Goal: Information Seeking & Learning: Learn about a topic

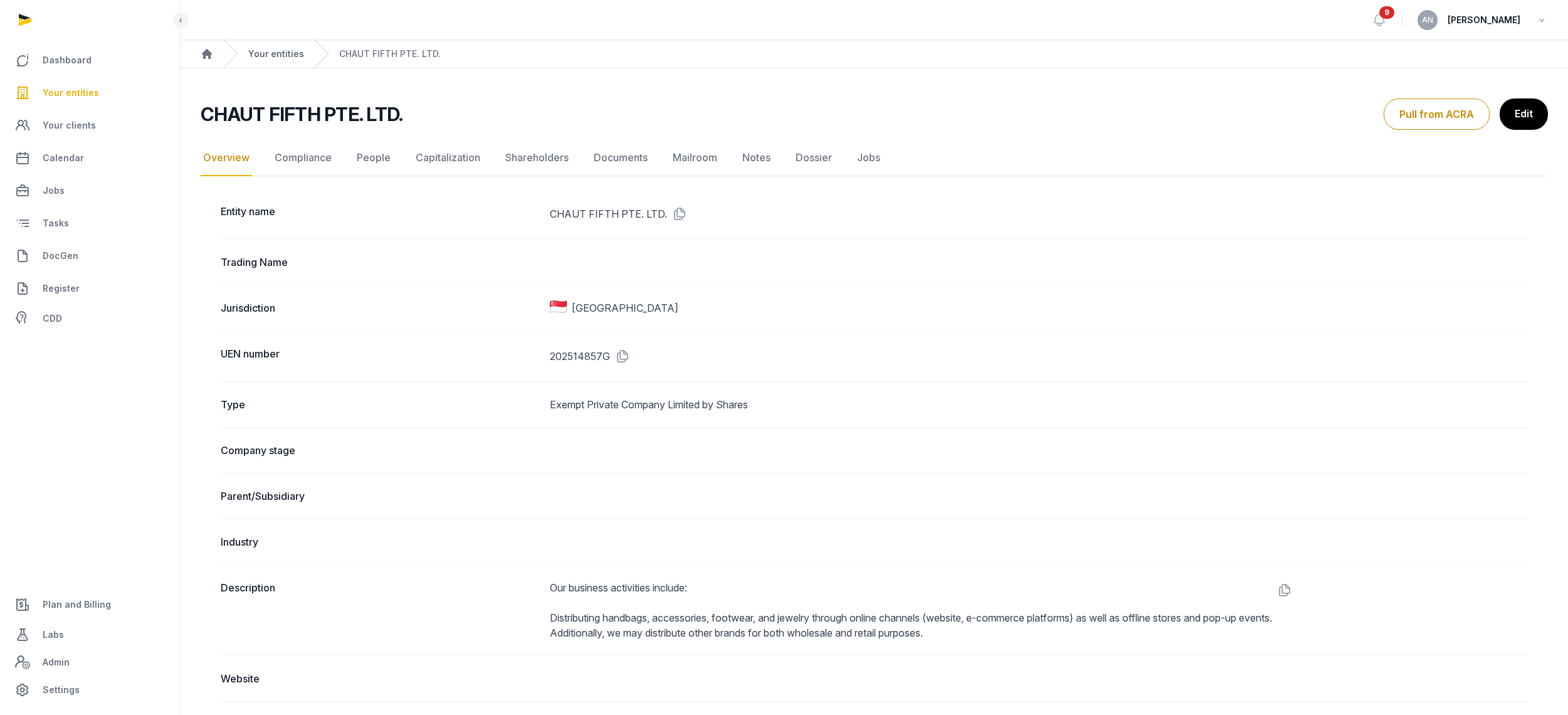
click at [277, 58] on link "Your entities" at bounding box center [276, 54] width 56 height 12
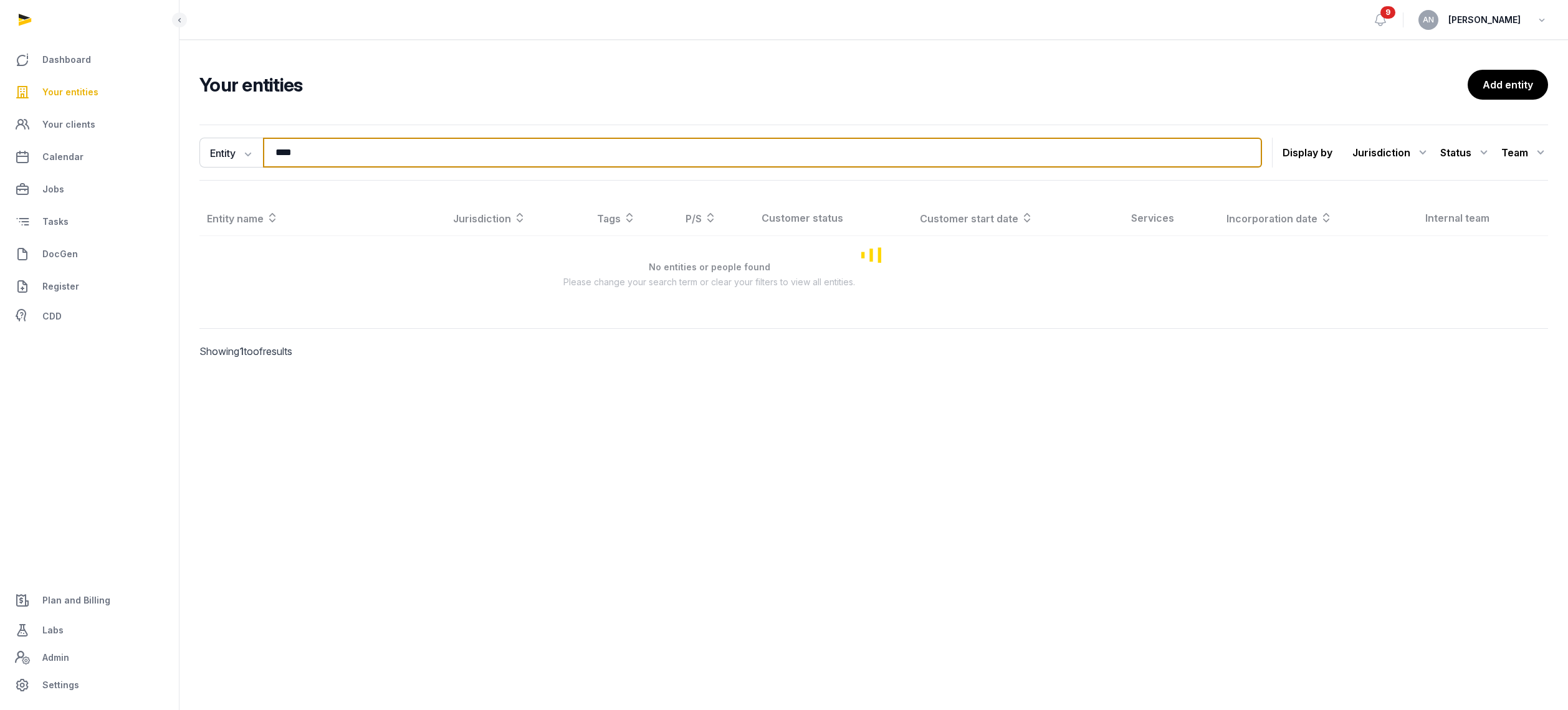
click at [353, 151] on input "****" at bounding box center [763, 153] width 999 height 30
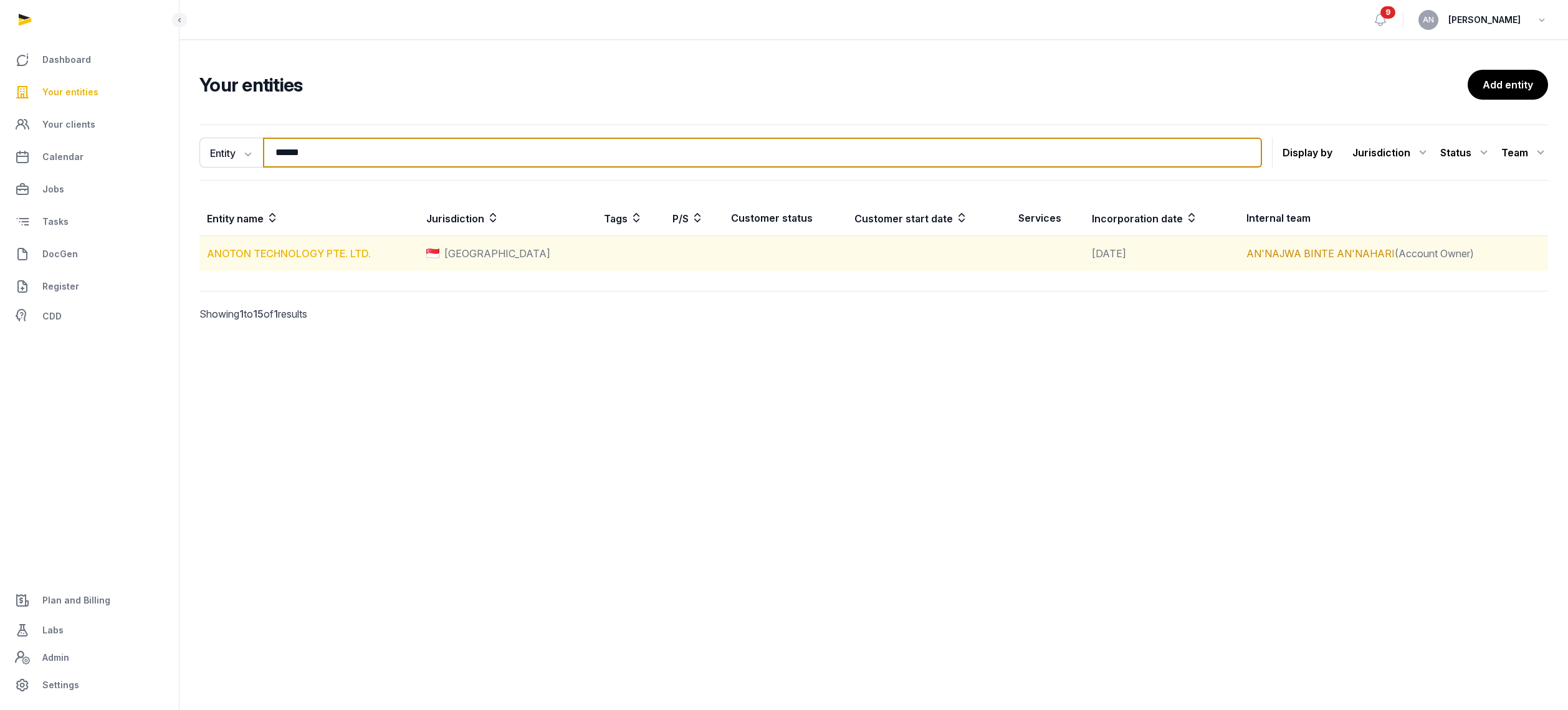
type input "******"
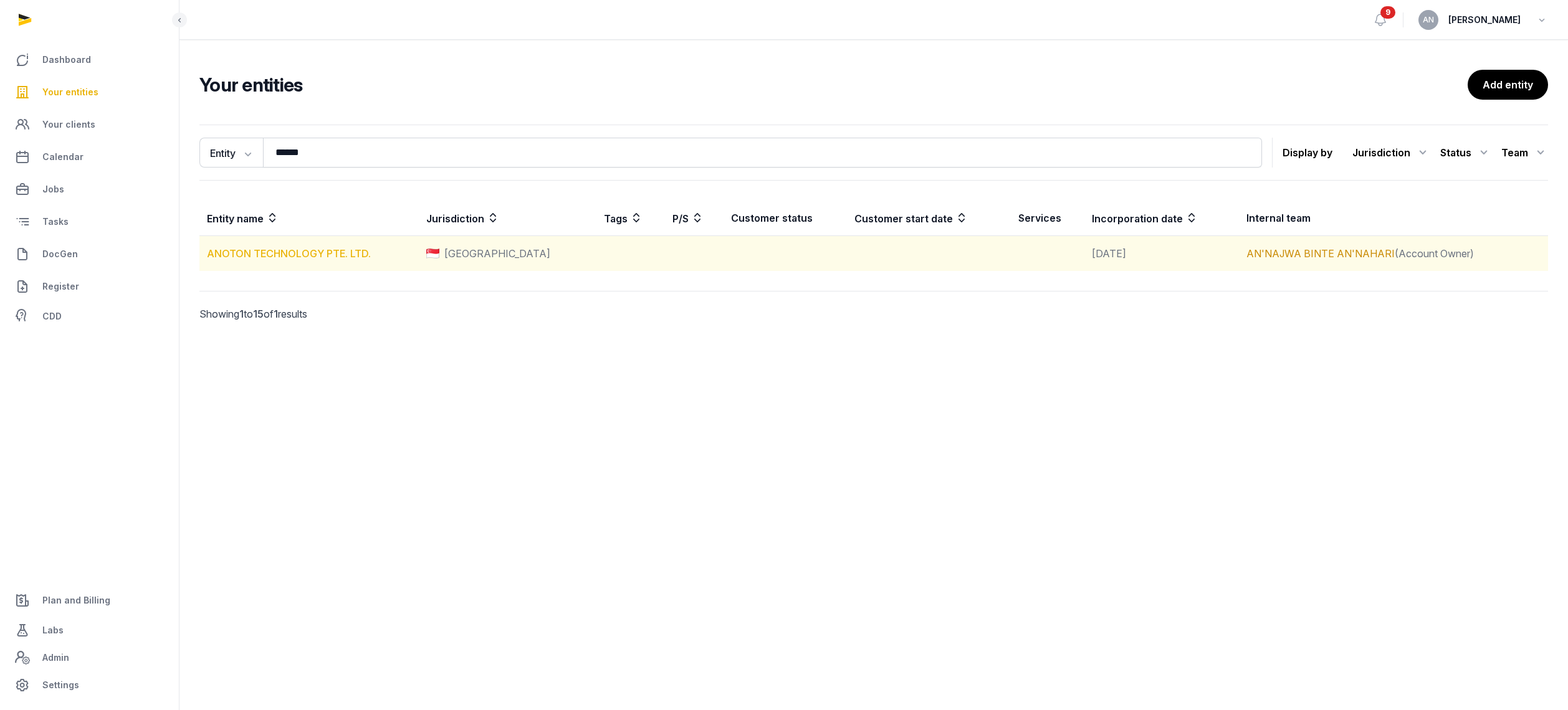
click at [245, 247] on link "ANOTON TECHNOLOGY PTE. LTD." at bounding box center [289, 253] width 164 height 12
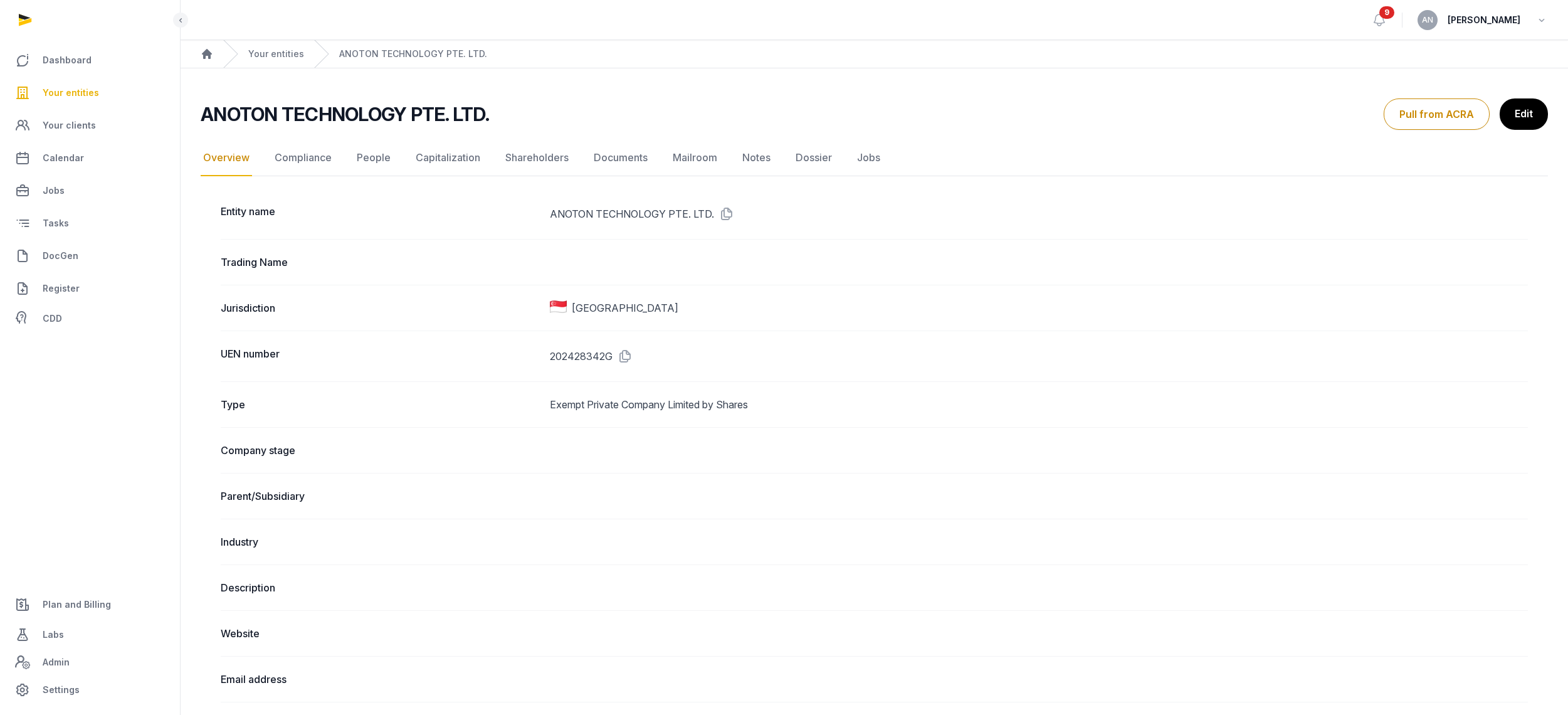
click at [353, 111] on h2 "ANOTON TECHNOLOGY PTE. LTD." at bounding box center [345, 114] width 289 height 22
click at [350, 113] on h2 "ANOTON TECHNOLOGY PTE. LTD." at bounding box center [345, 114] width 289 height 22
click at [350, 113] on h2 "ANOTON TECHNOLOGY PTE. LTD." at bounding box center [345, 114] width 289 height 22
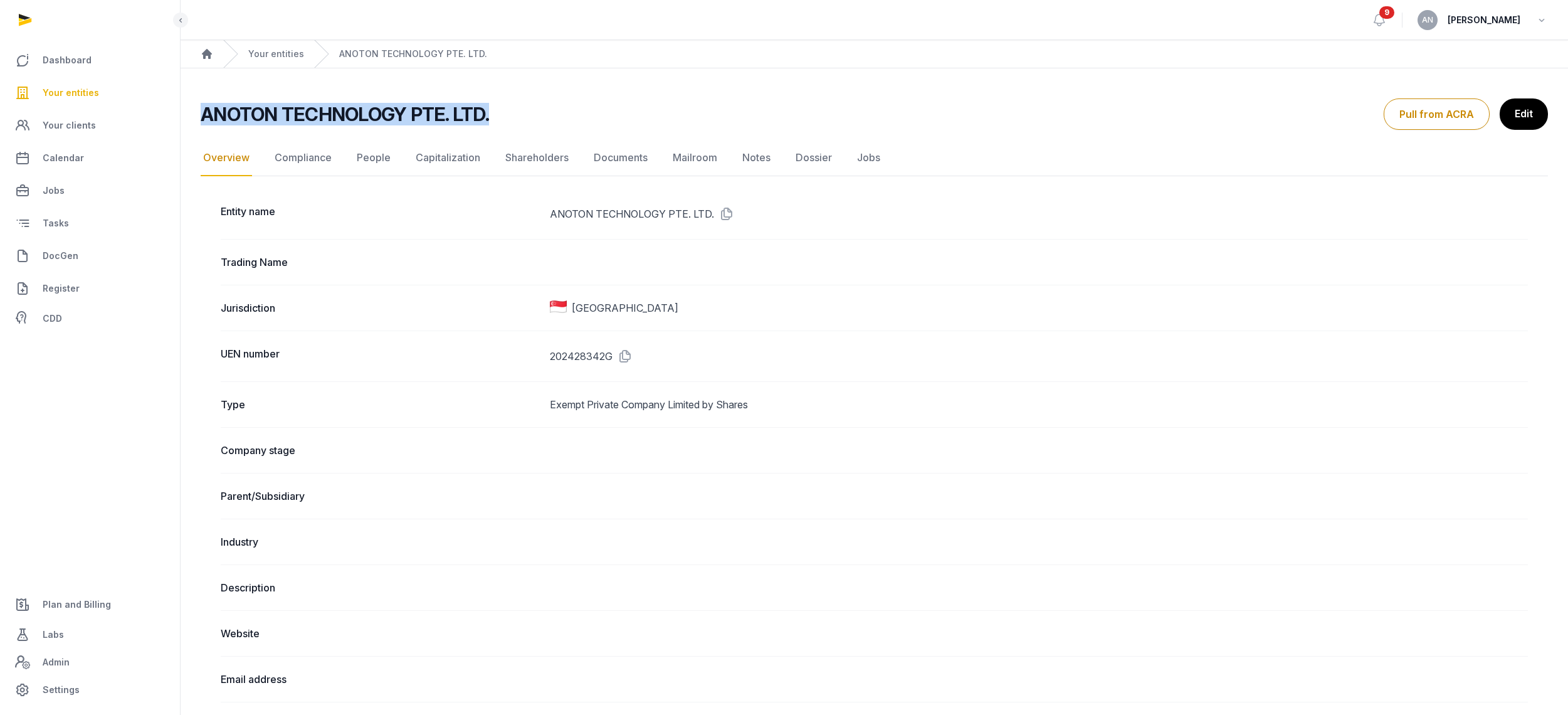
click at [350, 113] on h2 "ANOTON TECHNOLOGY PTE. LTD." at bounding box center [345, 114] width 289 height 22
click at [306, 153] on link "Compliance" at bounding box center [303, 158] width 62 height 37
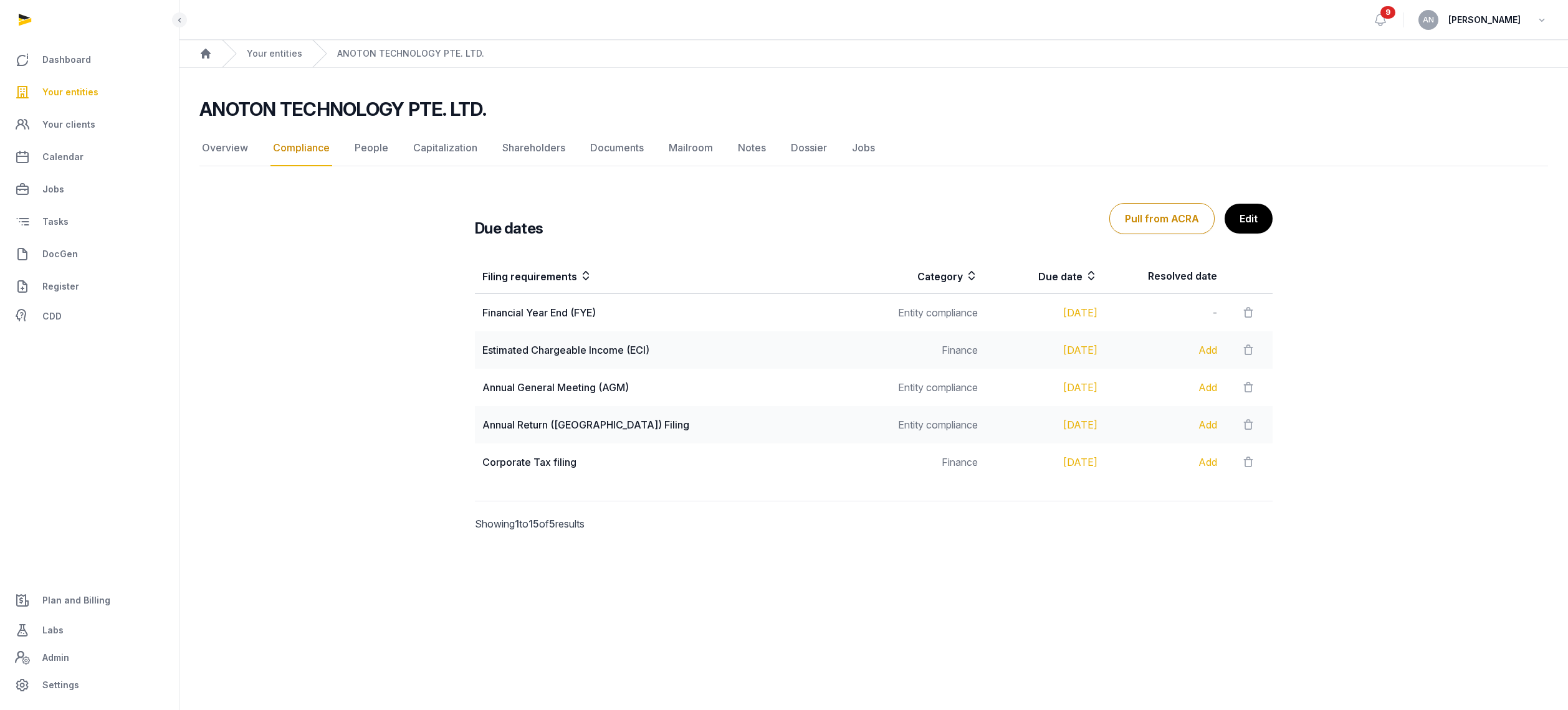
click at [739, 392] on div "Annual General Meeting (AGM)" at bounding box center [670, 387] width 376 height 15
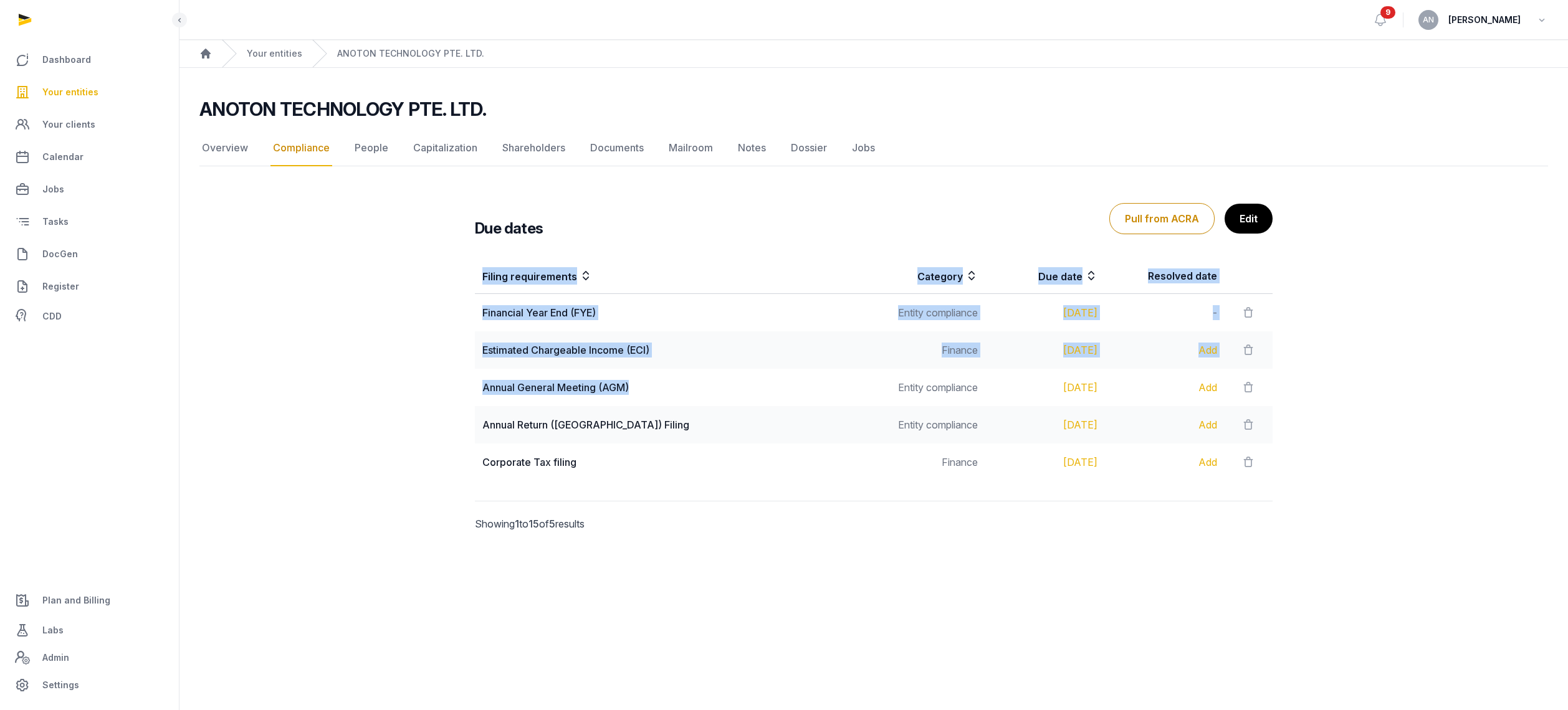
drag, startPoint x: 755, startPoint y: 392, endPoint x: 457, endPoint y: 385, distance: 298.1
click at [457, 385] on div "Filing requirements Category Due date Resolved date Financial Year End (FYE) En…" at bounding box center [874, 369] width 838 height 232
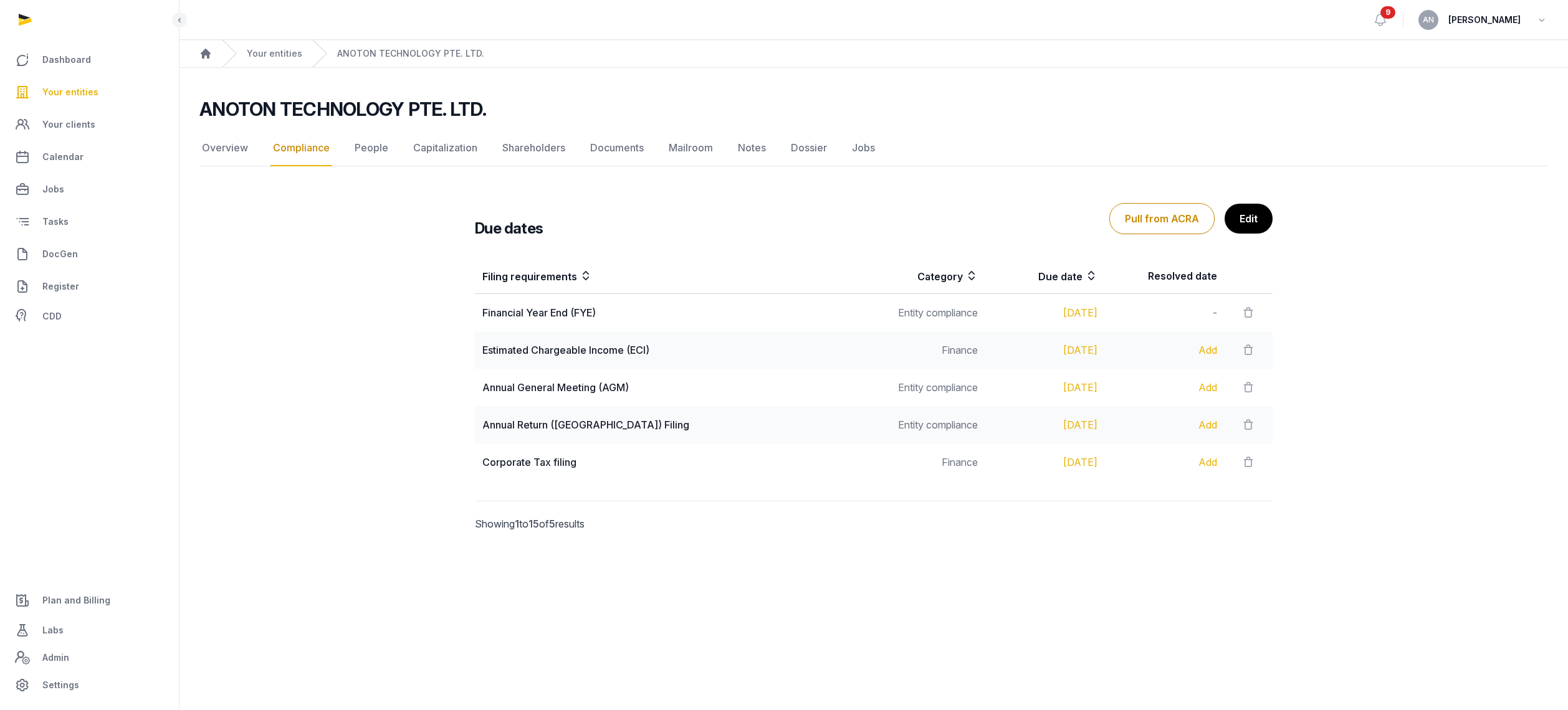
click at [649, 414] on td "Annual Return ([GEOGRAPHIC_DATA]) Filing" at bounding box center [670, 425] width 391 height 37
drag, startPoint x: 1142, startPoint y: 316, endPoint x: 949, endPoint y: 309, distance: 193.1
click at [960, 309] on tr "Financial Year End (FYE) Entity compliance [DATE] -" at bounding box center [874, 313] width 798 height 38
click at [498, 319] on div "Financial Year End (FYE)" at bounding box center [670, 312] width 376 height 15
click at [498, 318] on div "Financial Year End (FYE)" at bounding box center [670, 312] width 376 height 15
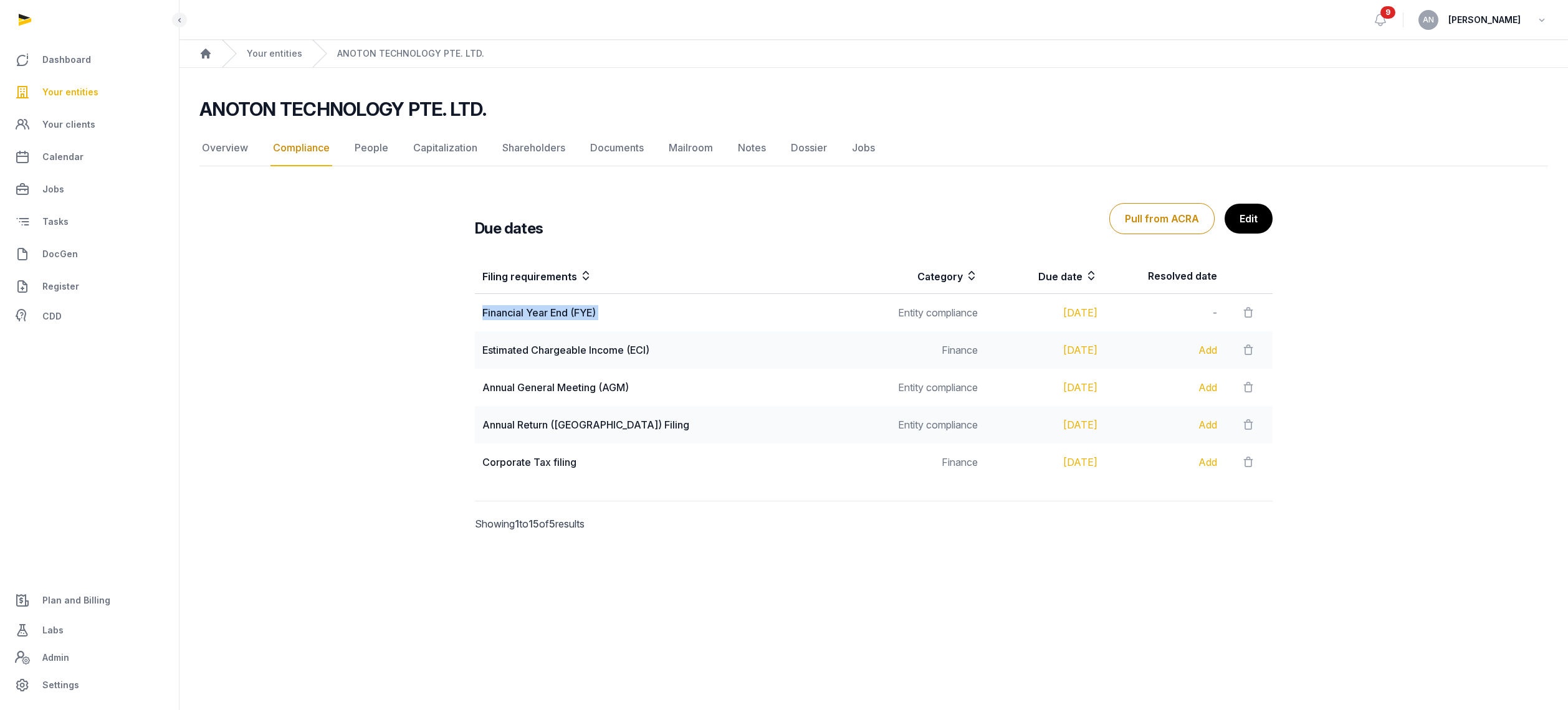
click at [498, 318] on div "Financial Year End (FYE)" at bounding box center [670, 312] width 376 height 15
click at [572, 313] on div "Financial Year End (FYE)" at bounding box center [670, 312] width 376 height 15
click at [571, 313] on div "Financial Year End (FYE)" at bounding box center [670, 312] width 376 height 15
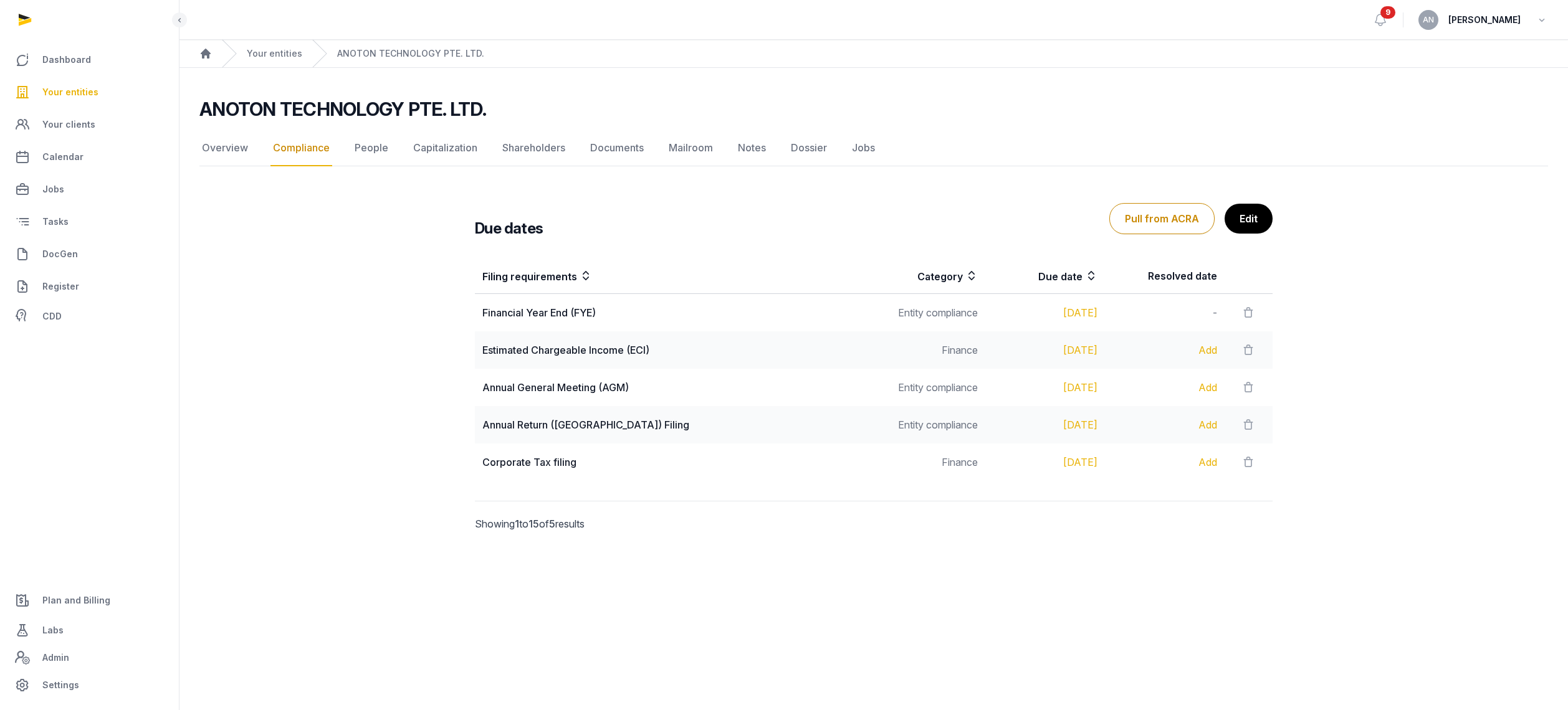
click at [530, 424] on div "Annual Return ([GEOGRAPHIC_DATA]) Filing" at bounding box center [670, 425] width 376 height 15
click at [530, 425] on div "Annual Return ([GEOGRAPHIC_DATA]) Filing" at bounding box center [670, 425] width 376 height 15
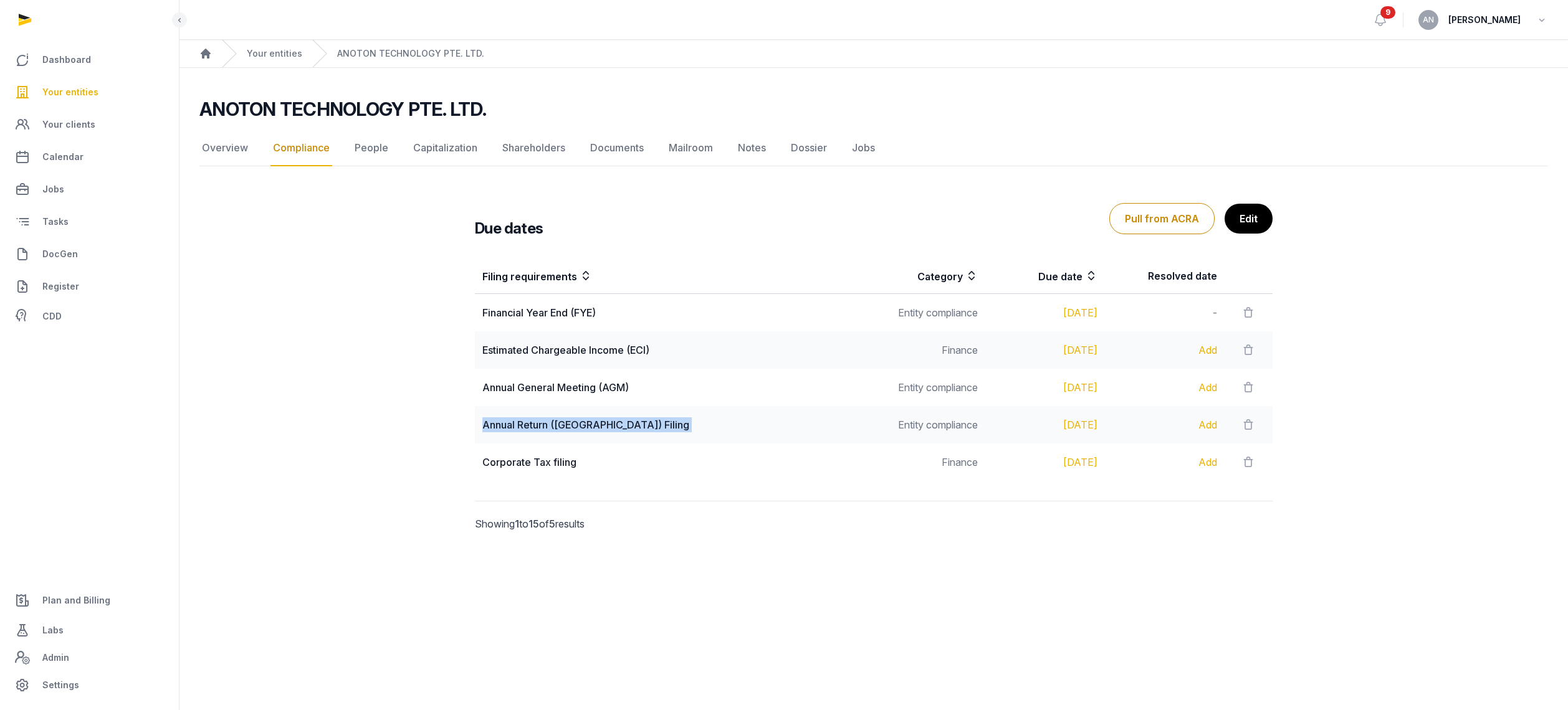
click at [530, 425] on div "Annual Return ([GEOGRAPHIC_DATA]) Filing" at bounding box center [670, 425] width 376 height 15
click at [618, 427] on div "Annual Return ([GEOGRAPHIC_DATA]) Filing" at bounding box center [670, 425] width 376 height 15
drag, startPoint x: 674, startPoint y: 430, endPoint x: 483, endPoint y: 422, distance: 191.2
click at [483, 422] on div "Annual Return ([GEOGRAPHIC_DATA]) Filing" at bounding box center [670, 425] width 376 height 15
click at [544, 432] on td "Annual Return ([GEOGRAPHIC_DATA]) Filing" at bounding box center [670, 425] width 391 height 37
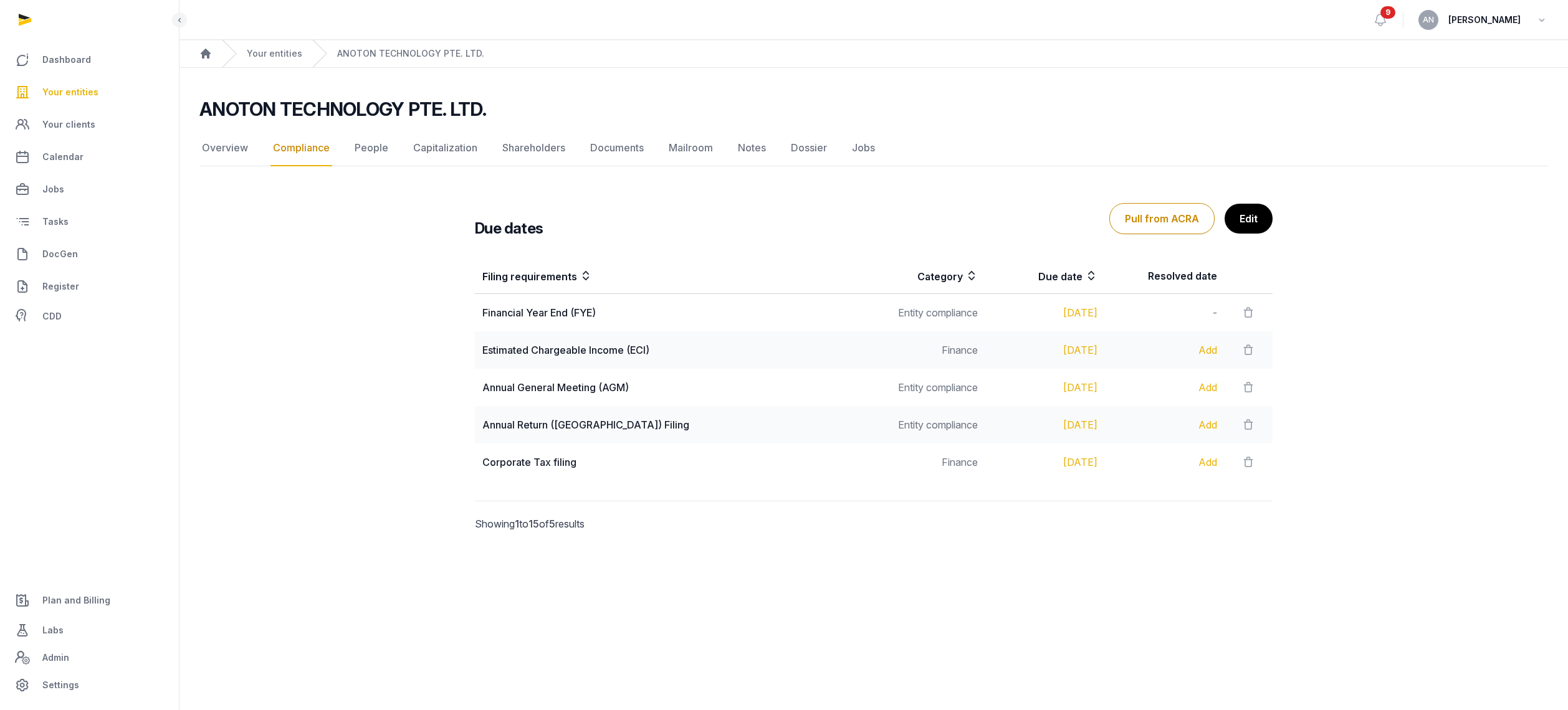
click at [541, 425] on div "Annual Return ([GEOGRAPHIC_DATA]) Filing" at bounding box center [670, 425] width 376 height 15
click at [542, 391] on div "Annual General Meeting (AGM)" at bounding box center [670, 387] width 376 height 15
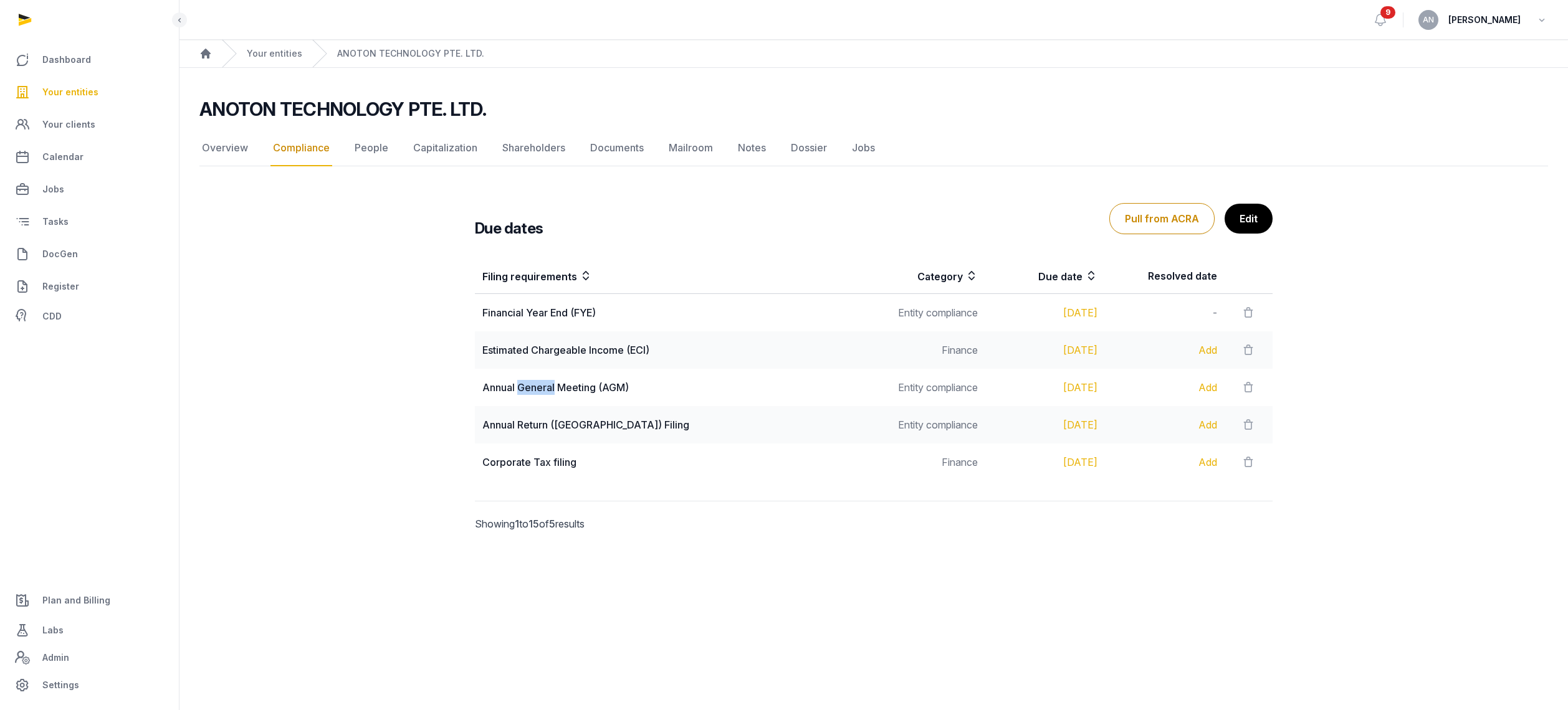
click at [542, 391] on div "Annual General Meeting (AGM)" at bounding box center [670, 387] width 376 height 15
click at [515, 425] on div "Annual Return ([GEOGRAPHIC_DATA]) Filing" at bounding box center [670, 425] width 376 height 15
drag, startPoint x: 480, startPoint y: 427, endPoint x: 655, endPoint y: 434, distance: 175.1
click at [655, 434] on td "Annual Return ([GEOGRAPHIC_DATA]) Filing" at bounding box center [670, 425] width 391 height 37
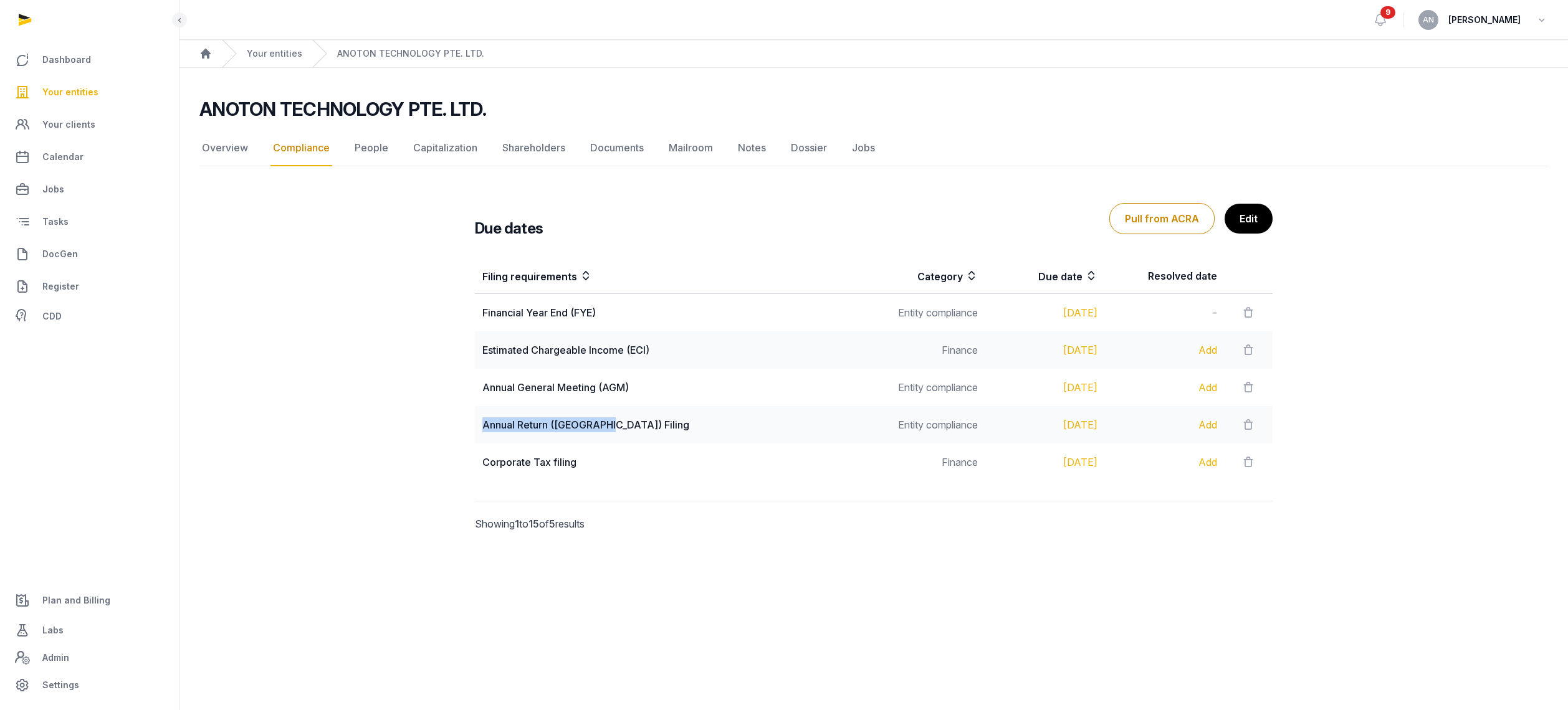
click at [660, 434] on td "Annual Return ([GEOGRAPHIC_DATA]) Filing" at bounding box center [670, 425] width 391 height 37
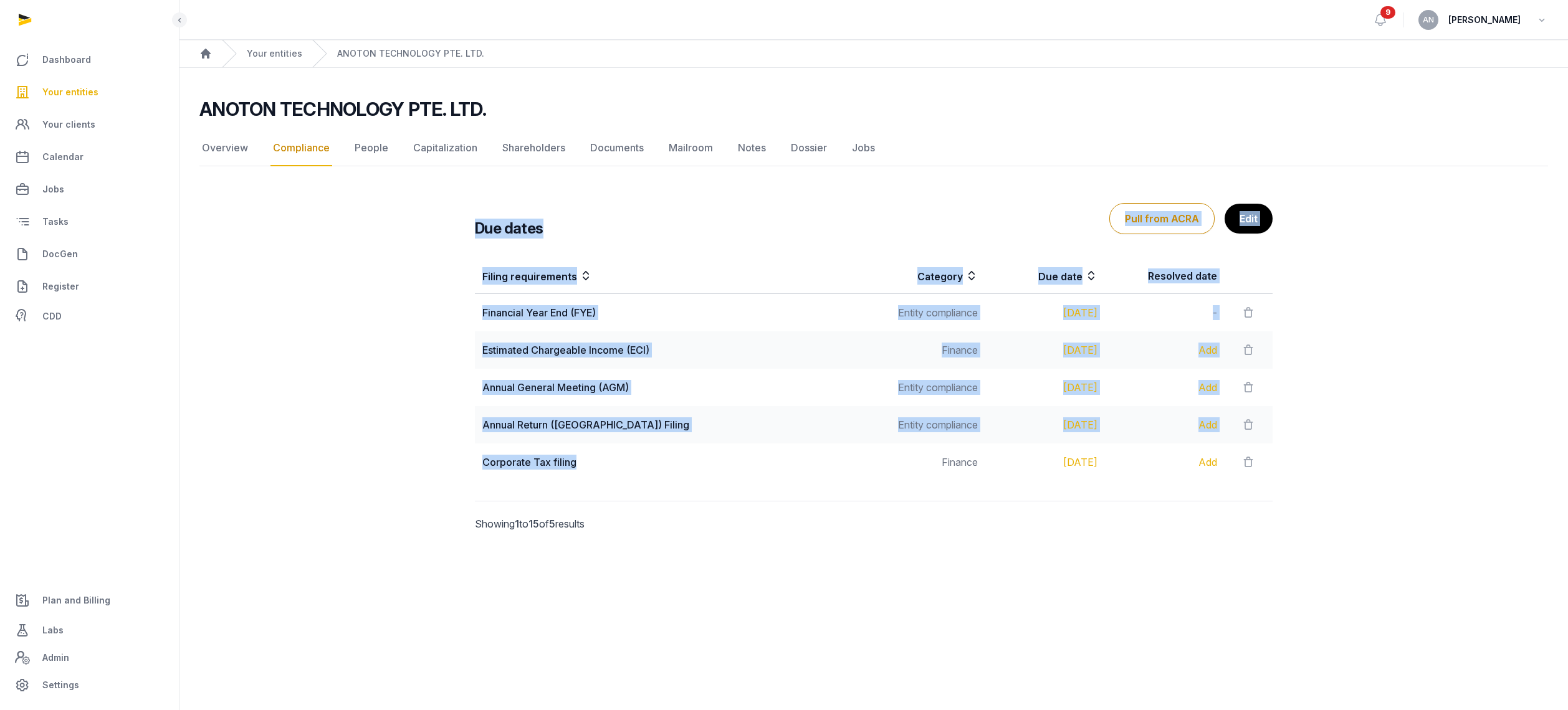
drag, startPoint x: 499, startPoint y: 254, endPoint x: 610, endPoint y: 469, distance: 242.0
click at [610, 469] on div "Due dates Pull from ACRA Edit Filing requirements Category Due date Resolved da…" at bounding box center [874, 372] width 838 height 397
click at [656, 482] on div "Filing requirements Category Due date Resolved date Financial Year End (FYE) En…" at bounding box center [874, 369] width 838 height 232
drag, startPoint x: 1306, startPoint y: 478, endPoint x: 468, endPoint y: 224, distance: 875.6
click at [468, 224] on div "Due dates Pull from ACRA Edit Filing requirements Category Due date Resolved da…" at bounding box center [874, 372] width 1349 height 397
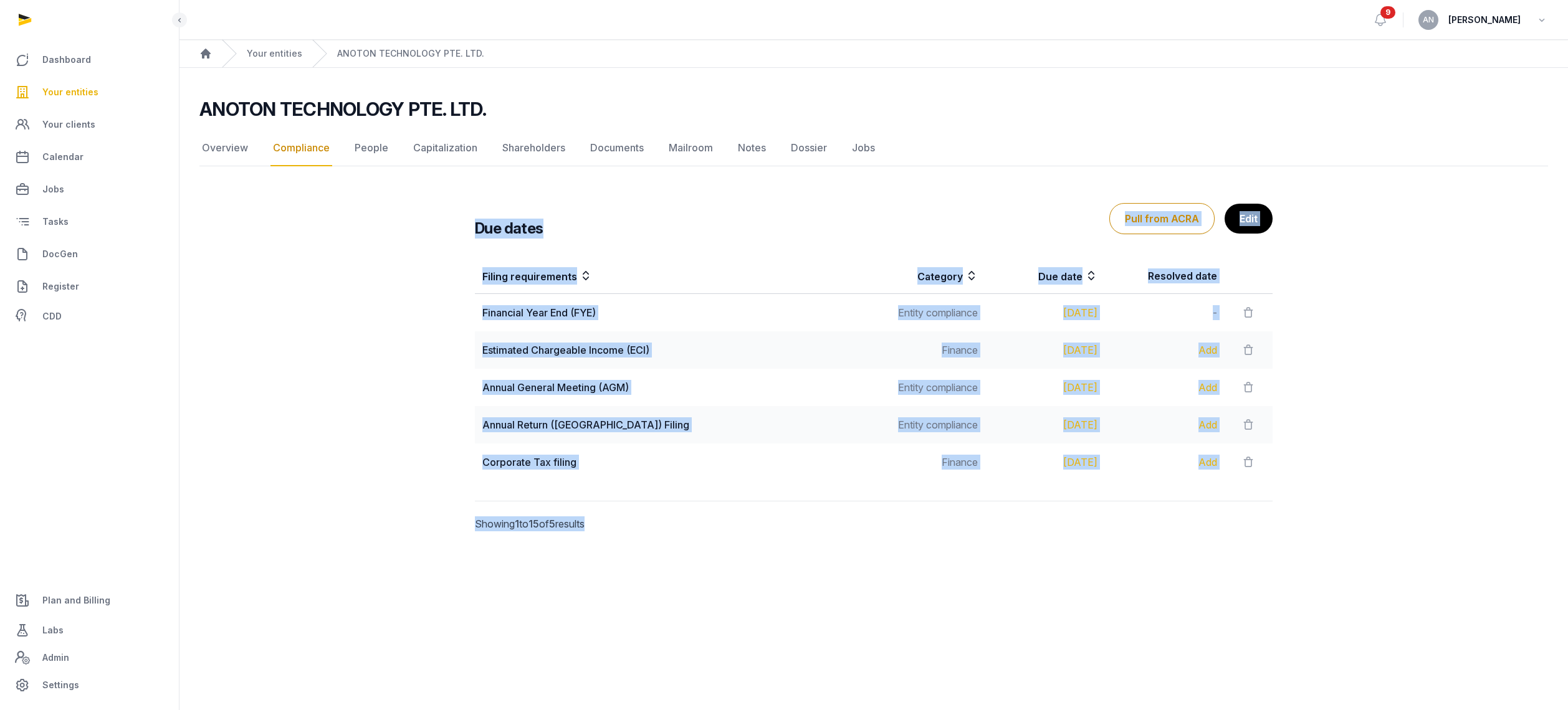
click at [477, 224] on h3 "Due dates" at bounding box center [509, 228] width 68 height 20
drag, startPoint x: 477, startPoint y: 224, endPoint x: 1308, endPoint y: 474, distance: 867.8
click at [1308, 474] on div "Due dates Pull from ACRA Edit Filing requirements Category Due date Resolved da…" at bounding box center [874, 372] width 1349 height 397
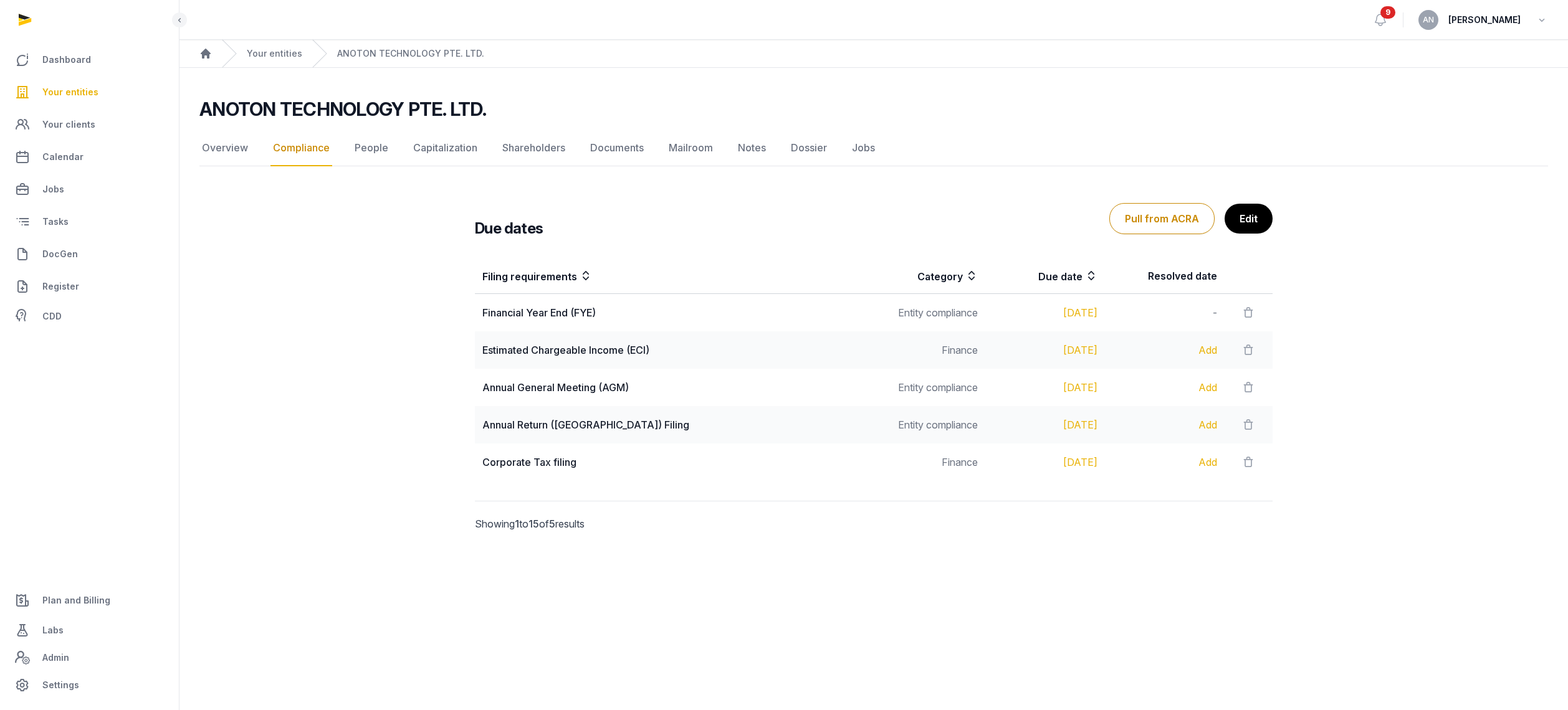
click at [1311, 480] on div "Due dates Pull from ACRA Edit Filing requirements Category Due date Resolved da…" at bounding box center [874, 372] width 1349 height 397
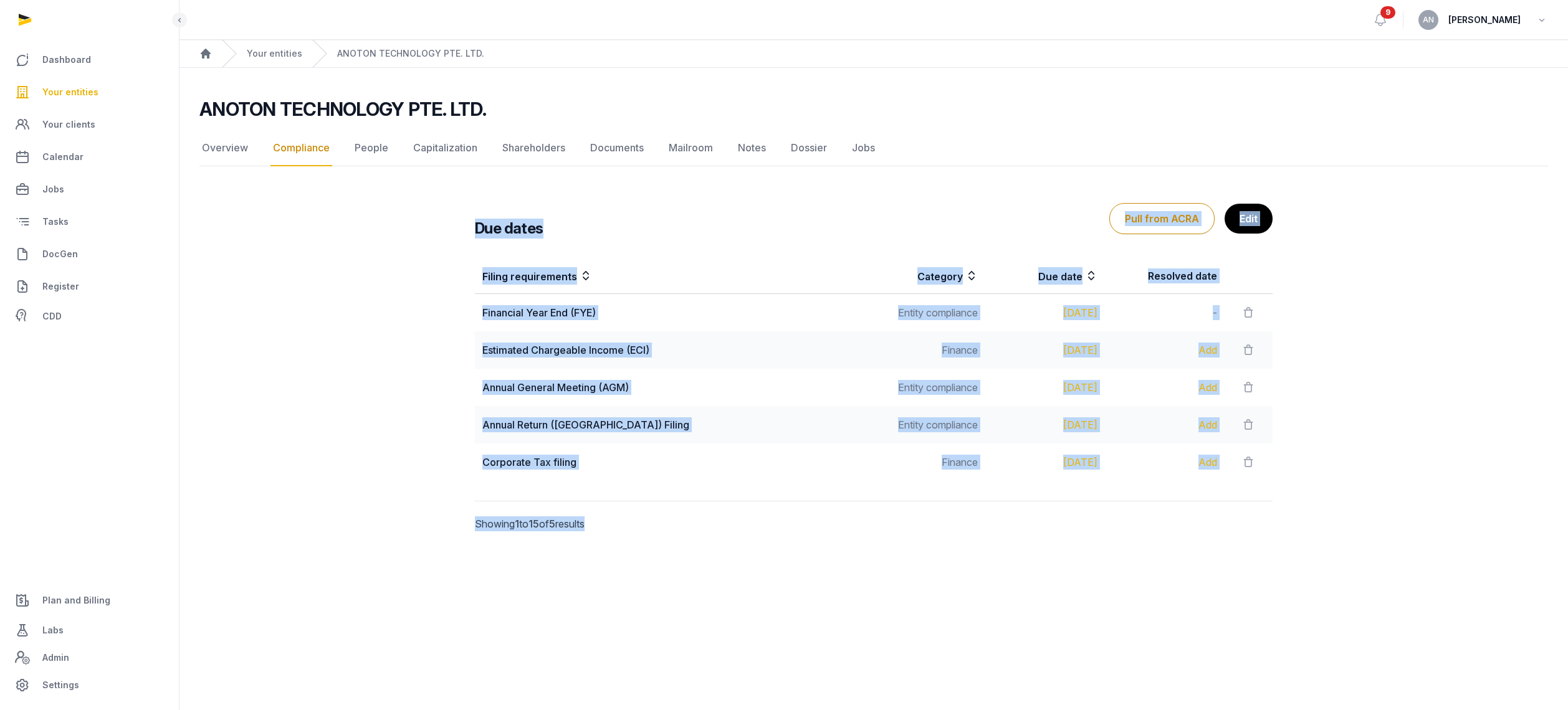
drag, startPoint x: 564, startPoint y: 254, endPoint x: 1306, endPoint y: 480, distance: 775.7
click at [1306, 480] on div "Due dates Pull from ACRA Edit Filing requirements Category Due date Resolved da…" at bounding box center [874, 372] width 1349 height 397
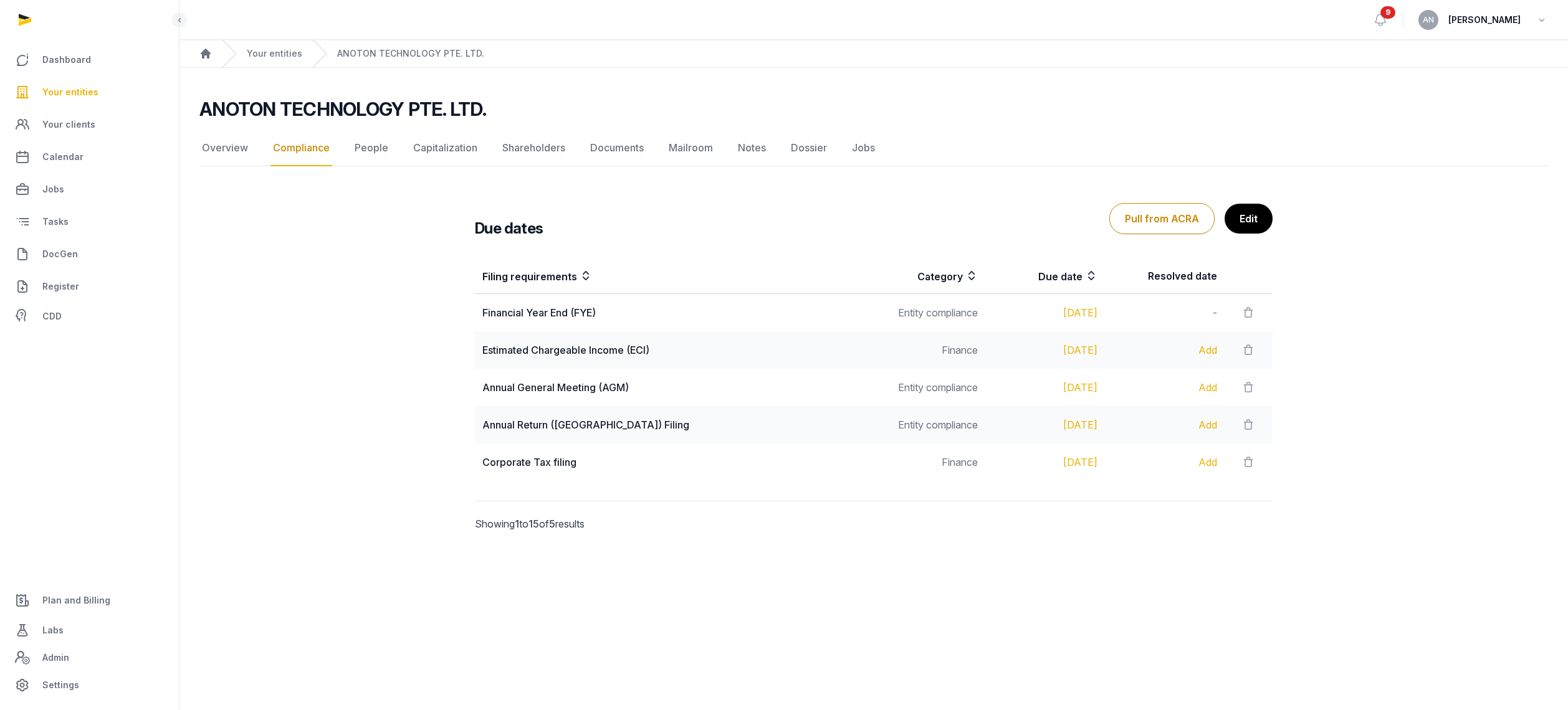
click at [1308, 482] on div "Due dates Pull from ACRA Edit Filing requirements Category Due date Resolved da…" at bounding box center [874, 372] width 1349 height 397
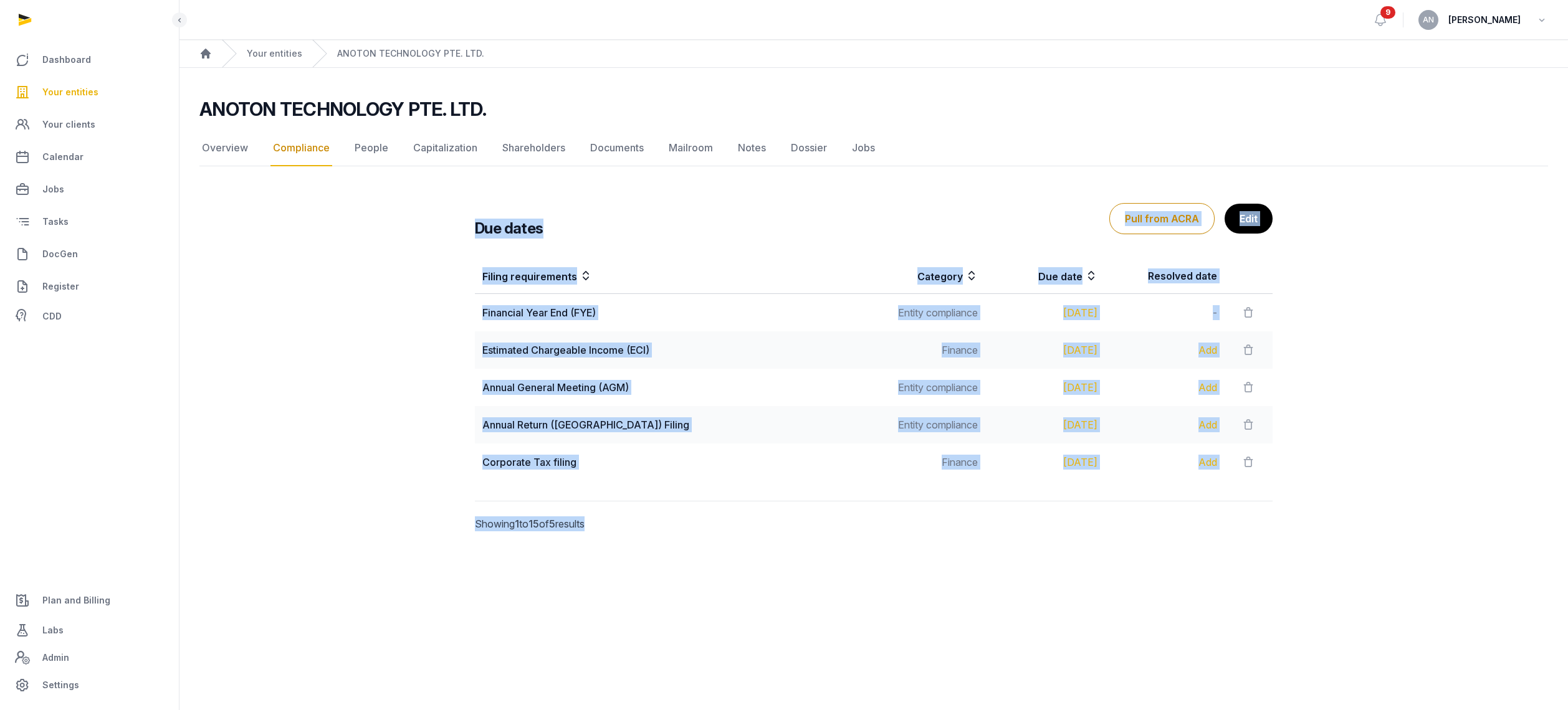
drag, startPoint x: 473, startPoint y: 224, endPoint x: 1372, endPoint y: 471, distance: 932.3
click at [1372, 471] on div "Due dates Pull from ACRA Edit Filing requirements Category Due date Resolved da…" at bounding box center [874, 372] width 1349 height 397
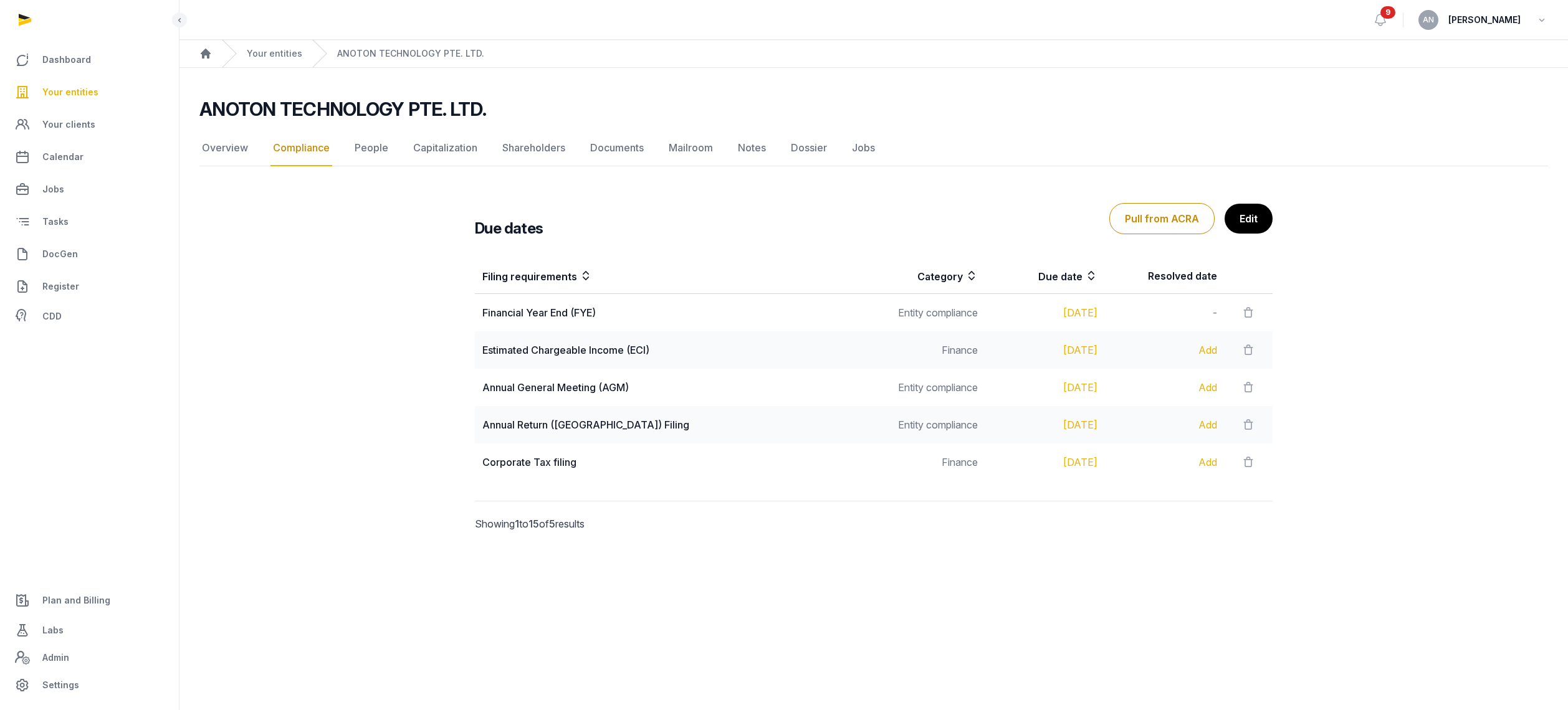
click at [1372, 472] on div "Due dates Pull from ACRA Edit Filing requirements Category Due date Resolved da…" at bounding box center [874, 372] width 1349 height 397
drag, startPoint x: 630, startPoint y: 316, endPoint x: 482, endPoint y: 319, distance: 148.0
click at [482, 319] on div "Financial Year End (FYE)" at bounding box center [670, 312] width 376 height 15
click at [579, 321] on td "Financial Year End (FYE)" at bounding box center [670, 313] width 391 height 38
click at [561, 316] on div "Financial Year End (FYE)" at bounding box center [670, 312] width 376 height 15
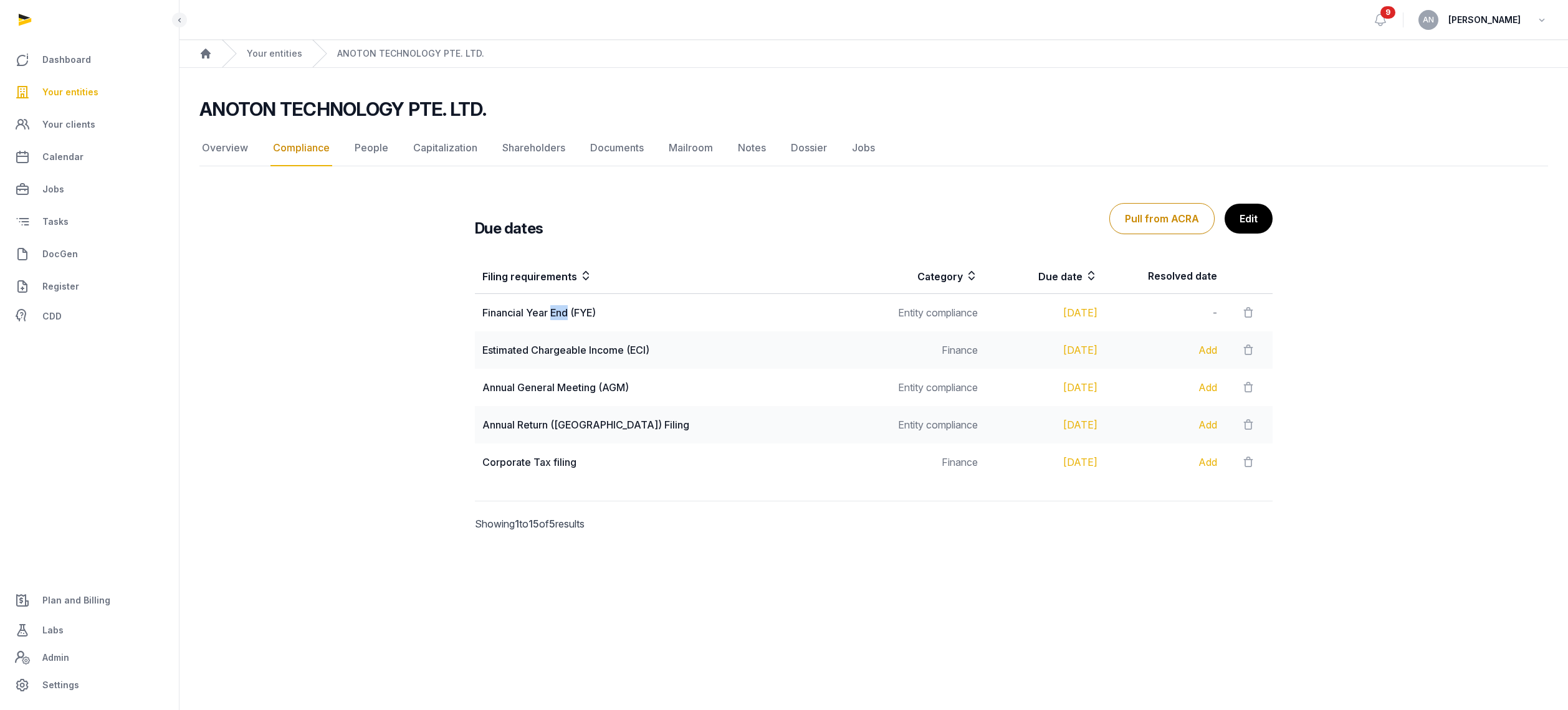
click at [561, 315] on div "Financial Year End (FYE)" at bounding box center [670, 312] width 376 height 15
click at [632, 315] on div "Financial Year End (FYE)" at bounding box center [670, 312] width 376 height 15
click at [493, 318] on div "Financial Year End (FYE)" at bounding box center [670, 312] width 376 height 15
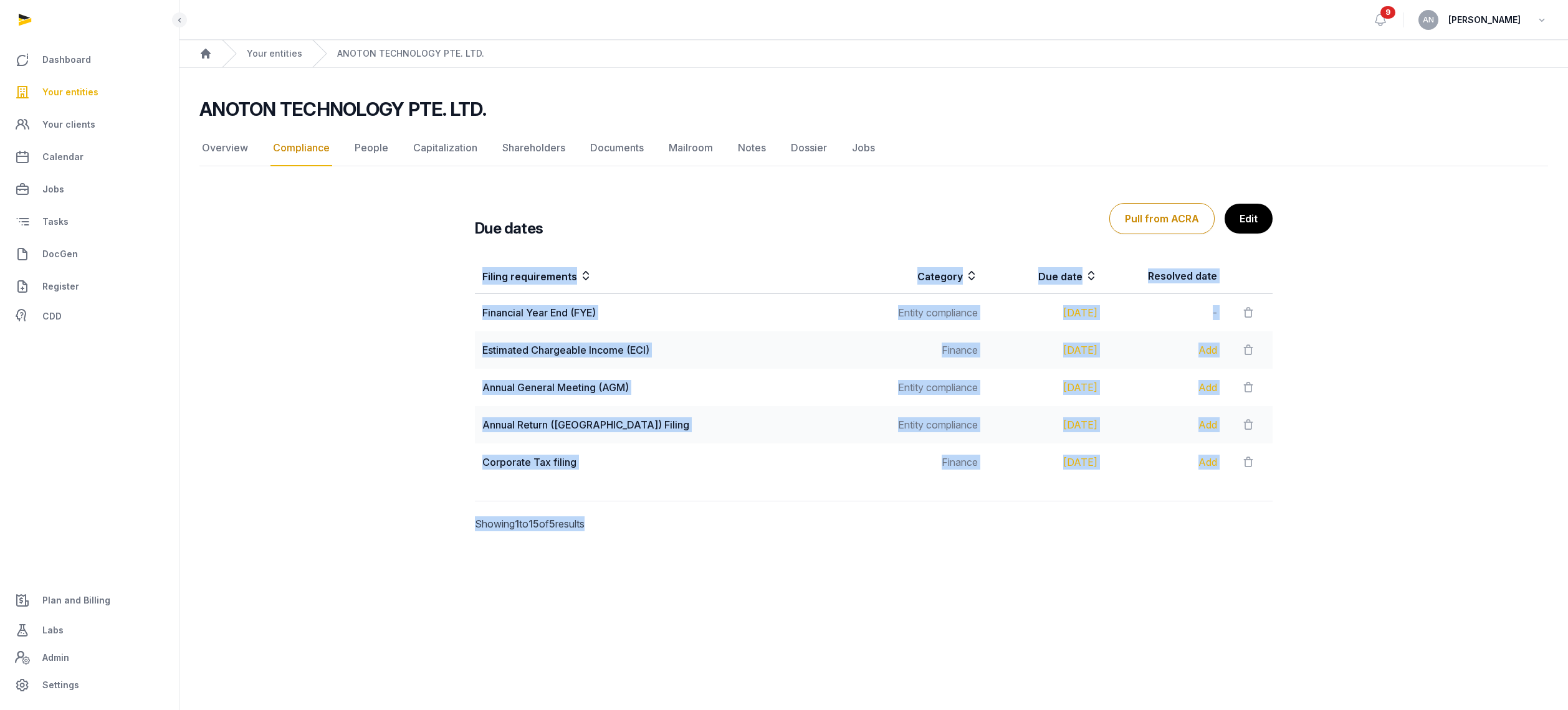
drag, startPoint x: 493, startPoint y: 319, endPoint x: 1243, endPoint y: 488, distance: 768.8
click at [1239, 490] on div "Filing requirements Category Due date Resolved date Financial Year End (FYE) En…" at bounding box center [874, 412] width 798 height 308
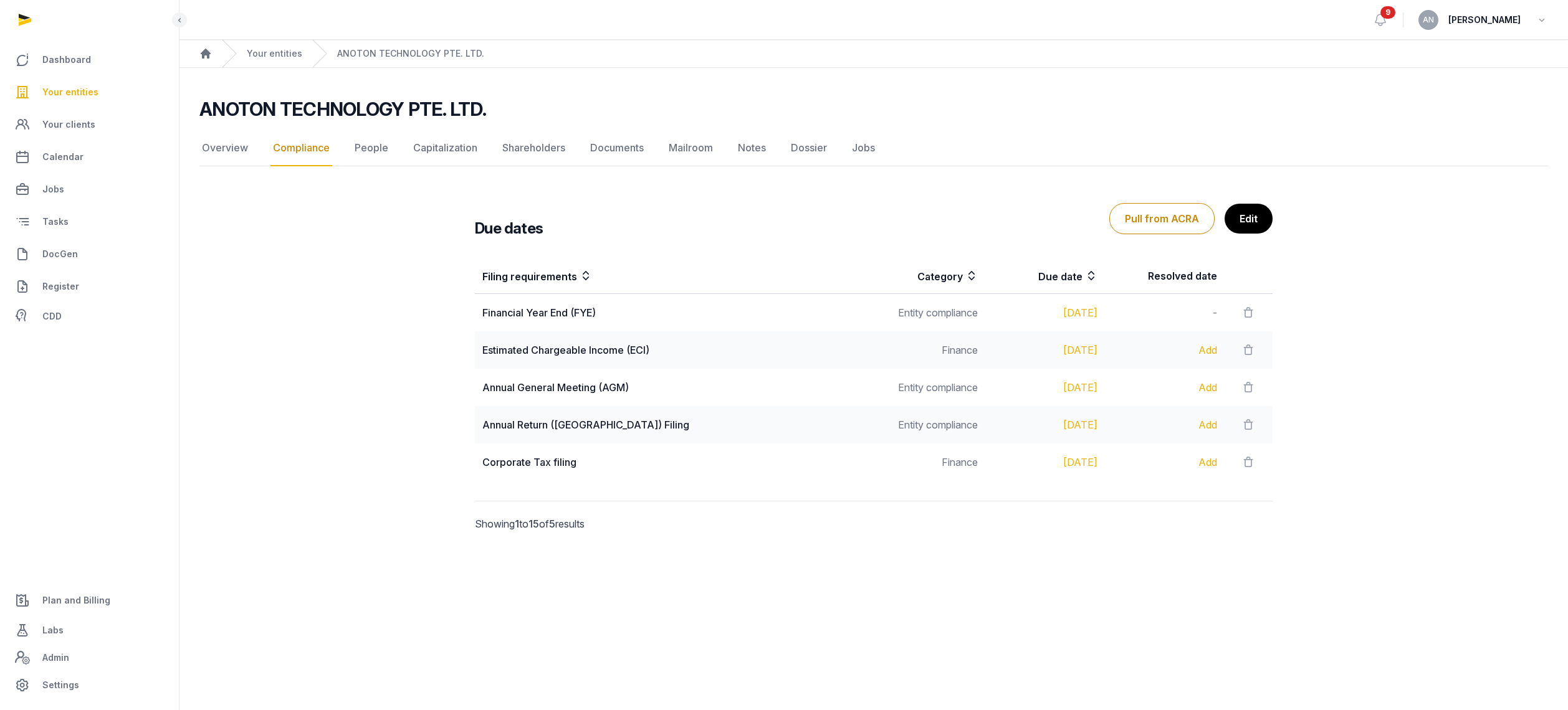
click at [1303, 475] on div "Due dates Pull from ACRA Edit Filing requirements Category Due date Resolved da…" at bounding box center [874, 372] width 1349 height 397
click at [376, 139] on link "People" at bounding box center [371, 148] width 38 height 36
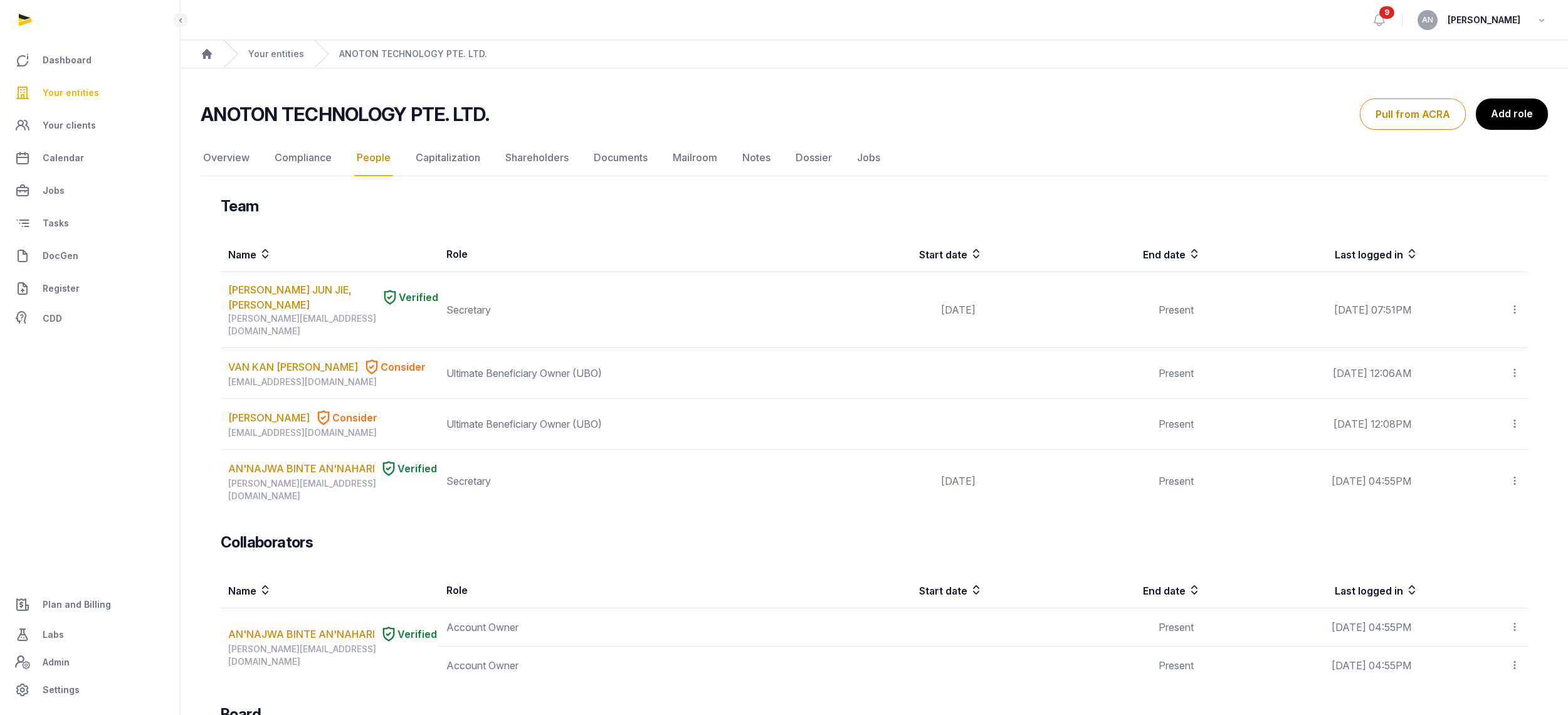
click at [344, 239] on th "Name" at bounding box center [329, 254] width 218 height 36
click at [304, 166] on link "Compliance" at bounding box center [303, 158] width 62 height 37
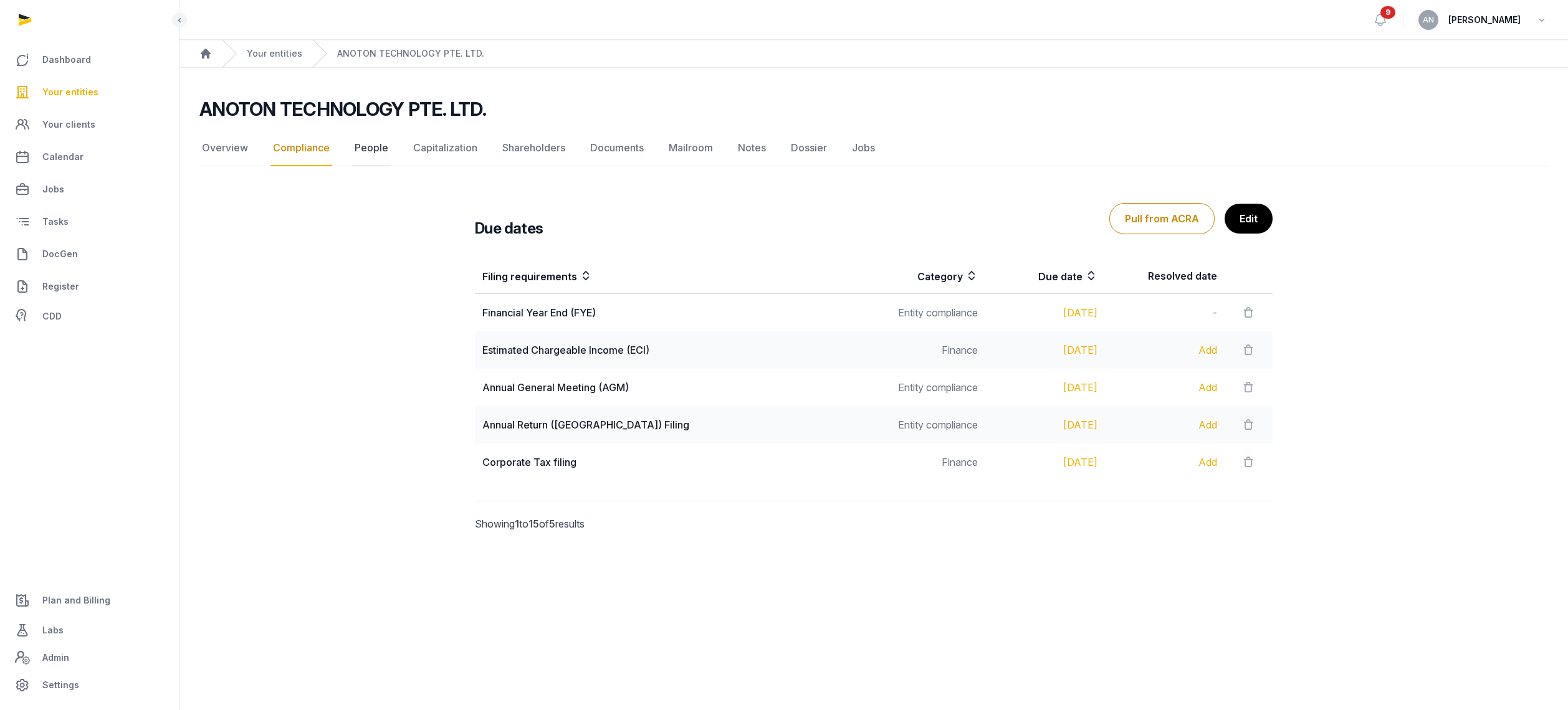
click at [362, 144] on link "People" at bounding box center [371, 148] width 38 height 36
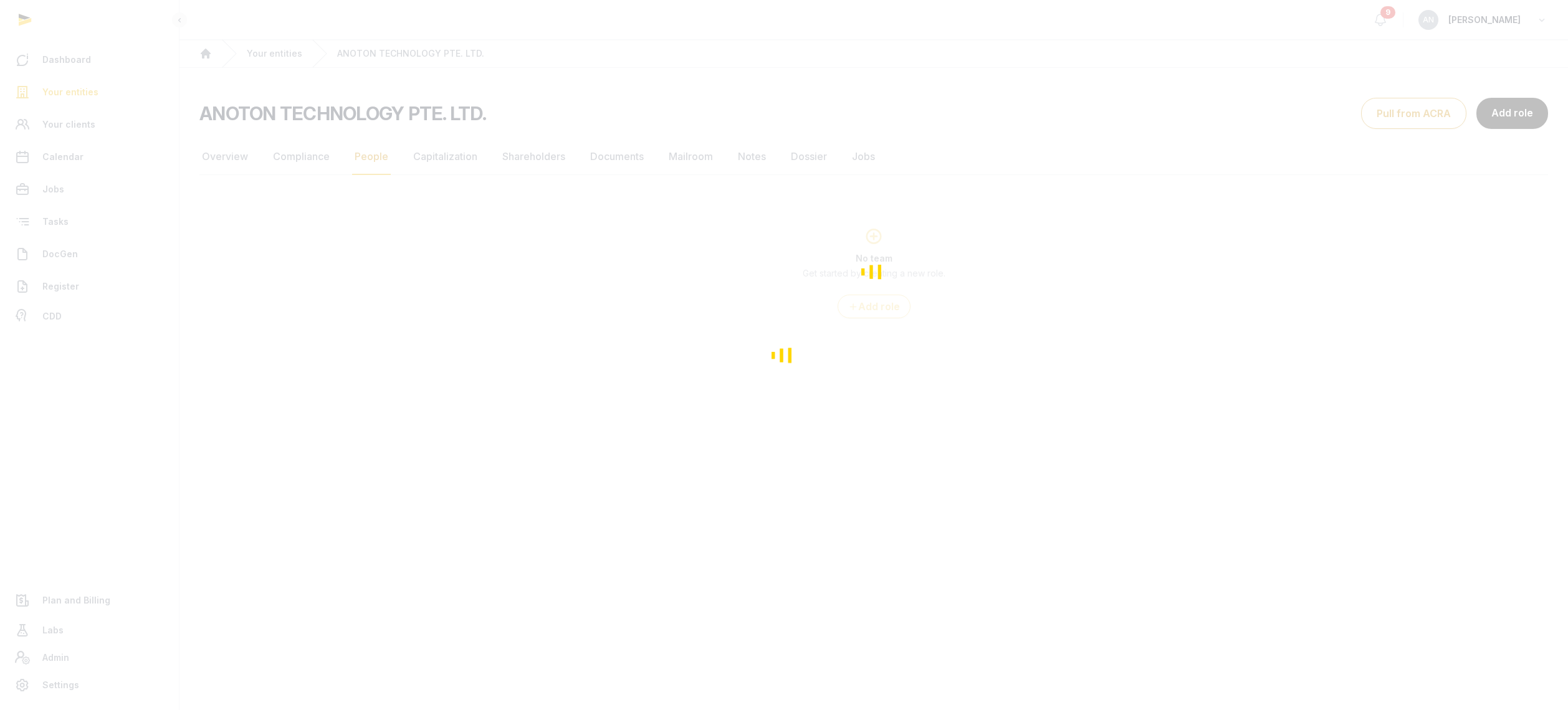
click at [232, 158] on div "Loading" at bounding box center [784, 355] width 1568 height 710
click at [237, 162] on div "Loading" at bounding box center [779, 355] width 1559 height 710
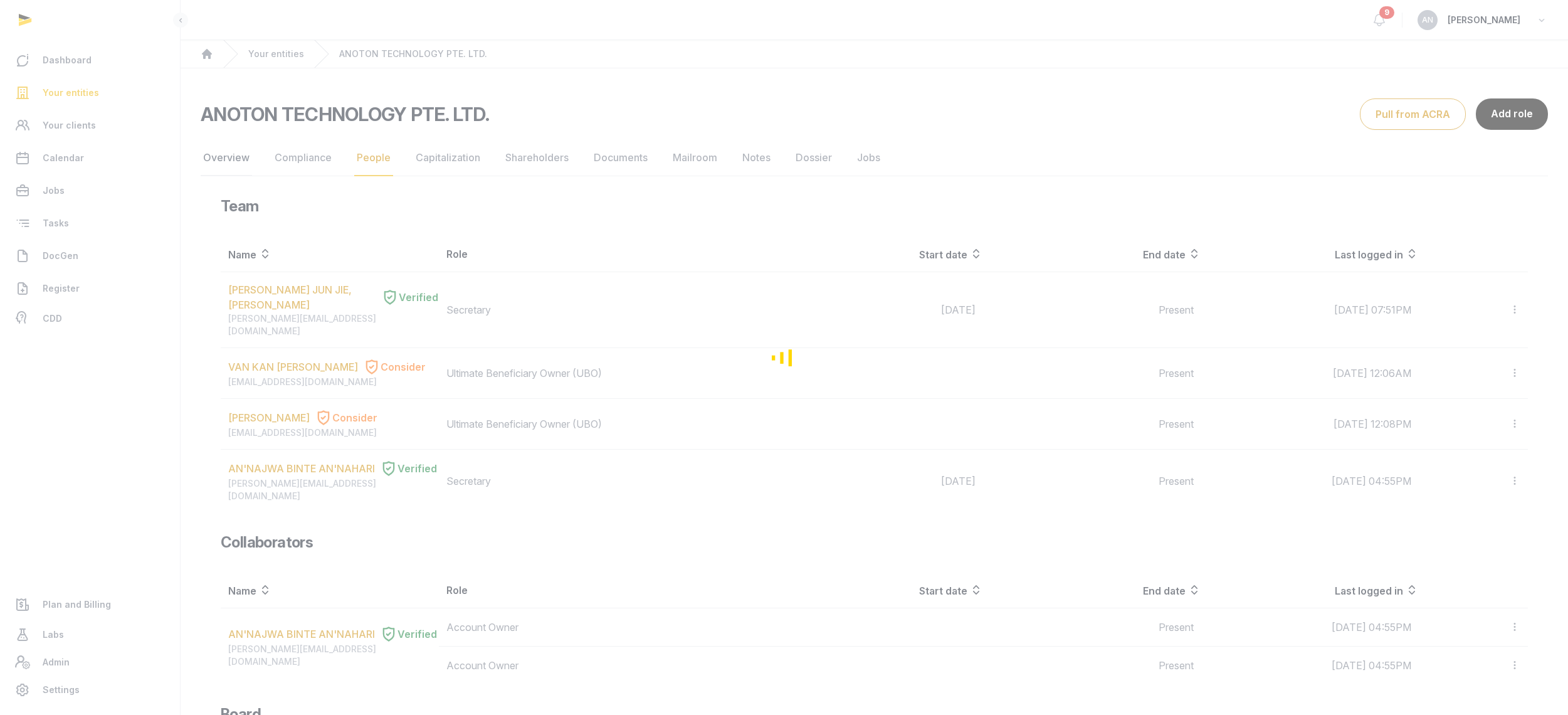
click at [230, 161] on link "Overview" at bounding box center [226, 158] width 52 height 37
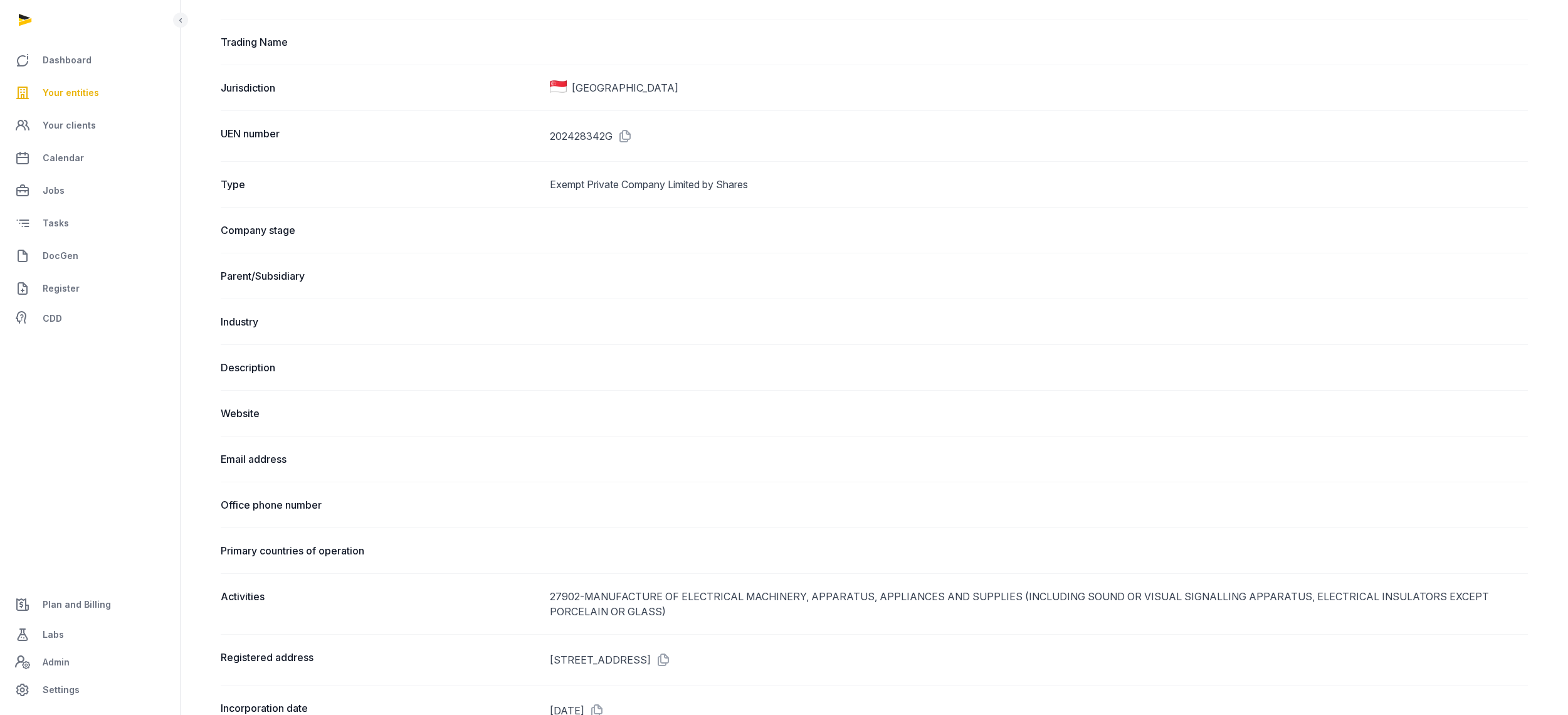
scroll to position [564, 0]
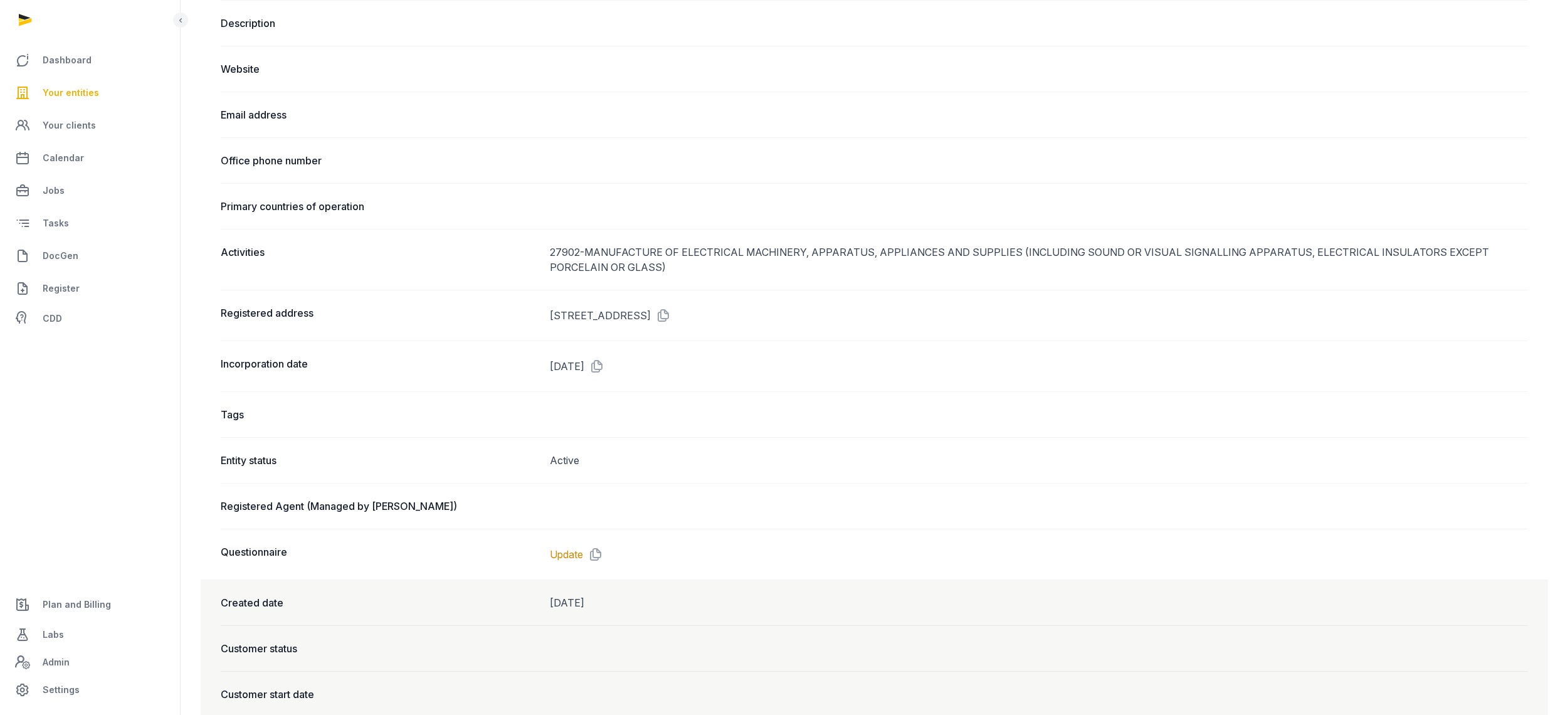
click at [575, 321] on dd "[STREET_ADDRESS]" at bounding box center [1039, 316] width 978 height 20
click at [575, 321] on dd "[STREET_ADDRESS]" at bounding box center [1039, 316] width 978 height 20
click at [569, 321] on dd "[STREET_ADDRESS]" at bounding box center [1039, 316] width 978 height 20
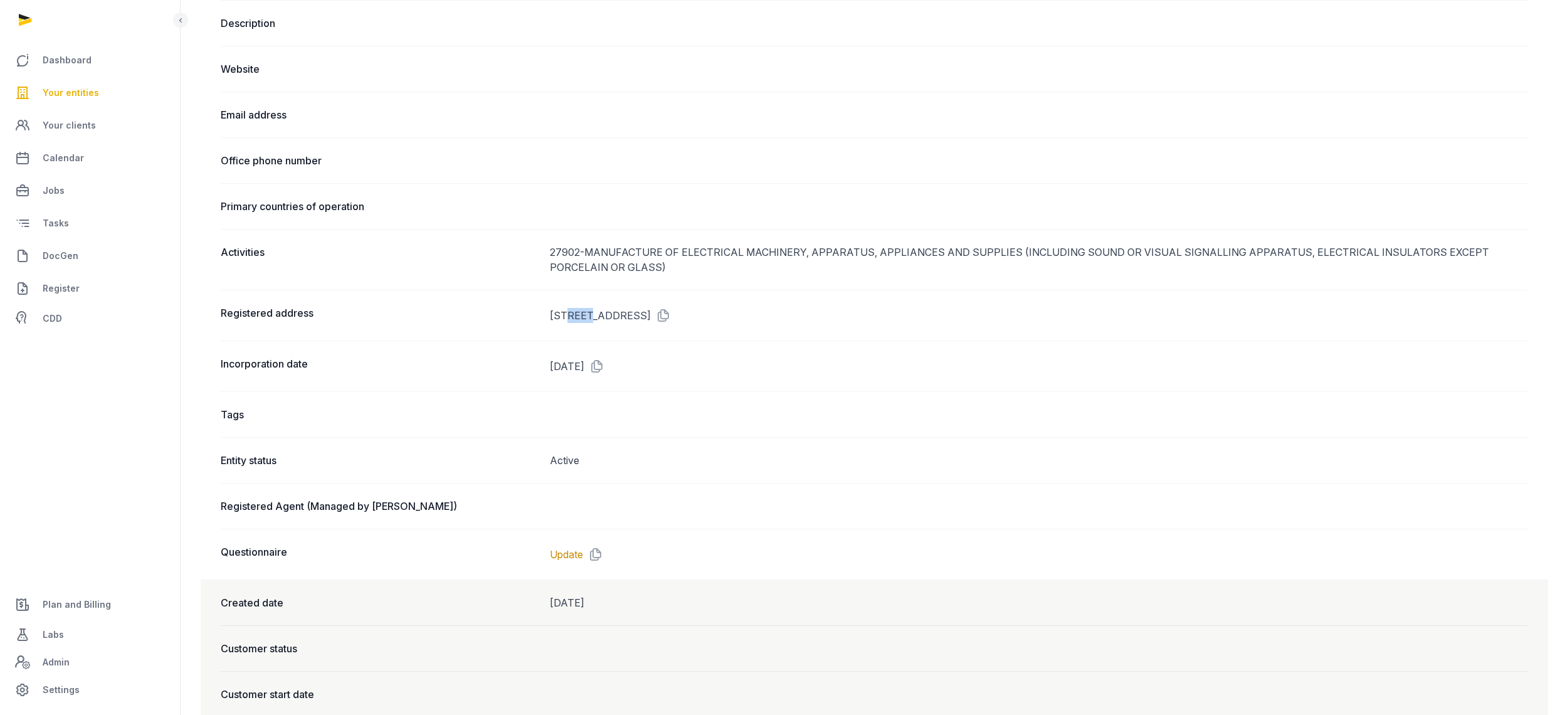
click at [568, 321] on dd "[STREET_ADDRESS]" at bounding box center [1039, 316] width 978 height 20
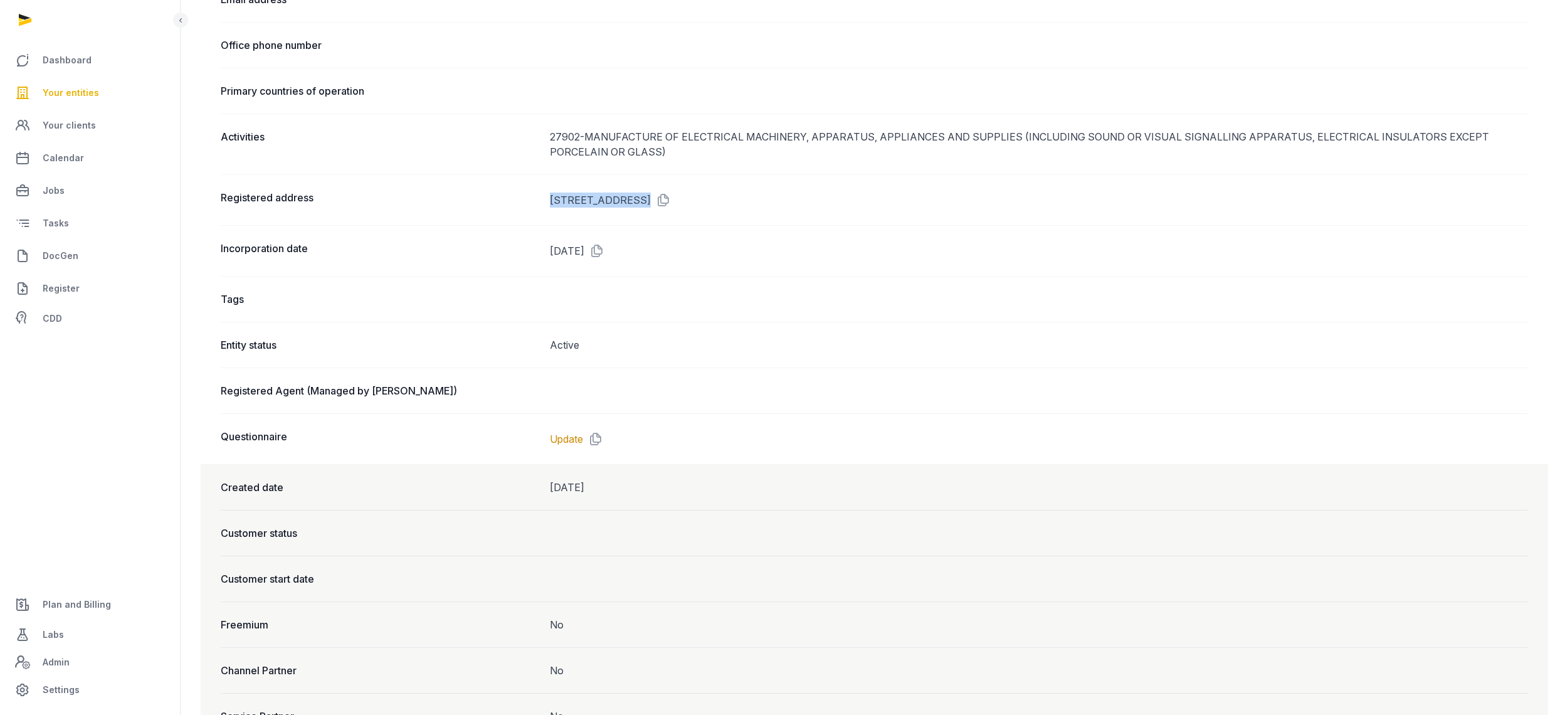
scroll to position [680, 0]
click at [637, 208] on dd "[STREET_ADDRESS]" at bounding box center [1039, 200] width 978 height 20
click at [637, 201] on dd "[STREET_ADDRESS]" at bounding box center [1039, 200] width 978 height 20
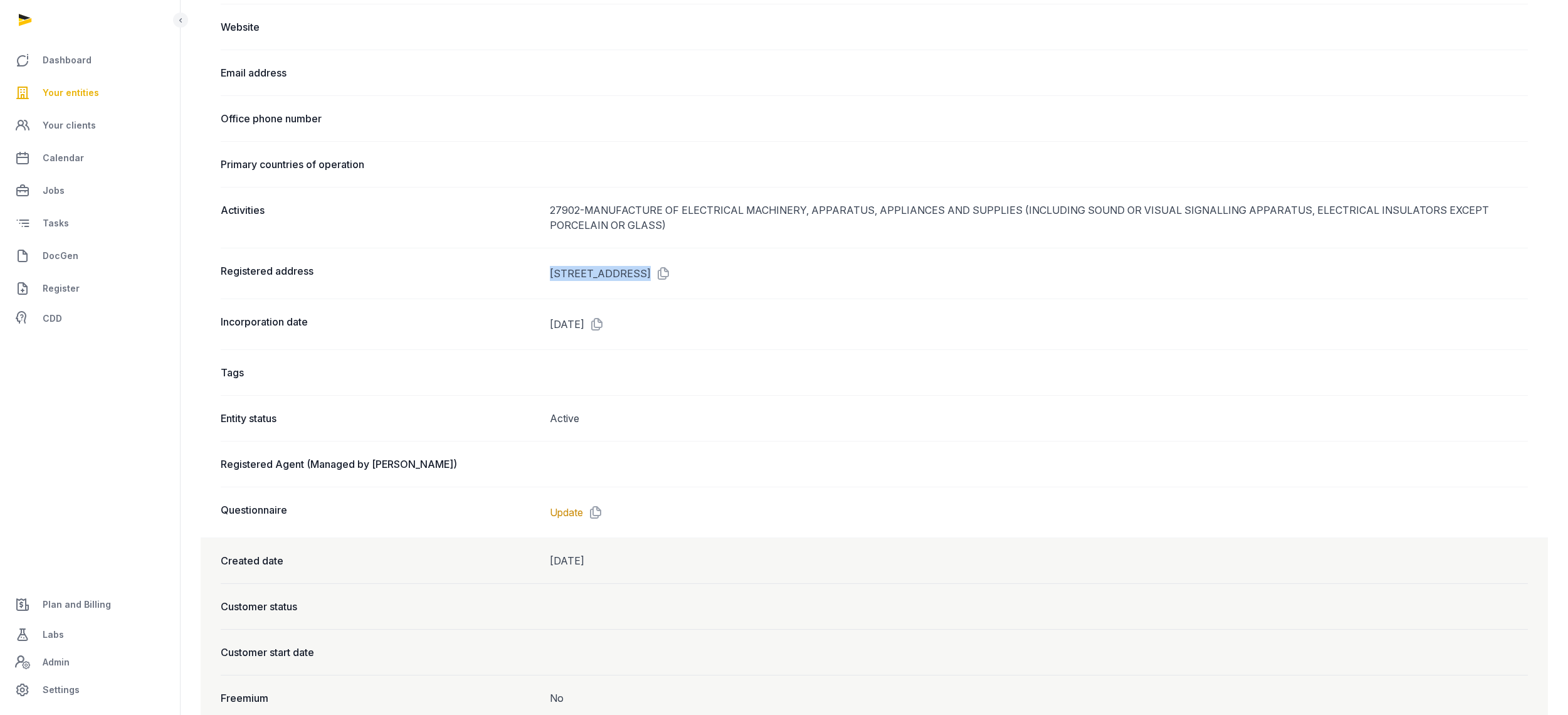
scroll to position [549, 0]
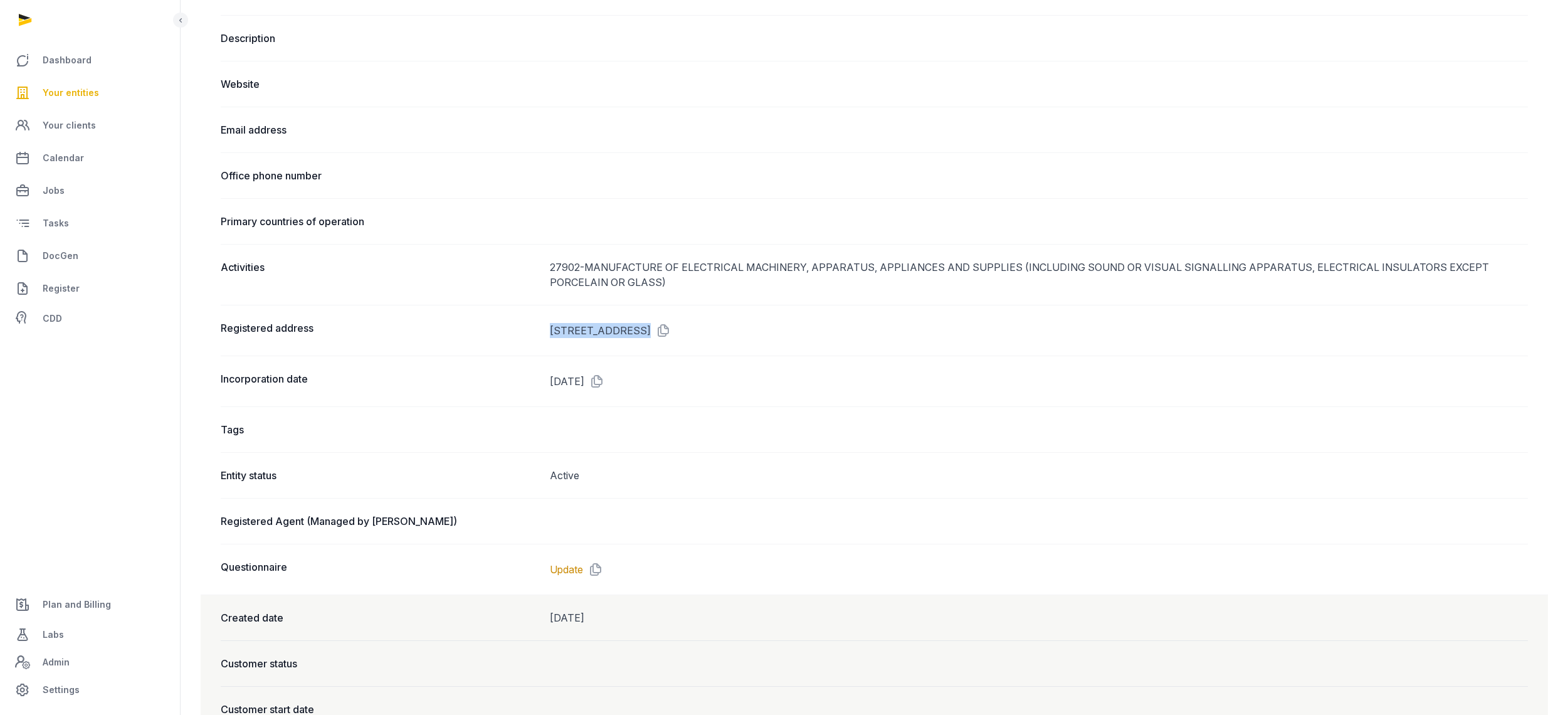
click at [579, 352] on div "Registered address [STREET_ADDRESS]" at bounding box center [874, 331] width 1307 height 51
click at [580, 335] on dd "[STREET_ADDRESS]" at bounding box center [1039, 331] width 978 height 20
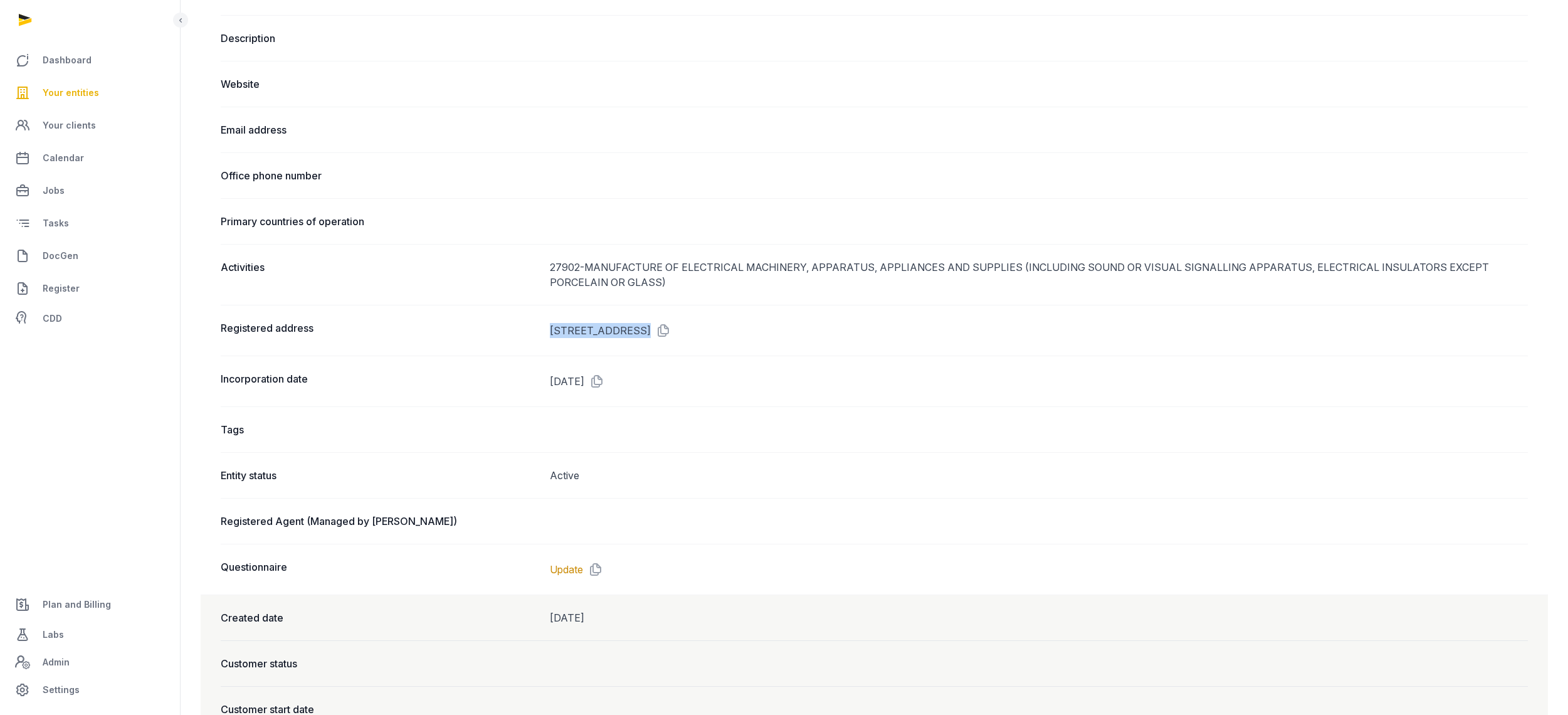
click at [580, 335] on dd "[STREET_ADDRESS]" at bounding box center [1039, 331] width 978 height 20
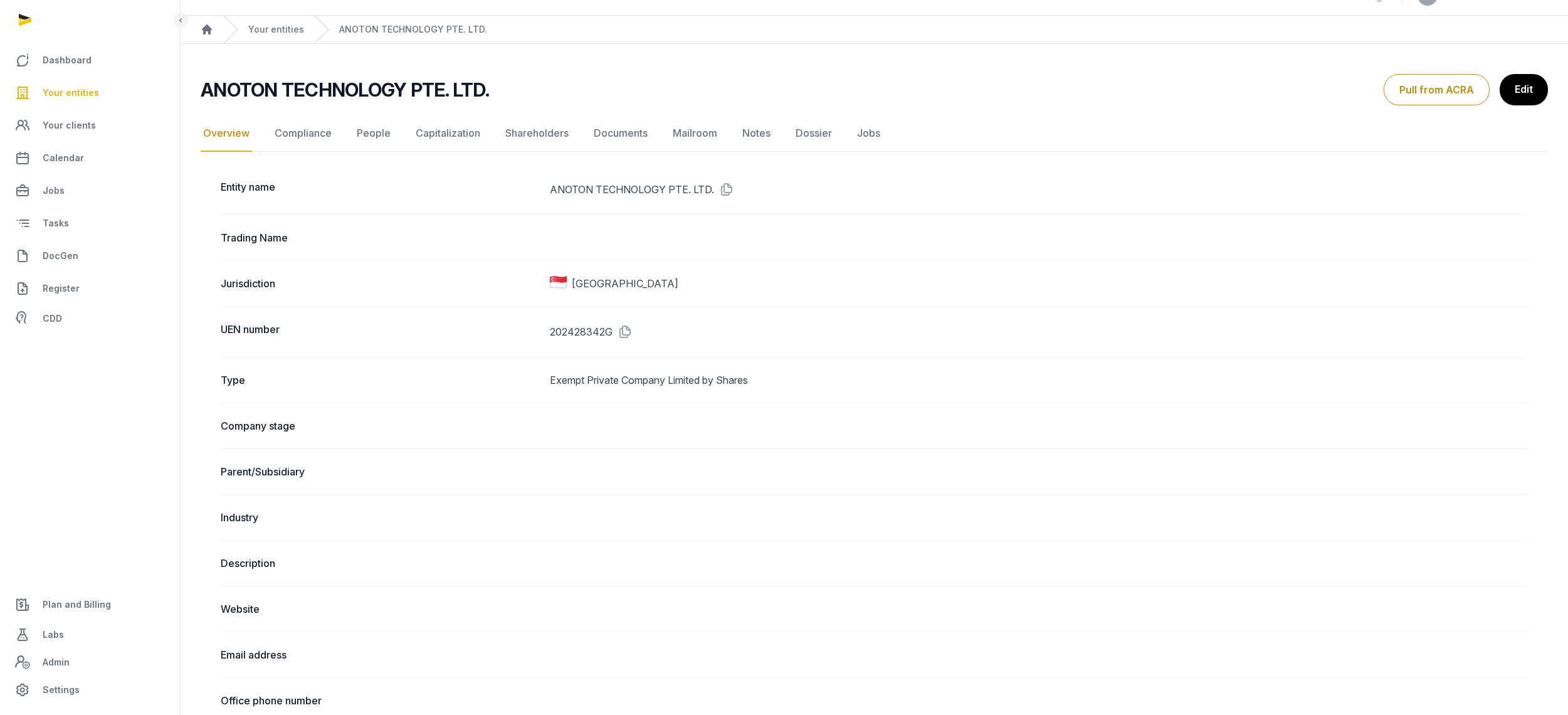
scroll to position [0, 0]
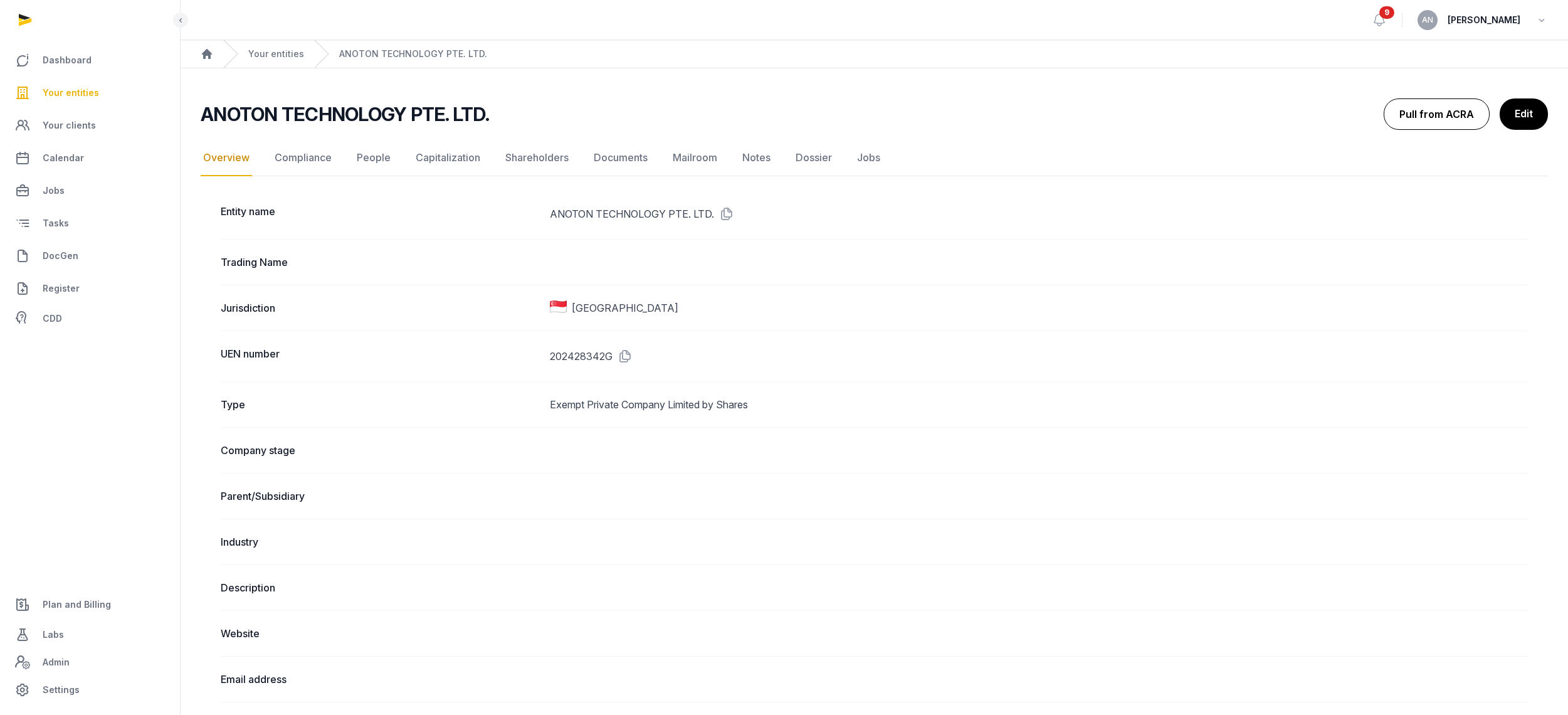
click at [1417, 117] on button "Pull from ACRA" at bounding box center [1436, 114] width 106 height 31
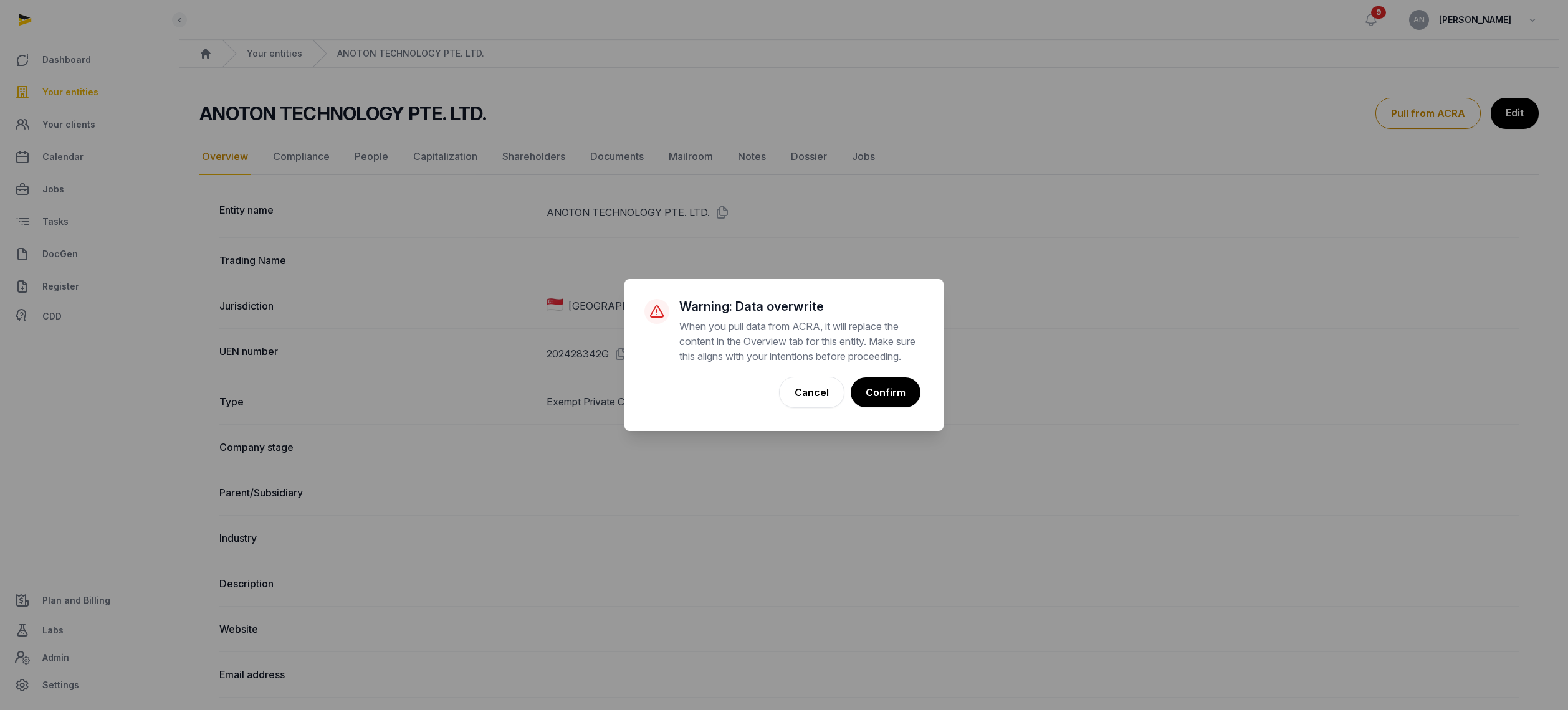
drag, startPoint x: 883, startPoint y: 397, endPoint x: 896, endPoint y: 386, distance: 17.0
click at [883, 397] on button "Confirm" at bounding box center [885, 393] width 70 height 30
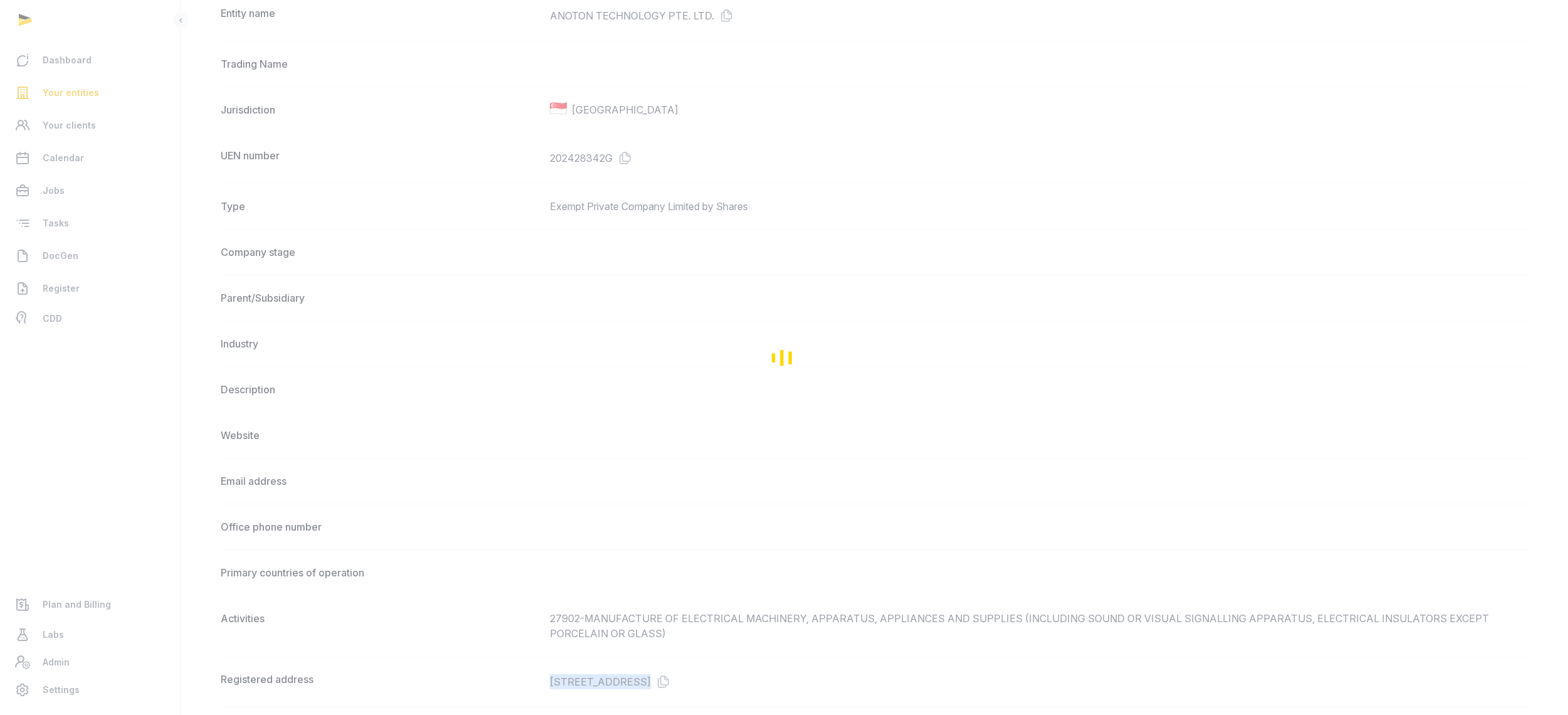
scroll to position [295, 0]
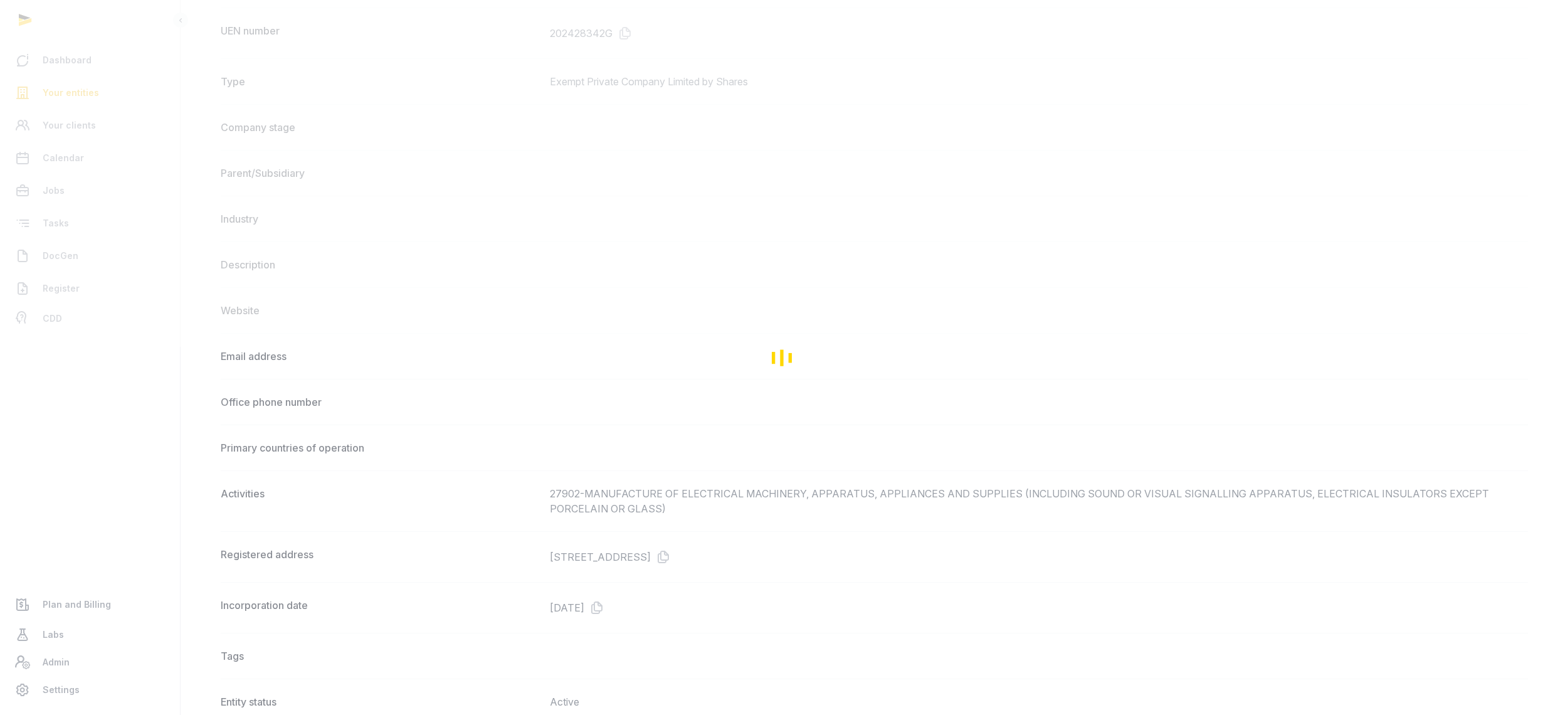
scroll to position [602, 0]
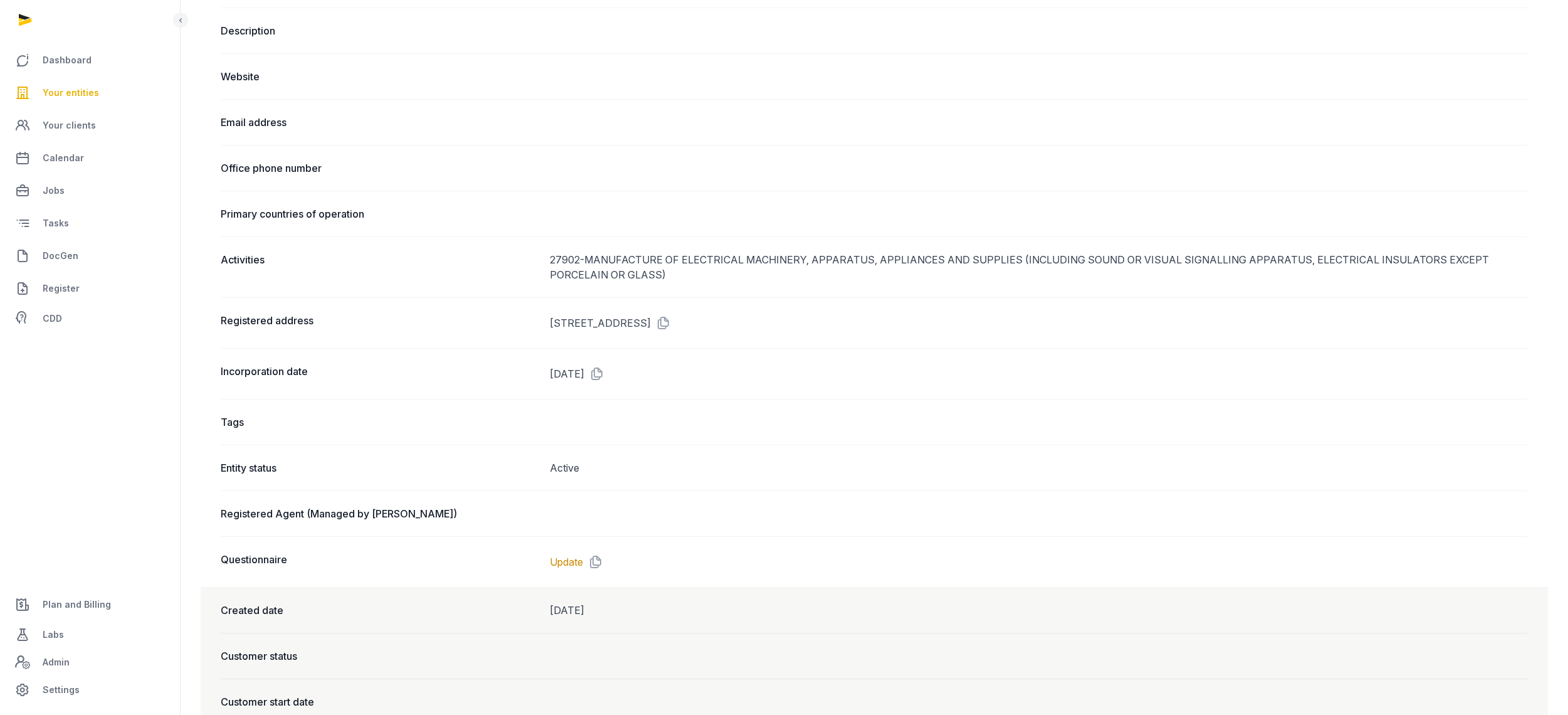
drag, startPoint x: 542, startPoint y: 323, endPoint x: 703, endPoint y: 321, distance: 161.0
click at [704, 321] on div "Registered address [STREET_ADDRESS]" at bounding box center [874, 323] width 1307 height 51
click at [703, 325] on dd "[STREET_ADDRESS]" at bounding box center [1039, 323] width 978 height 20
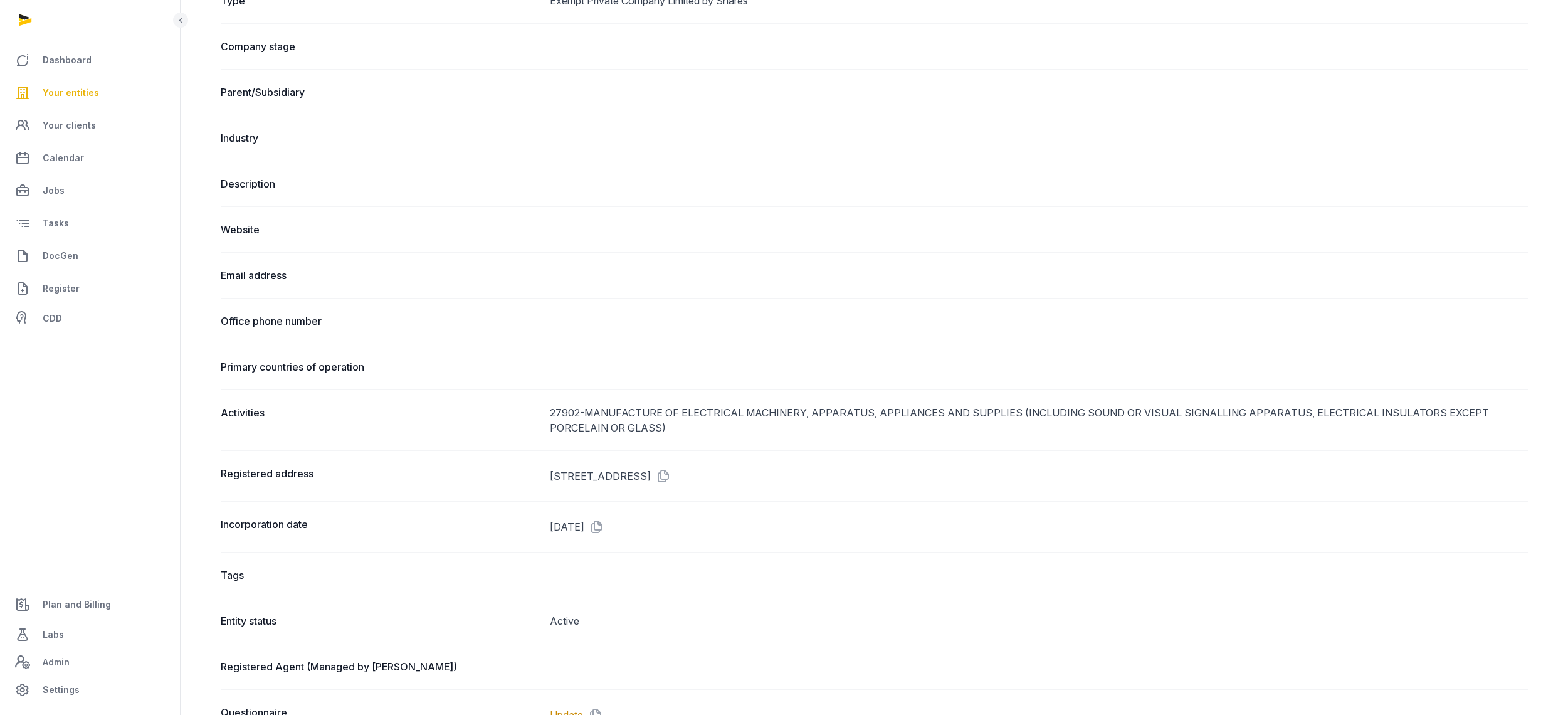
scroll to position [508, 0]
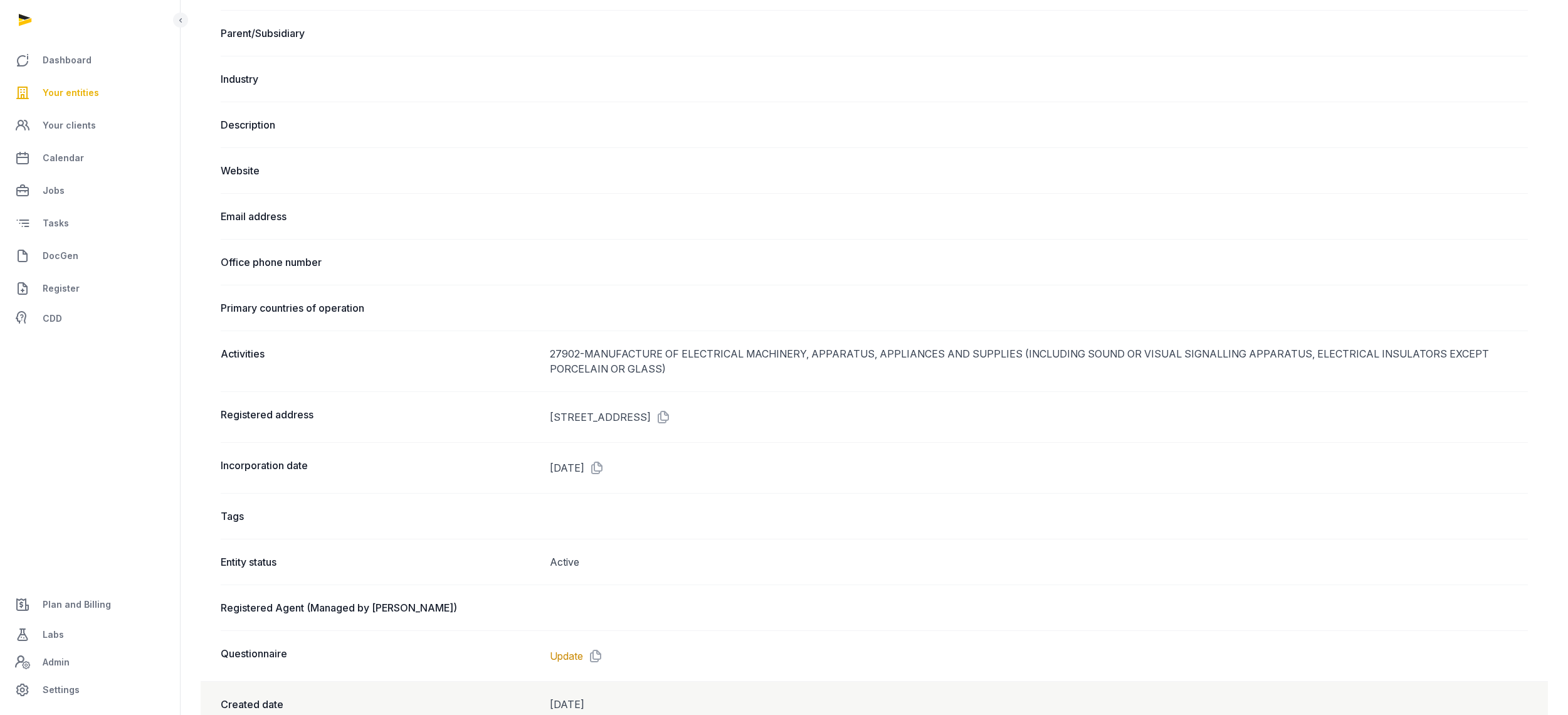
click at [639, 426] on dd "[STREET_ADDRESS]" at bounding box center [1039, 417] width 978 height 20
drag, startPoint x: 665, startPoint y: 422, endPoint x: 862, endPoint y: 421, distance: 197.0
click at [794, 422] on dd "[STREET_ADDRESS]" at bounding box center [1039, 417] width 978 height 20
drag, startPoint x: 868, startPoint y: 420, endPoint x: 857, endPoint y: 421, distance: 11.0
click at [868, 420] on dd "[STREET_ADDRESS]" at bounding box center [1039, 417] width 978 height 20
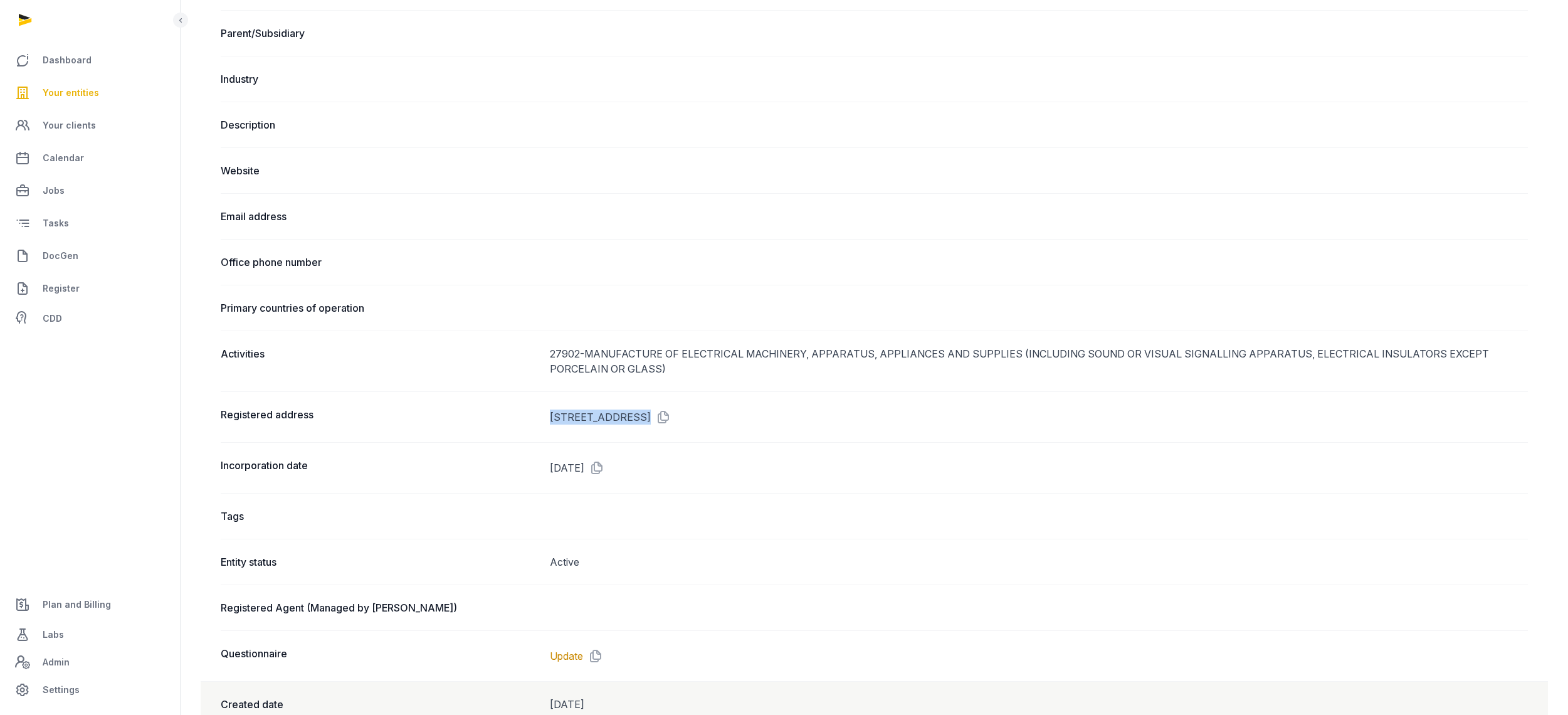
drag, startPoint x: 536, startPoint y: 426, endPoint x: 717, endPoint y: 428, distance: 181.0
click at [717, 428] on div "Registered address [STREET_ADDRESS]" at bounding box center [874, 417] width 1307 height 51
click at [565, 420] on dd "[STREET_ADDRESS]" at bounding box center [1039, 417] width 978 height 20
drag, startPoint x: 597, startPoint y: 415, endPoint x: 760, endPoint y: 416, distance: 163.0
click at [754, 416] on div "Registered address [STREET_ADDRESS]" at bounding box center [874, 417] width 1307 height 51
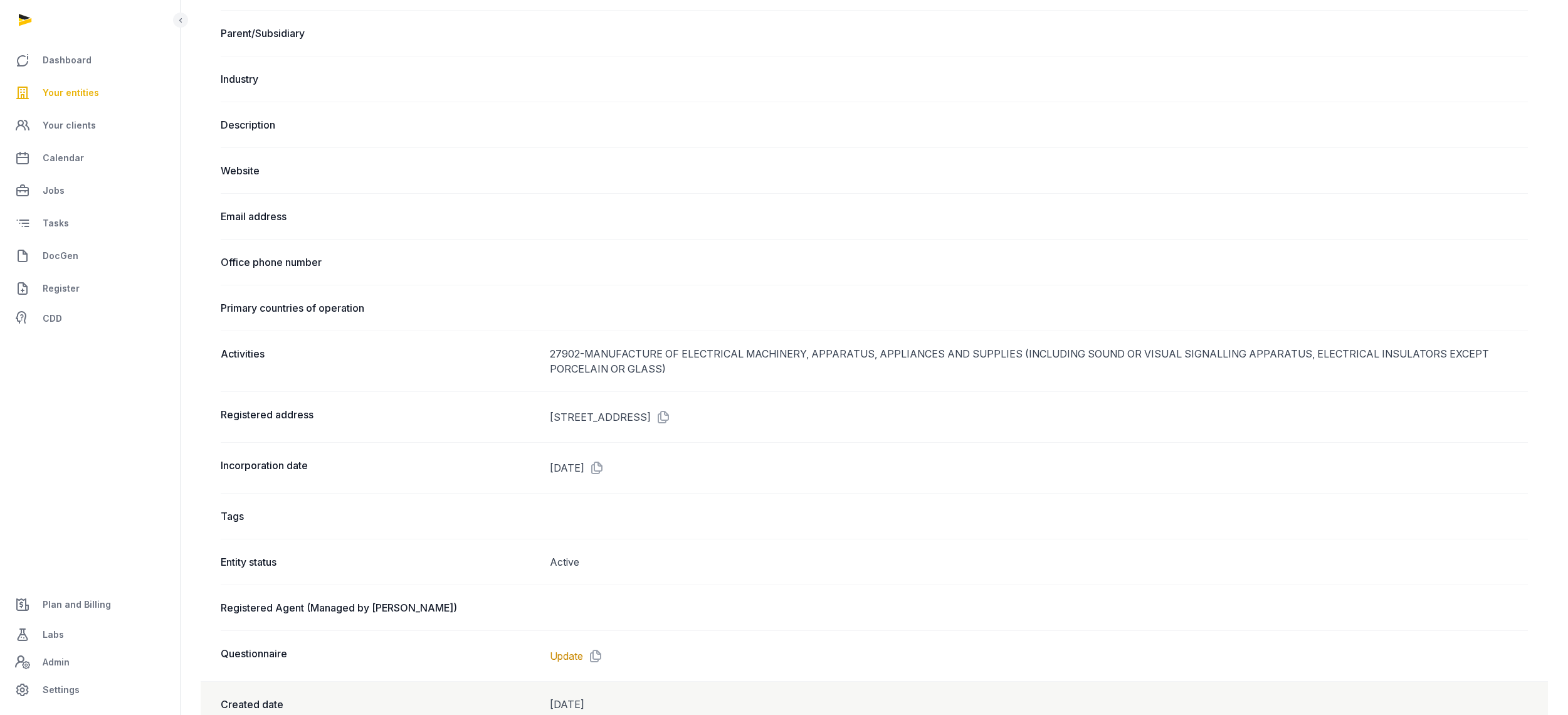
click at [760, 416] on dd "[STREET_ADDRESS]" at bounding box center [1039, 417] width 978 height 20
click at [671, 419] on dd "[STREET_ADDRESS]" at bounding box center [1039, 417] width 978 height 20
drag, startPoint x: 664, startPoint y: 420, endPoint x: 715, endPoint y: 422, distance: 51.0
click at [713, 422] on dd "[STREET_ADDRESS]" at bounding box center [1039, 417] width 978 height 20
click at [715, 422] on dd "[STREET_ADDRESS]" at bounding box center [1039, 417] width 978 height 20
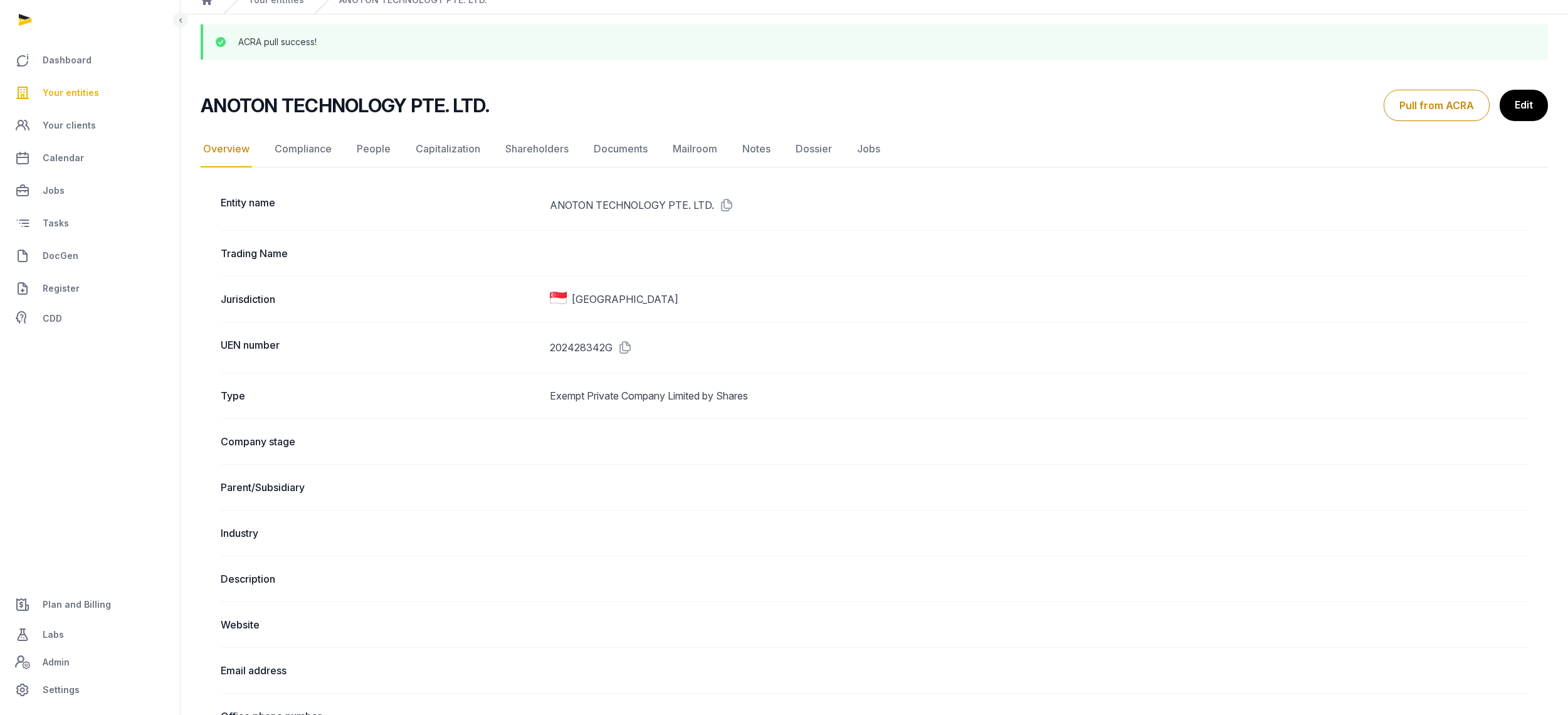
scroll to position [0, 0]
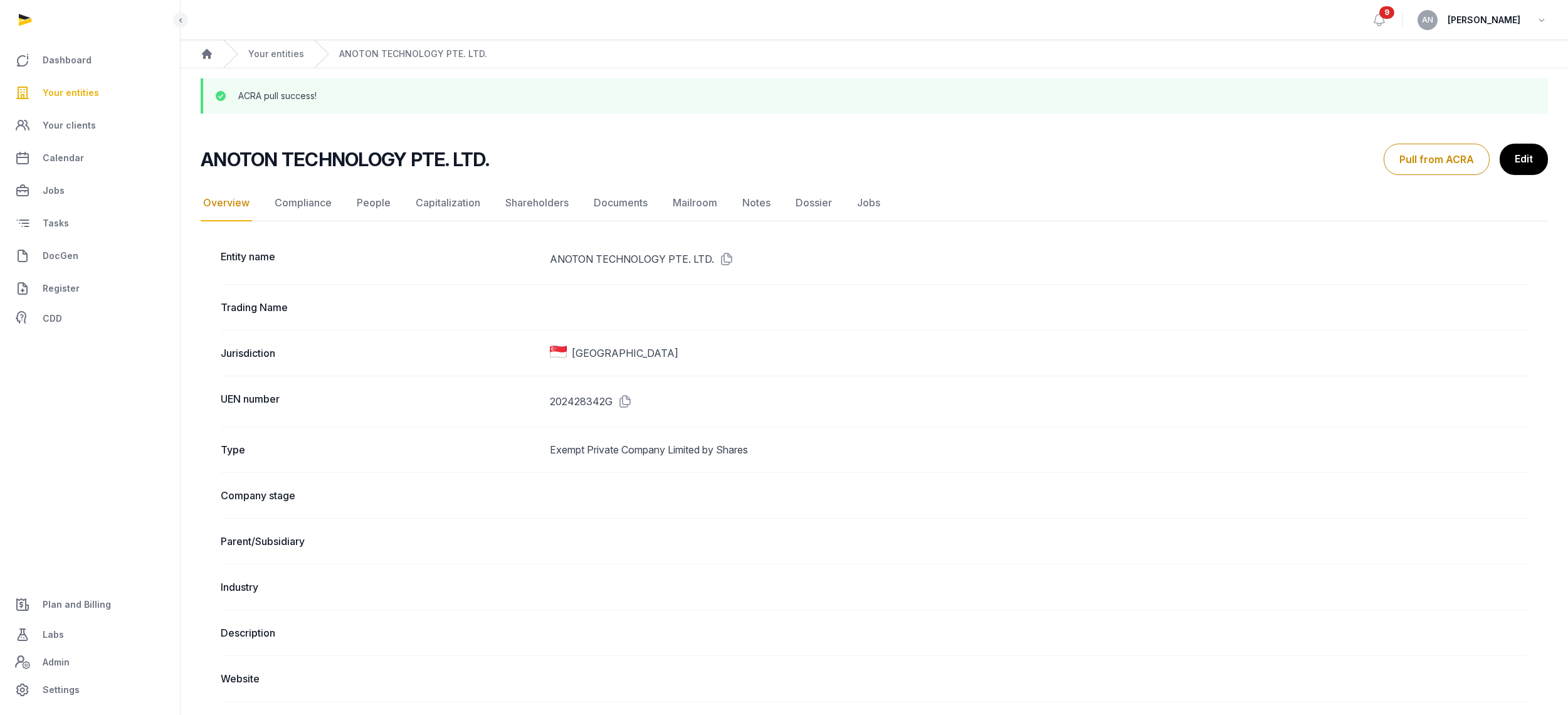
click at [279, 163] on h2 "ANOTON TECHNOLOGY PTE. LTD." at bounding box center [345, 159] width 289 height 22
click at [277, 163] on h2 "ANOTON TECHNOLOGY PTE. LTD." at bounding box center [345, 159] width 289 height 22
click at [504, 166] on div "ANOTON TECHNOLOGY PTE. LTD." at bounding box center [787, 159] width 1173 height 22
click at [385, 162] on h2 "ANOTON TECHNOLOGY PTE. LTD." at bounding box center [345, 159] width 289 height 22
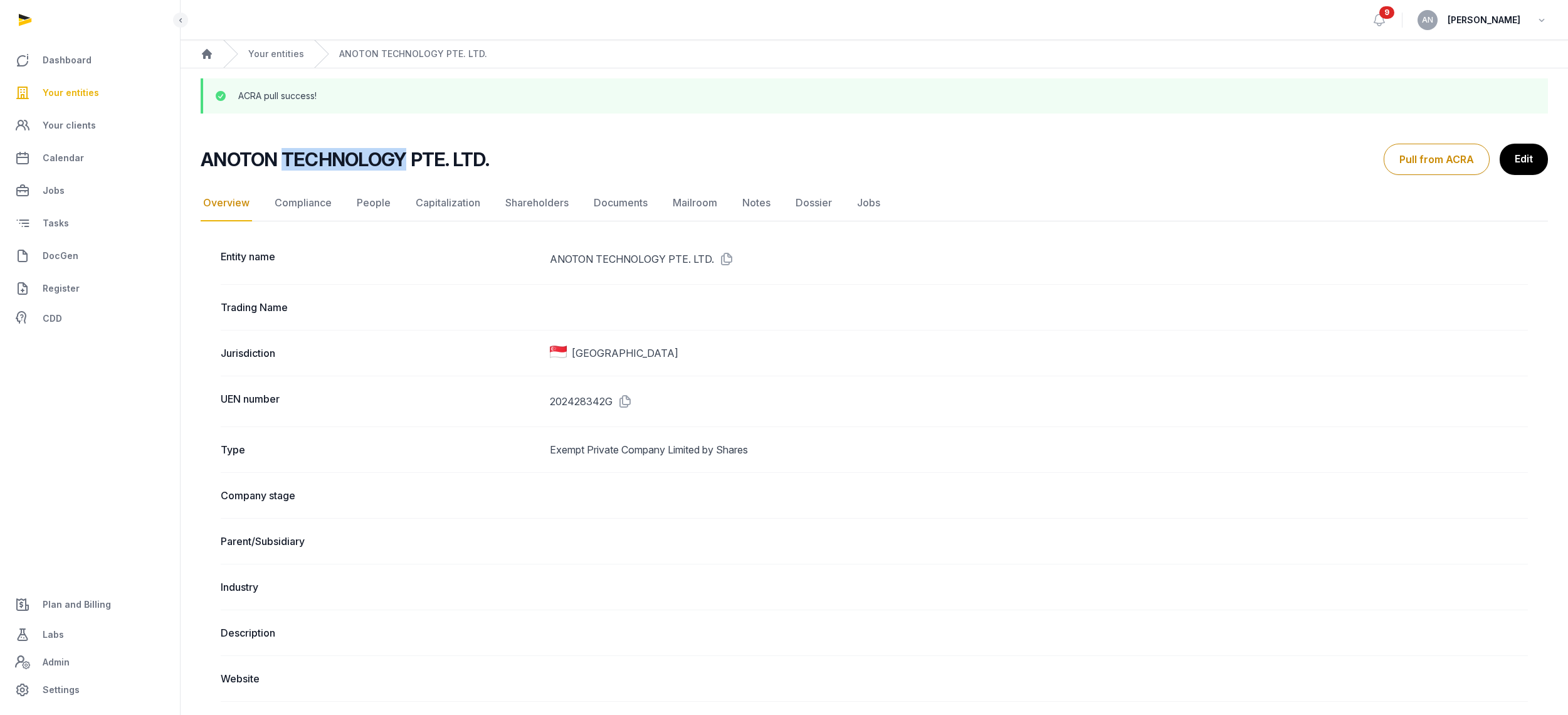
click at [385, 161] on h2 "ANOTON TECHNOLOGY PTE. LTD." at bounding box center [345, 159] width 289 height 22
click at [495, 158] on div "ANOTON TECHNOLOGY PTE. LTD." at bounding box center [787, 159] width 1173 height 22
click at [459, 159] on h2 "ANOTON TECHNOLOGY PTE. LTD." at bounding box center [345, 159] width 289 height 22
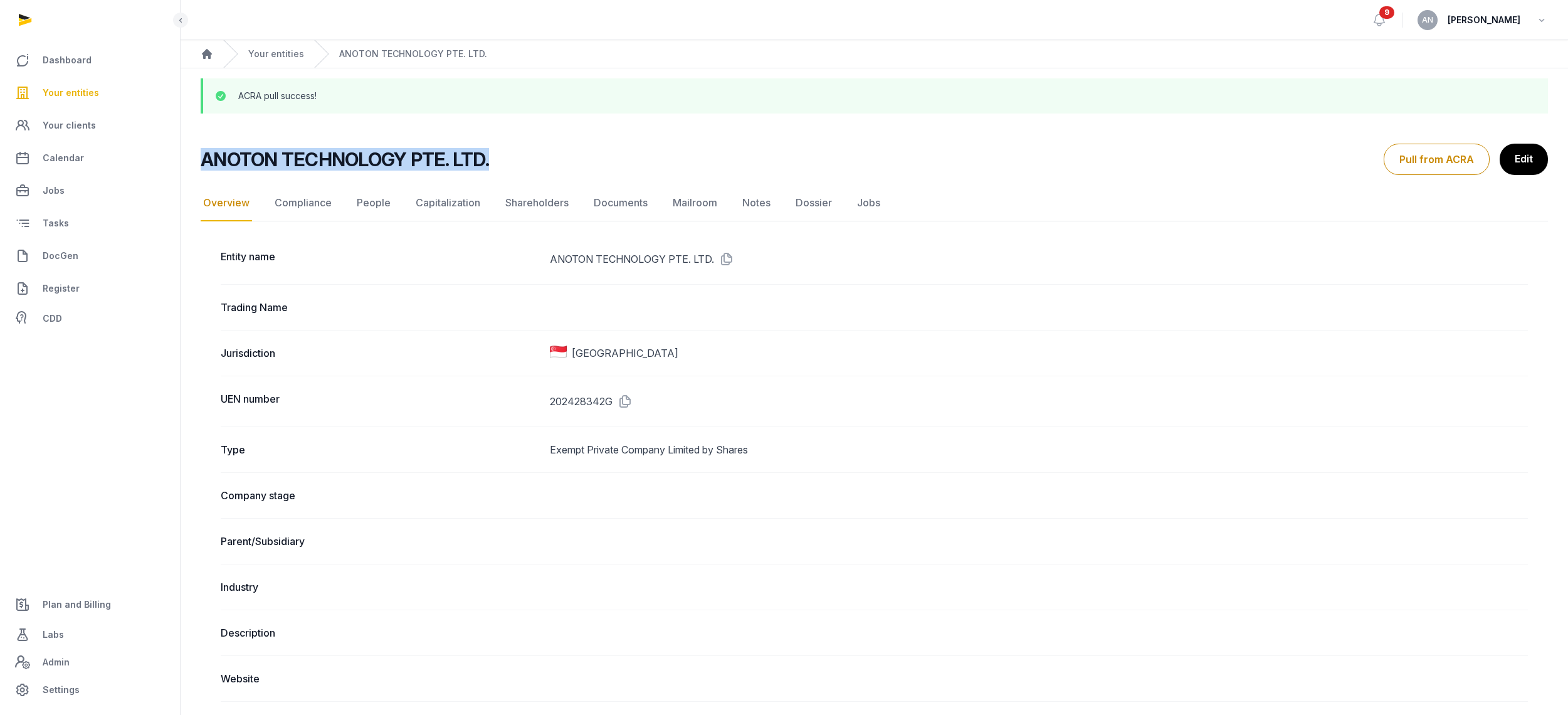
click at [459, 159] on h2 "ANOTON TECHNOLOGY PTE. LTD." at bounding box center [345, 159] width 289 height 22
click at [459, 160] on h2 "ANOTON TECHNOLOGY PTE. LTD." at bounding box center [345, 159] width 289 height 22
click at [459, 159] on h2 "ANOTON TECHNOLOGY PTE. LTD." at bounding box center [345, 159] width 289 height 22
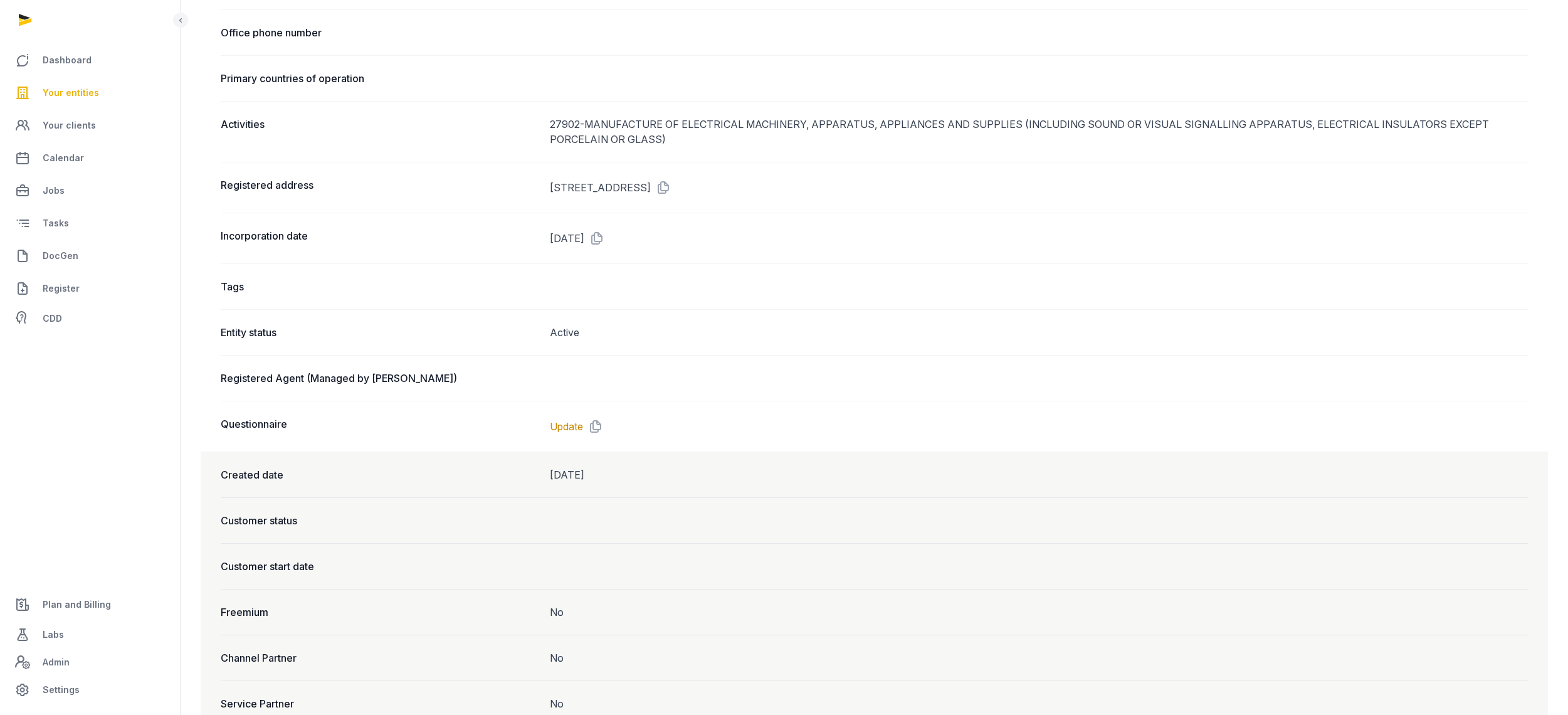
scroll to position [739, 0]
drag, startPoint x: 596, startPoint y: 189, endPoint x: 1112, endPoint y: 187, distance: 516.0
click at [1096, 189] on div "Registered address [STREET_ADDRESS]" at bounding box center [874, 187] width 1307 height 51
click at [1113, 192] on dd "[STREET_ADDRESS]" at bounding box center [1039, 187] width 978 height 20
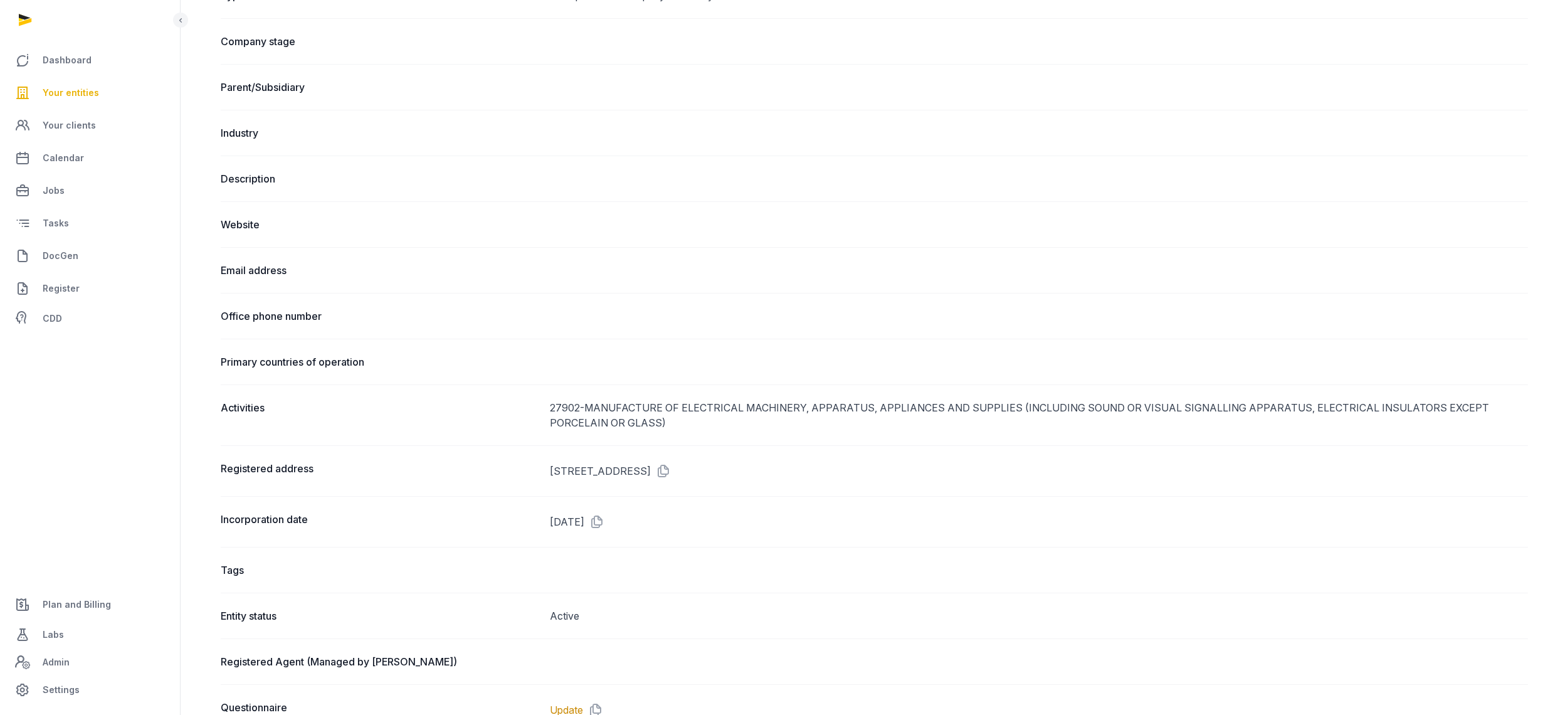
scroll to position [454, 0]
click at [656, 468] on dd "[STREET_ADDRESS]" at bounding box center [1039, 471] width 978 height 20
click at [730, 473] on dd "[STREET_ADDRESS]" at bounding box center [1039, 471] width 978 height 20
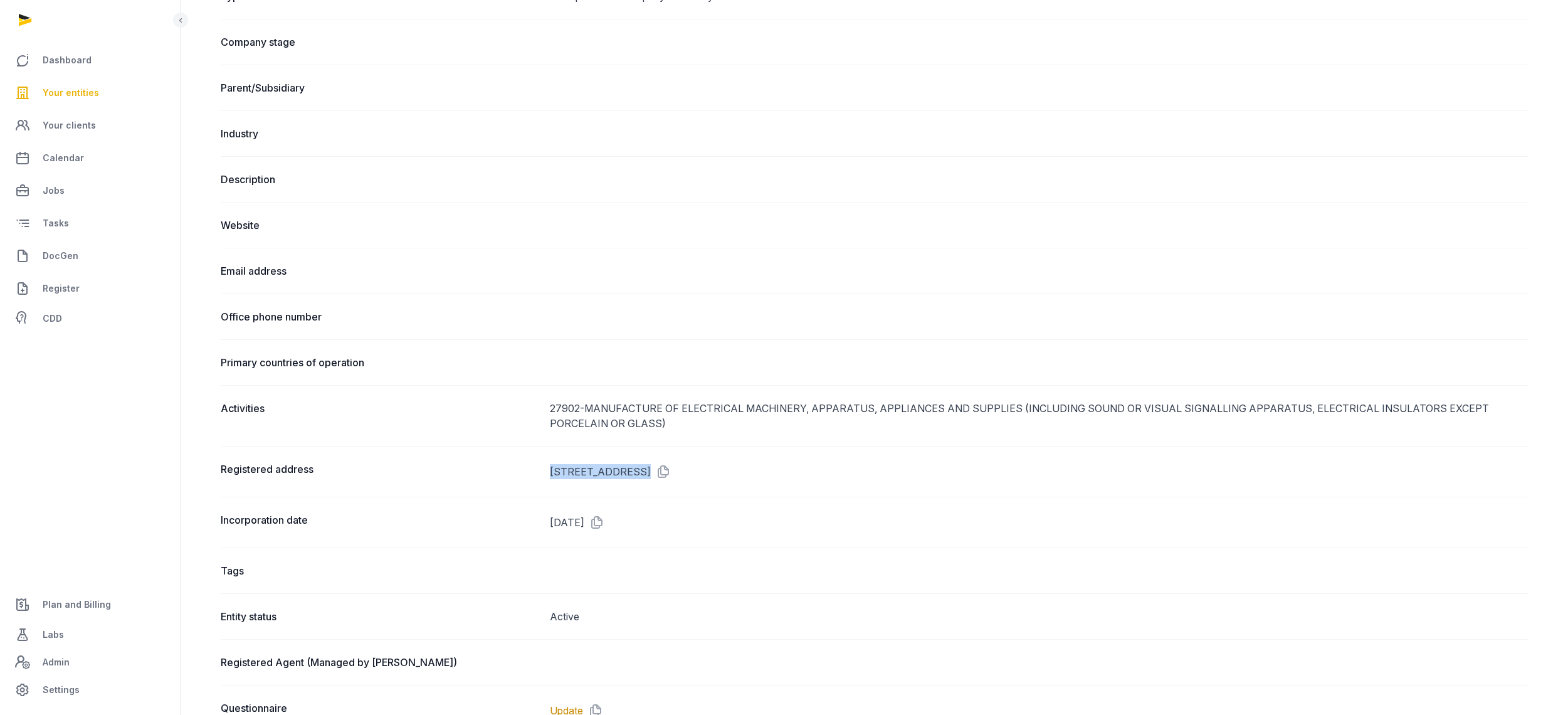
click at [730, 473] on dd "[STREET_ADDRESS]" at bounding box center [1039, 471] width 978 height 20
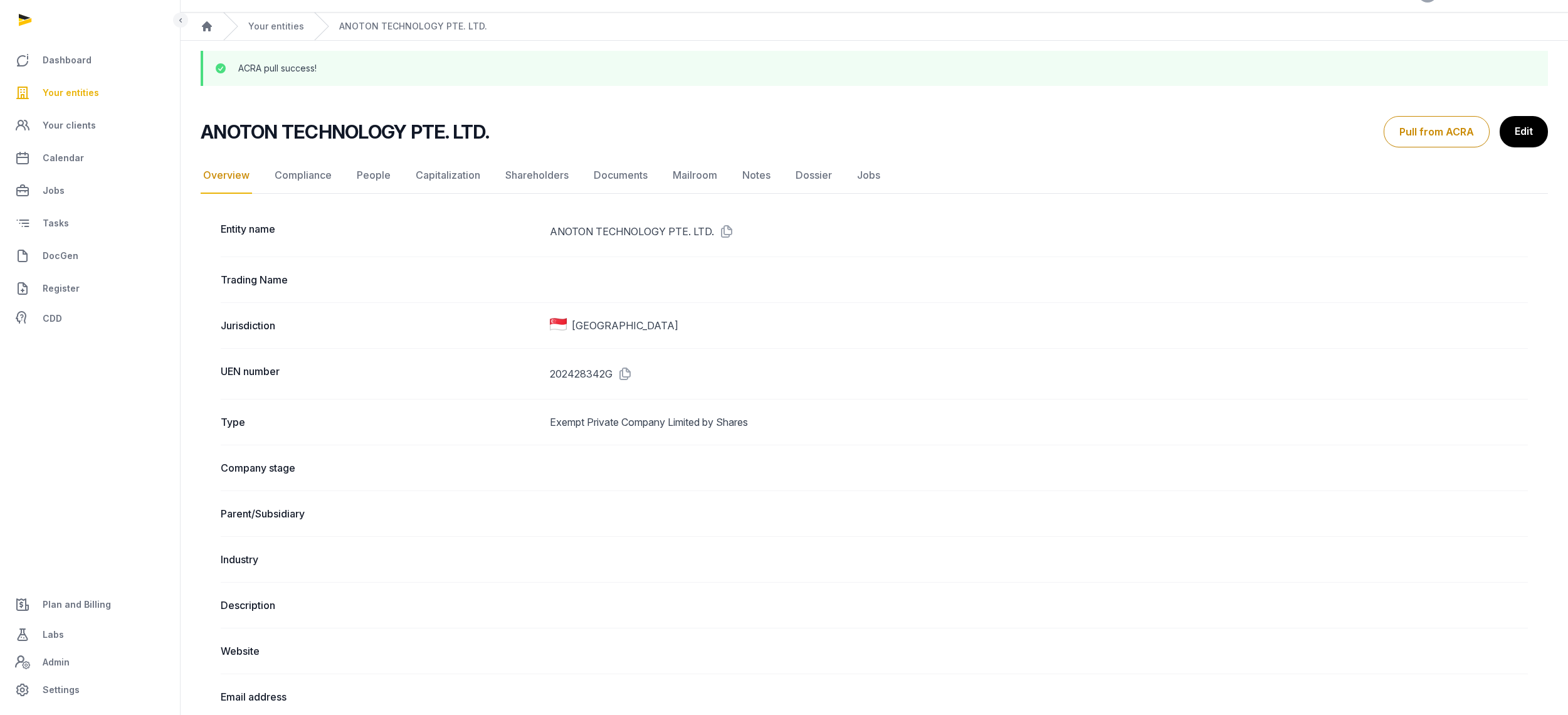
scroll to position [0, 0]
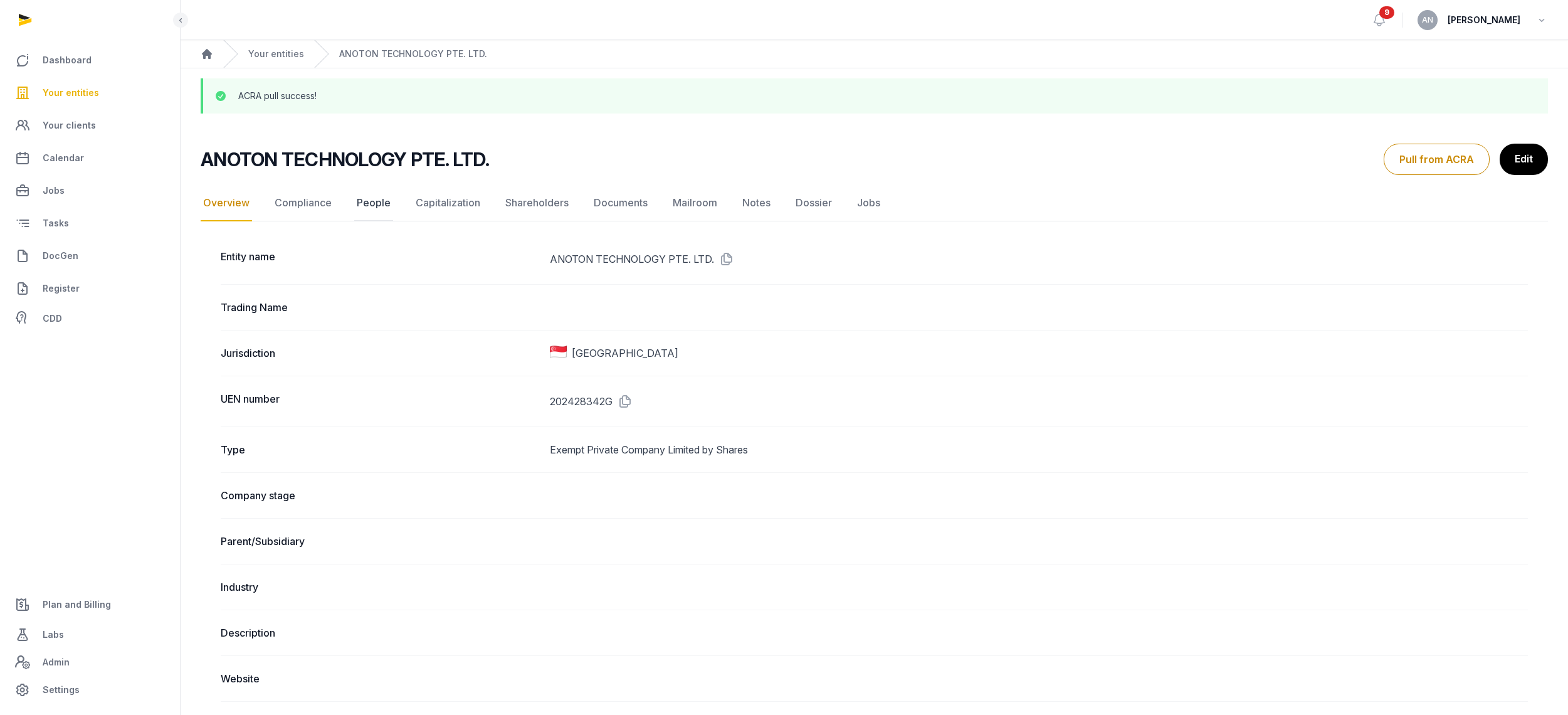
click at [380, 208] on link "People" at bounding box center [373, 204] width 39 height 37
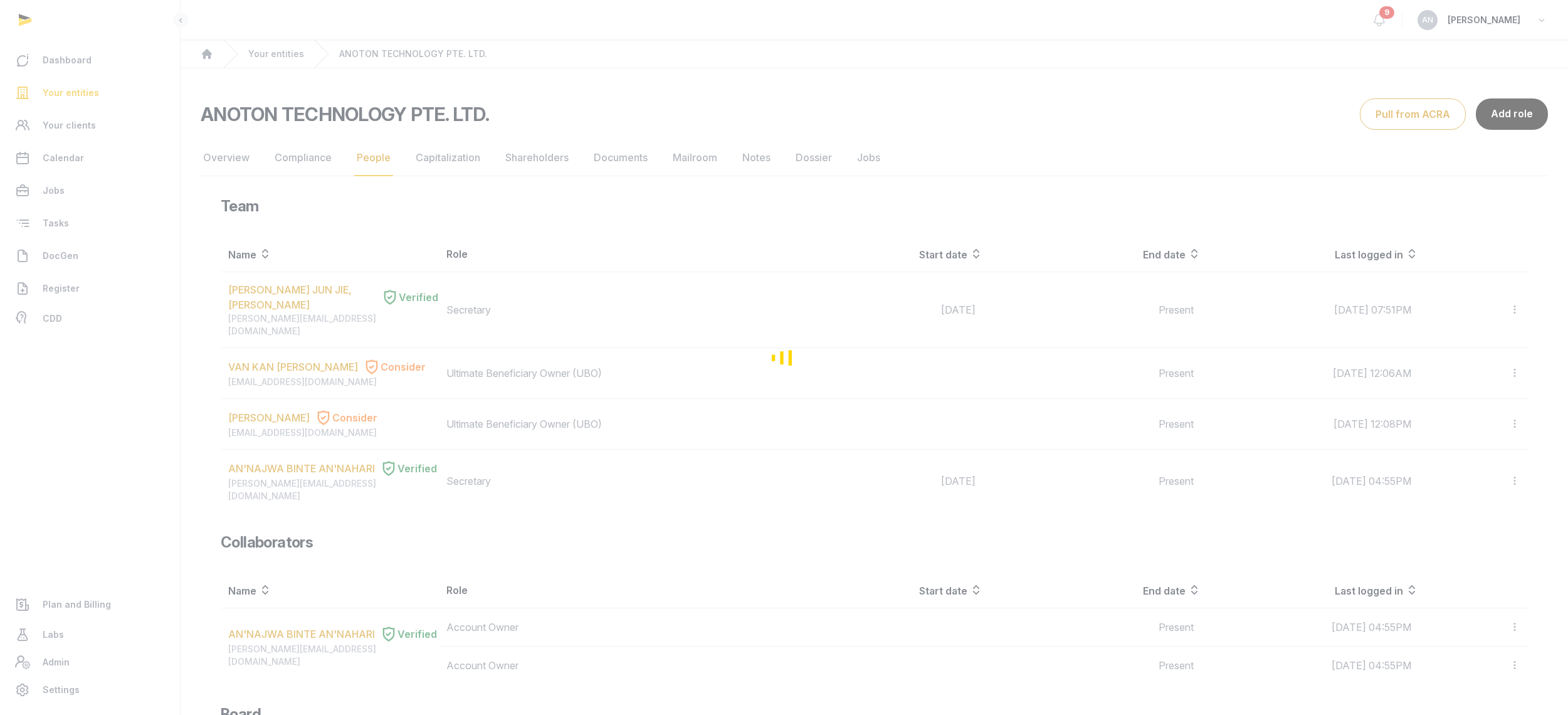
click at [645, 138] on div "Loading" at bounding box center [784, 358] width 1568 height 715
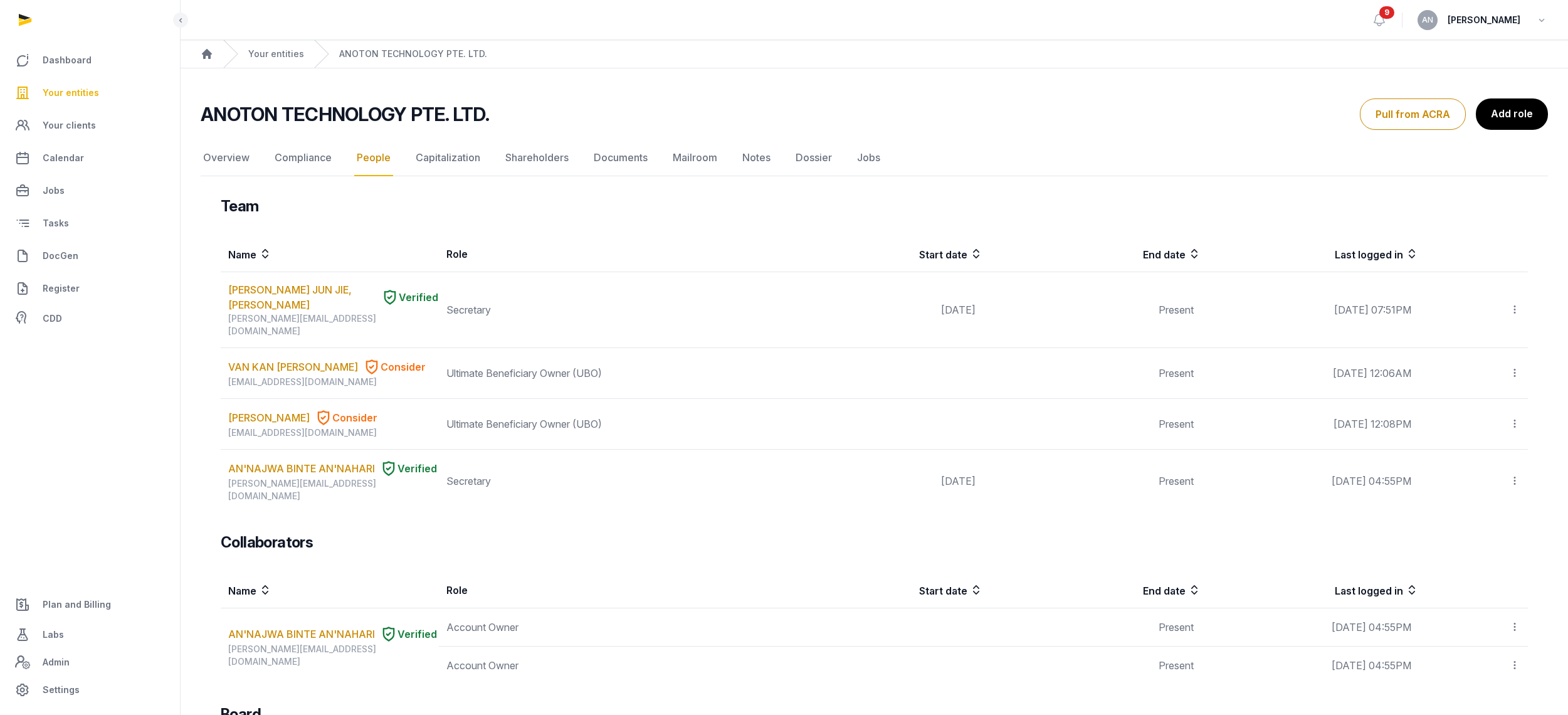
click at [613, 240] on th "Role" at bounding box center [602, 254] width 327 height 36
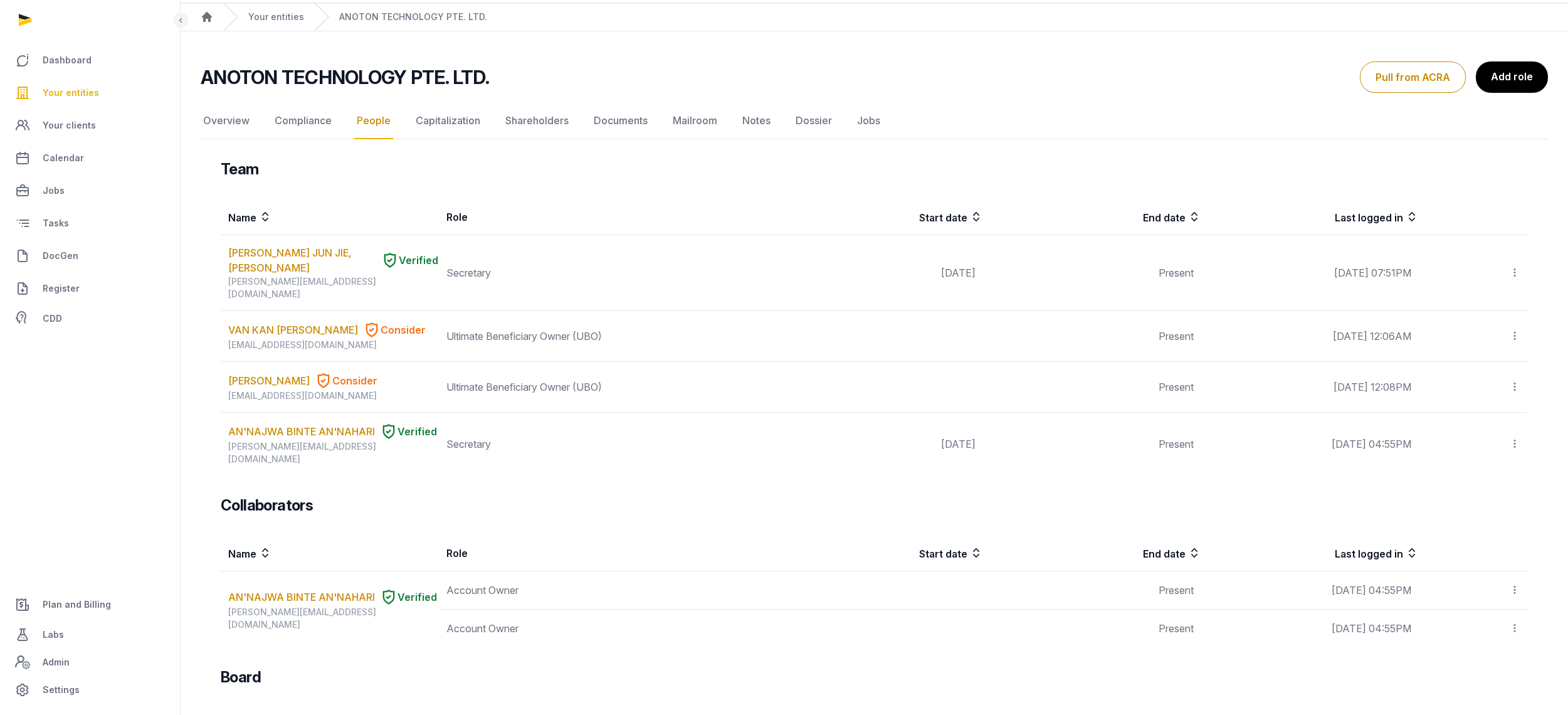
scroll to position [39, 0]
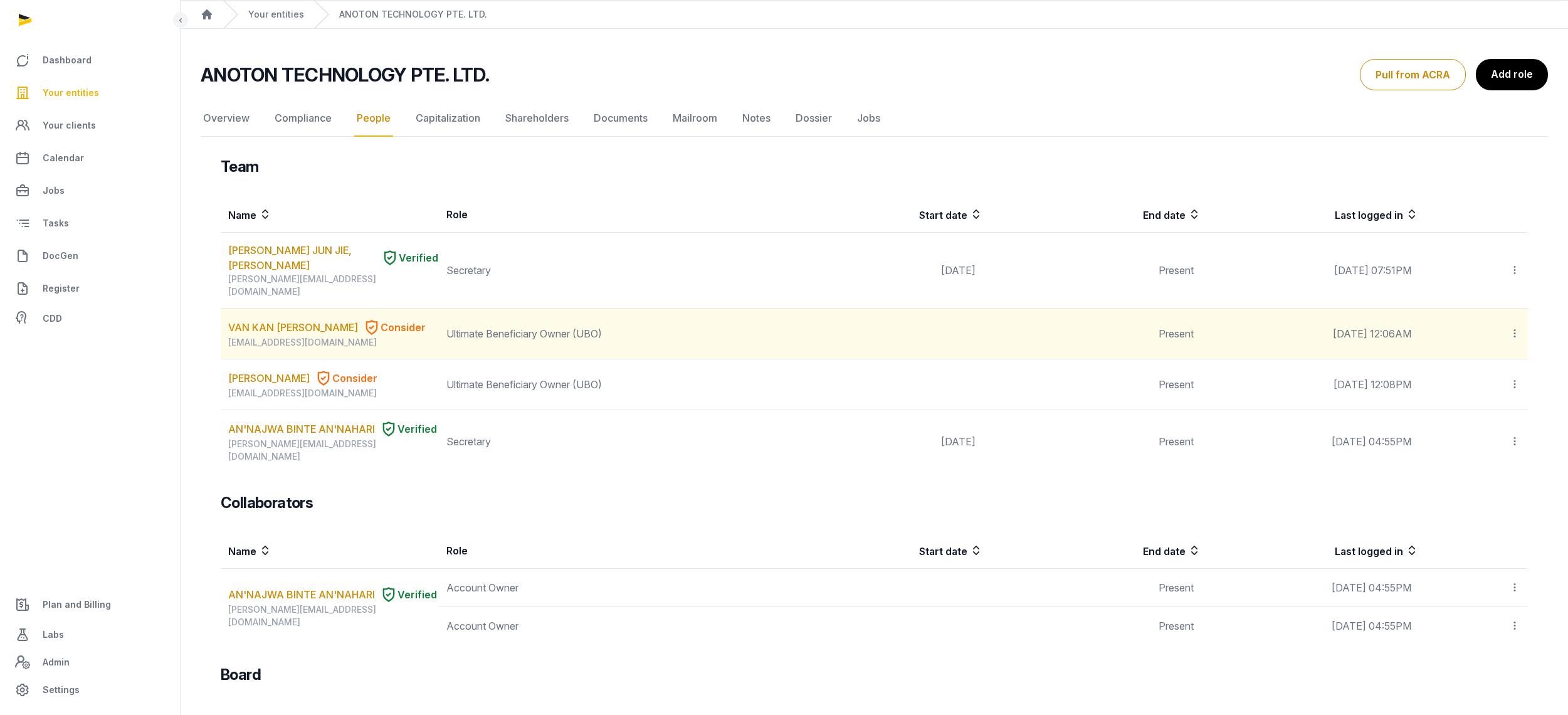
click at [231, 336] on div "[EMAIL_ADDRESS][DOMAIN_NAME]" at bounding box center [333, 342] width 210 height 12
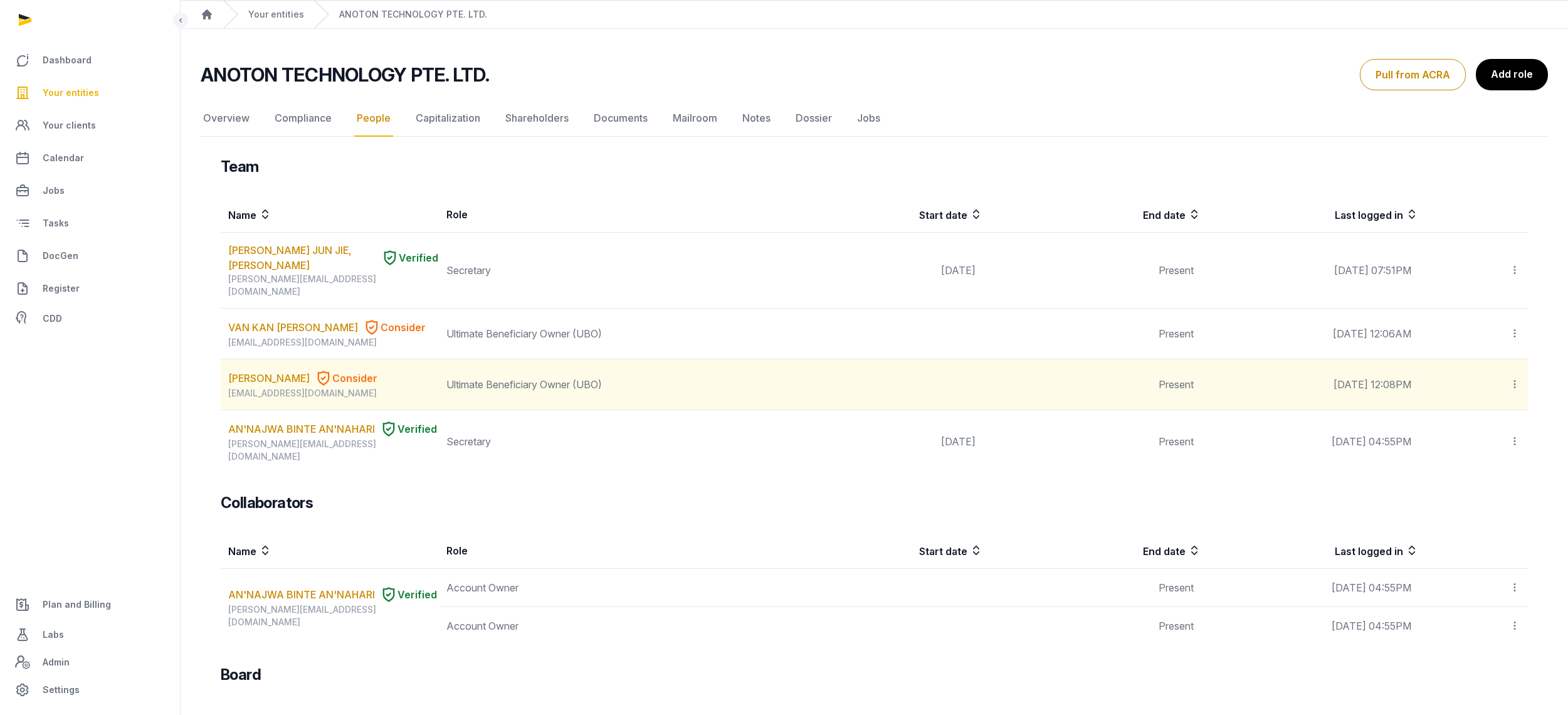
drag, startPoint x: 236, startPoint y: 369, endPoint x: 317, endPoint y: 369, distance: 81.0
click at [317, 387] on div "[EMAIL_ADDRESS][DOMAIN_NAME]" at bounding box center [333, 393] width 210 height 12
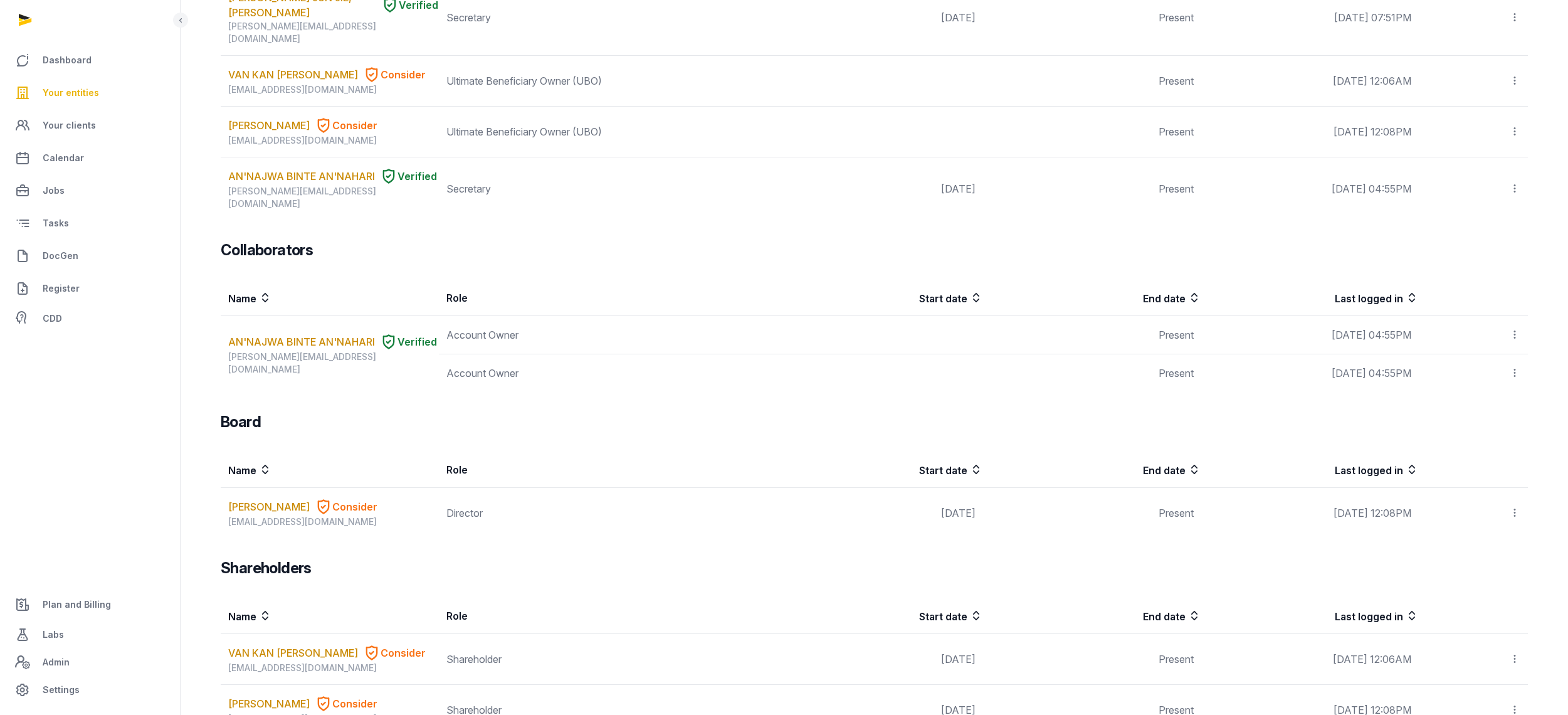
scroll to position [300, 0]
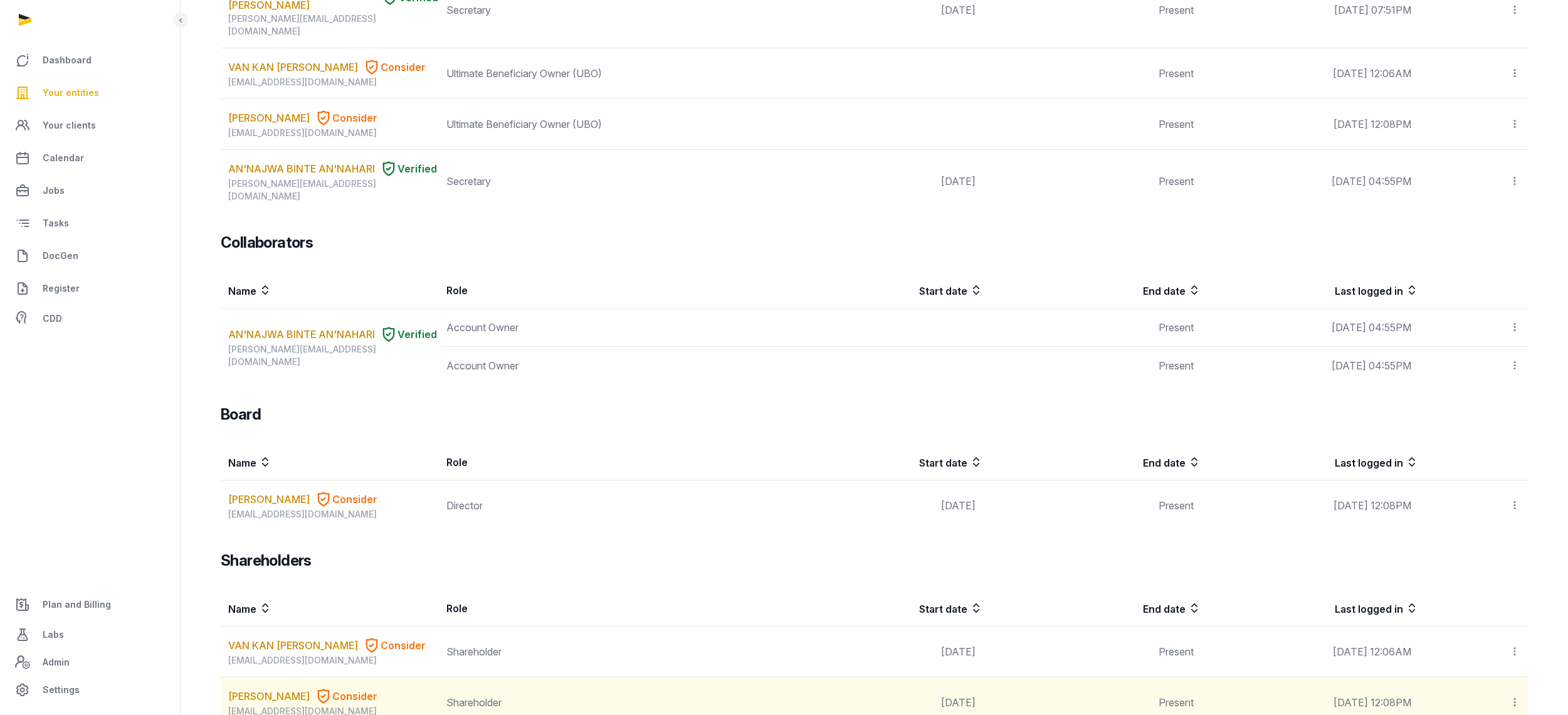
click at [303, 705] on div "[EMAIL_ADDRESS][DOMAIN_NAME]" at bounding box center [333, 711] width 210 height 12
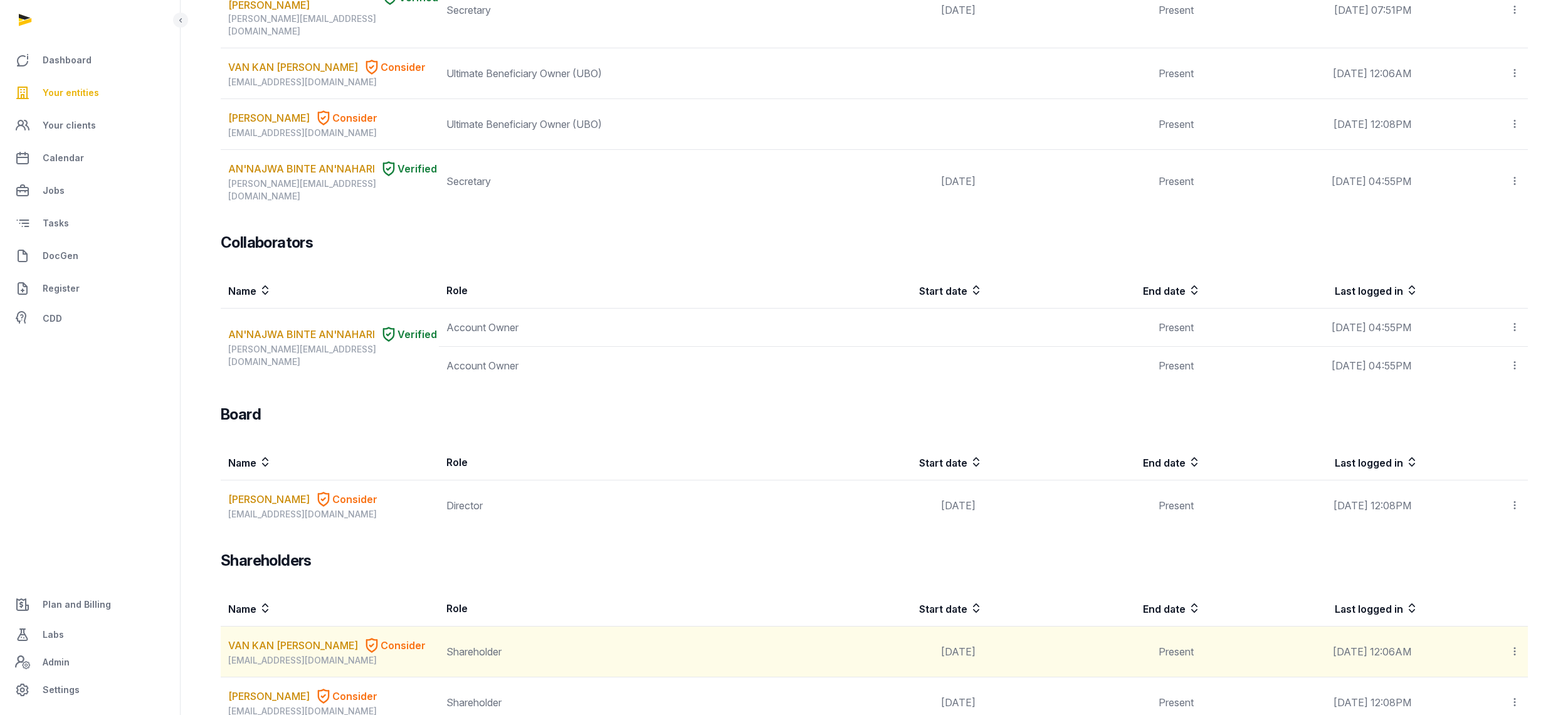
click at [267, 654] on div "[EMAIL_ADDRESS][DOMAIN_NAME]" at bounding box center [333, 660] width 210 height 12
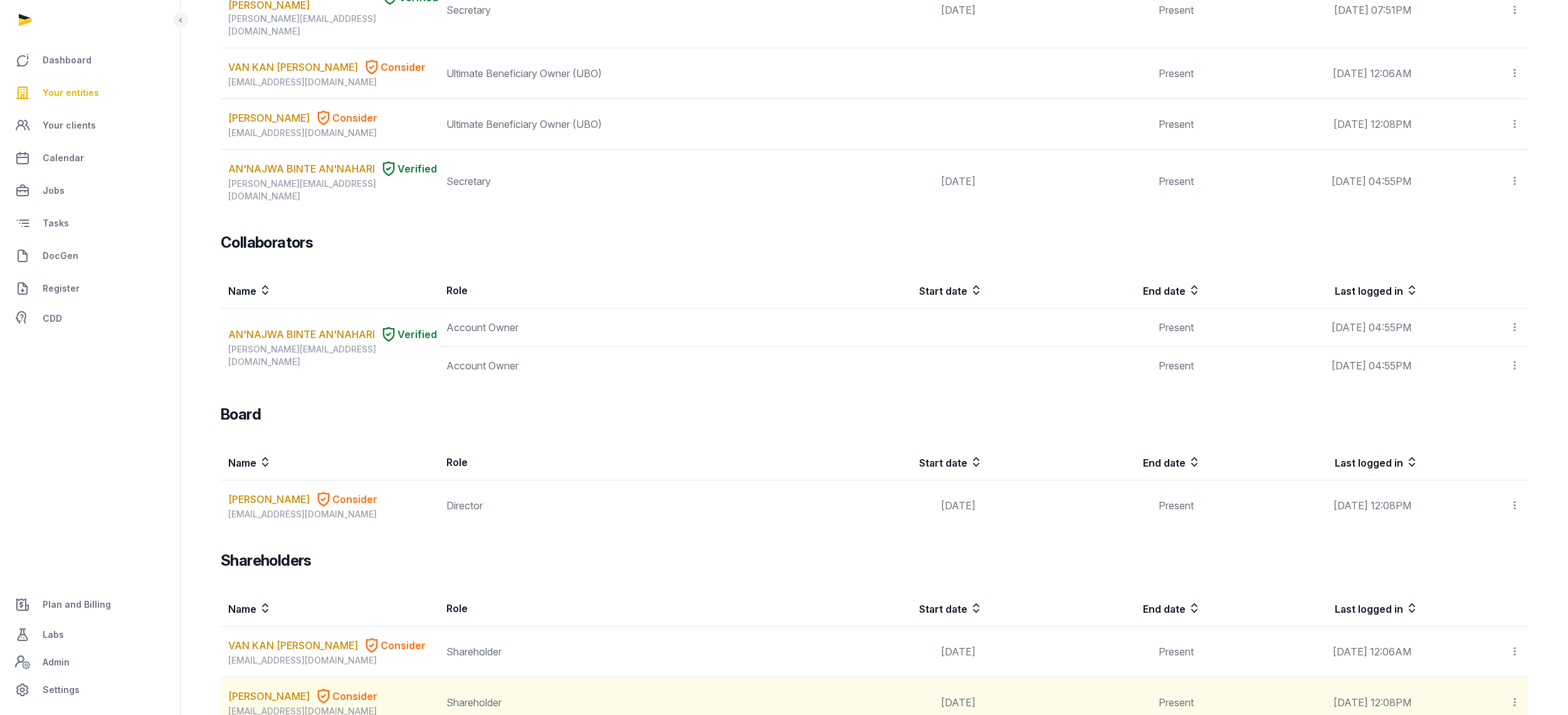
click at [262, 705] on div "[EMAIL_ADDRESS][DOMAIN_NAME]" at bounding box center [333, 711] width 210 height 12
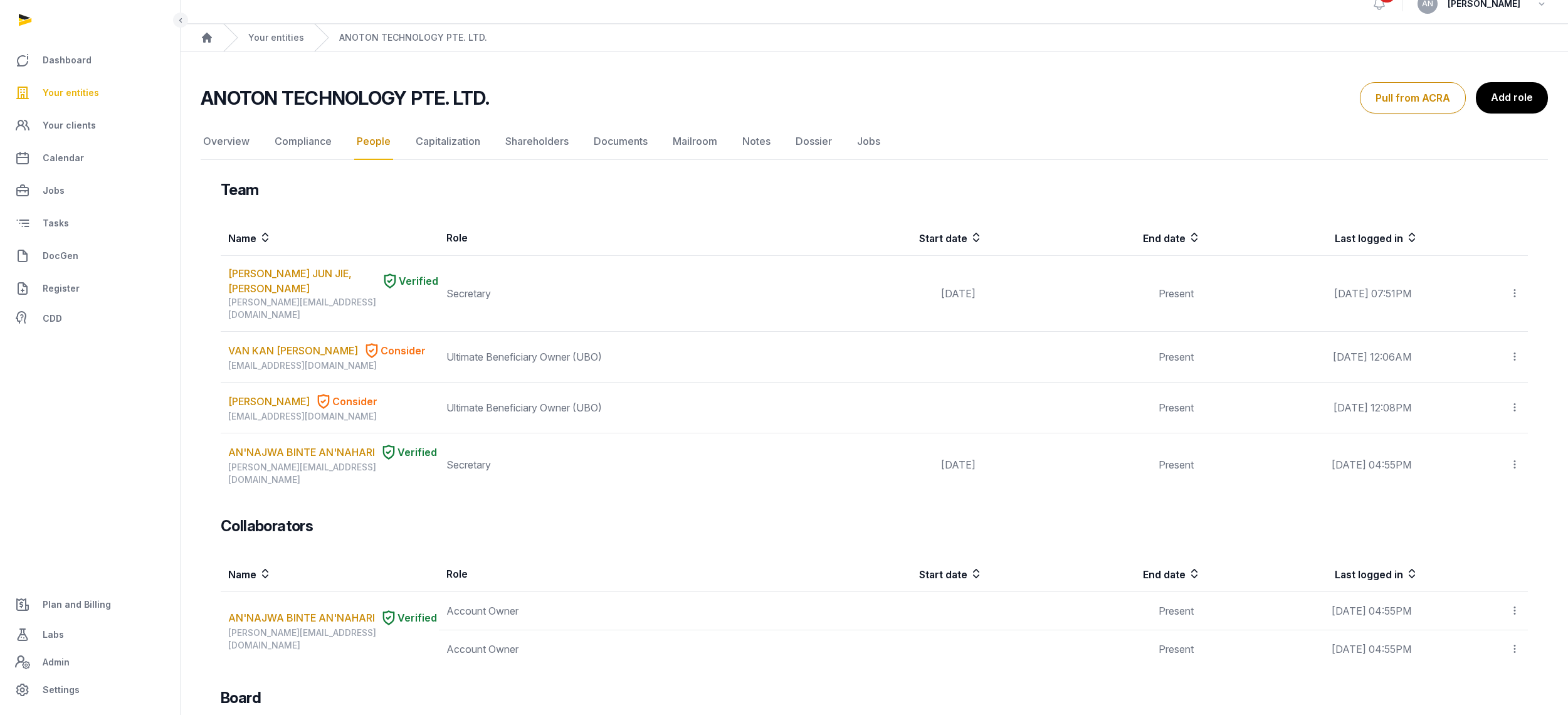
scroll to position [0, 0]
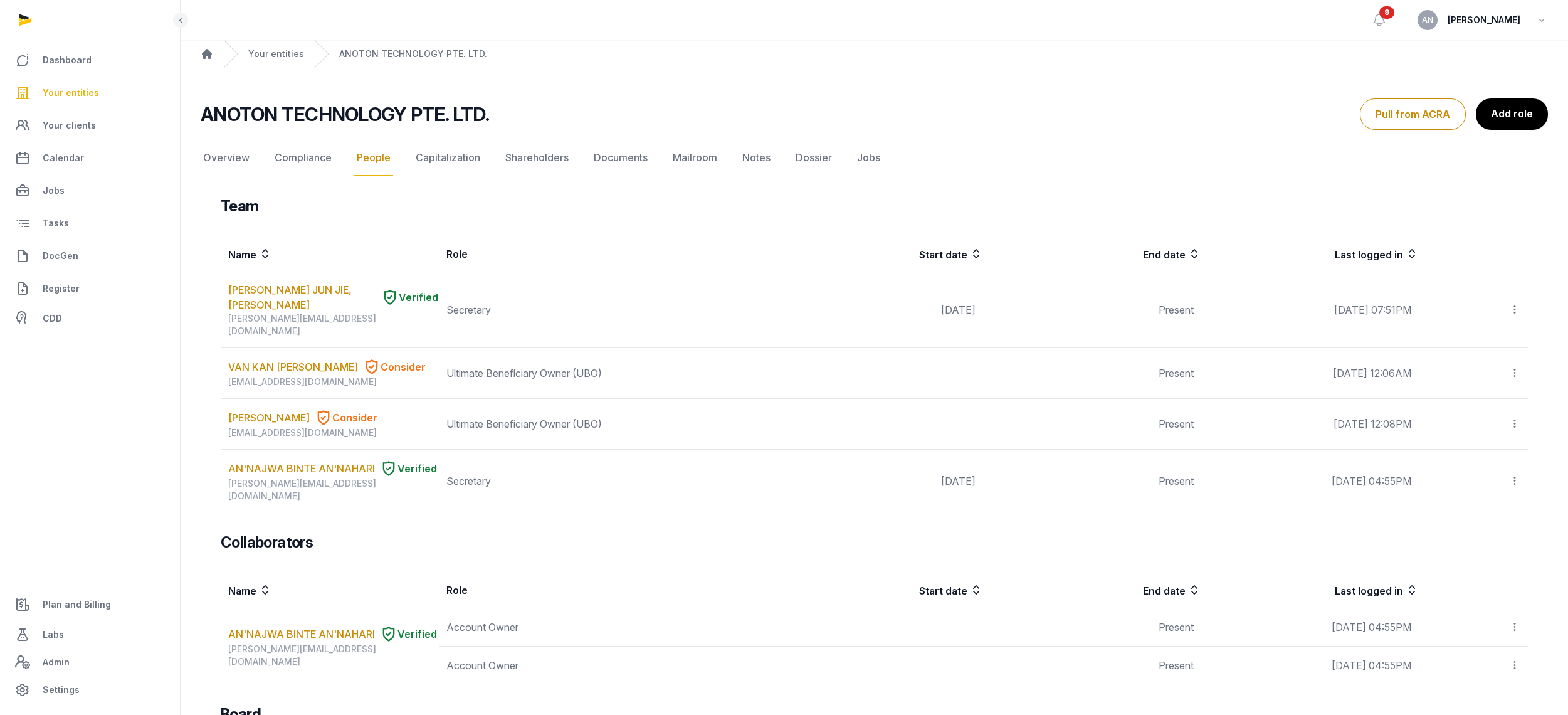
click at [236, 120] on h2 "ANOTON TECHNOLOGY PTE. LTD." at bounding box center [345, 114] width 289 height 22
click at [236, 121] on h2 "ANOTON TECHNOLOGY PTE. LTD." at bounding box center [345, 114] width 289 height 22
